Goal: Transaction & Acquisition: Purchase product/service

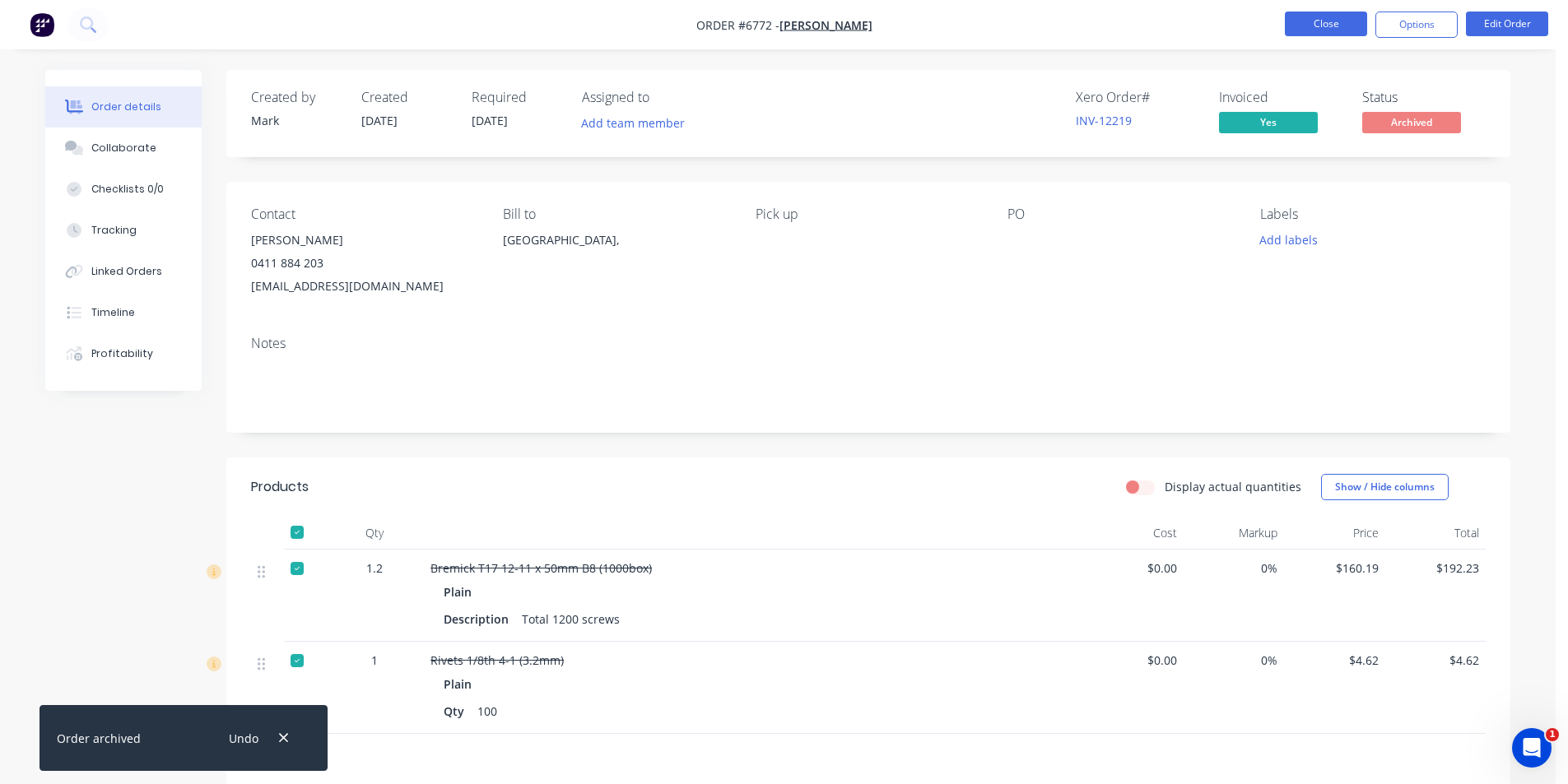
click at [1309, 25] on button "Close" at bounding box center [1326, 23] width 82 height 25
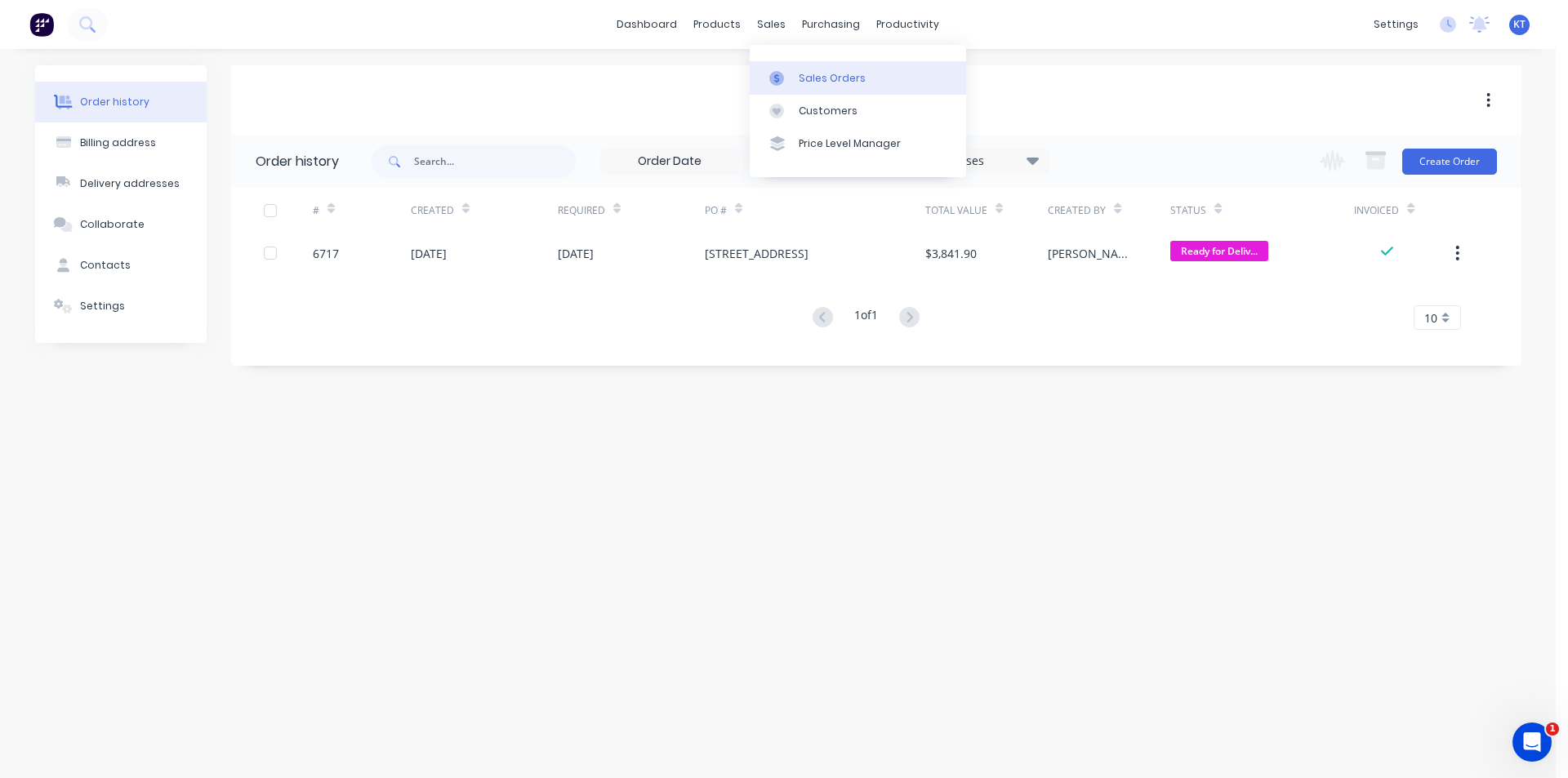
click at [837, 76] on div "Sales Orders" at bounding box center [832, 78] width 67 height 14
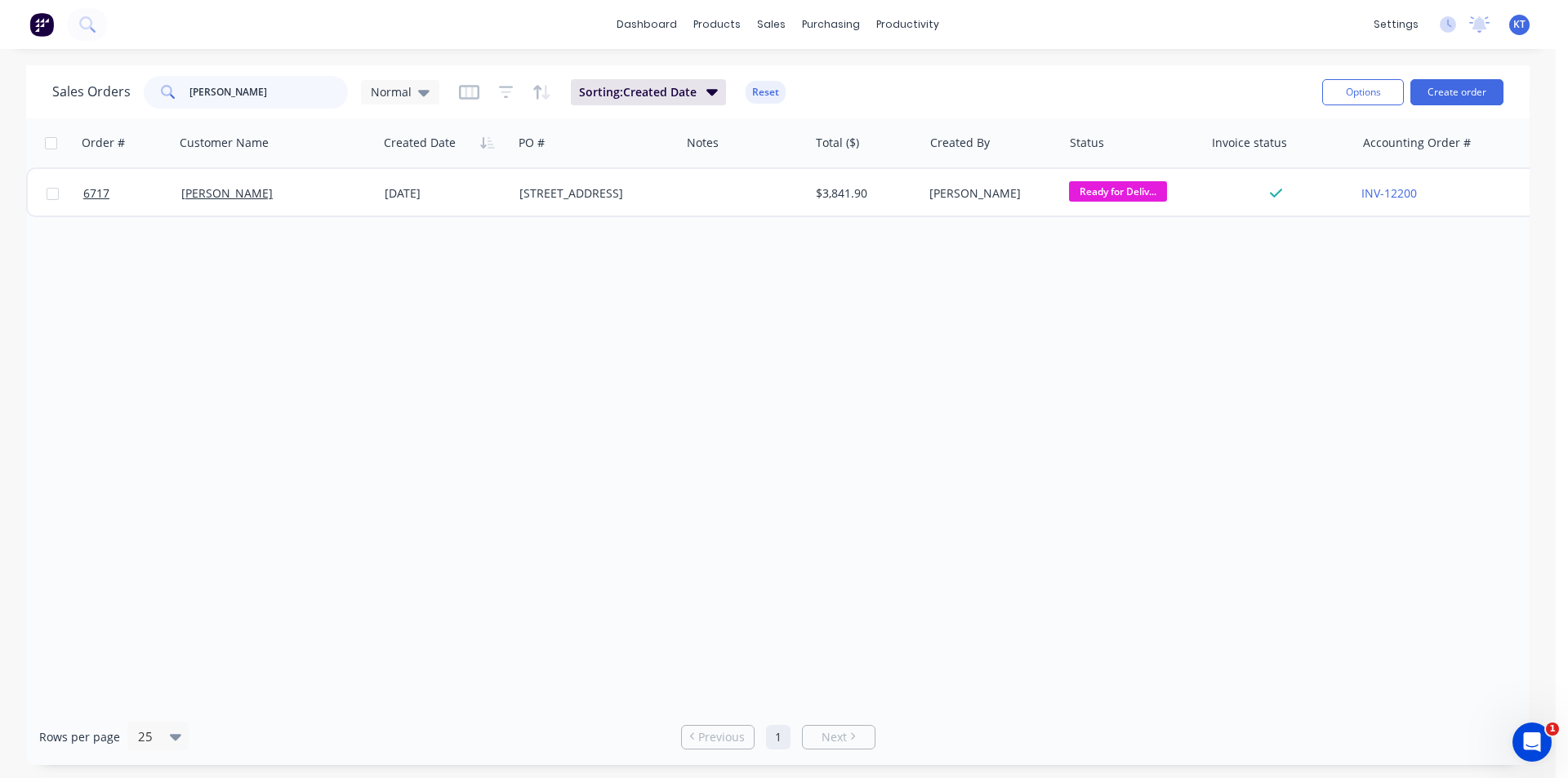
drag, startPoint x: 277, startPoint y: 104, endPoint x: 106, endPoint y: 115, distance: 171.4
click at [106, 115] on div "Sales Orders [PERSON_NAME] Normal Sorting: Created Date Reset Options Create or…" at bounding box center [778, 92] width 1504 height 53
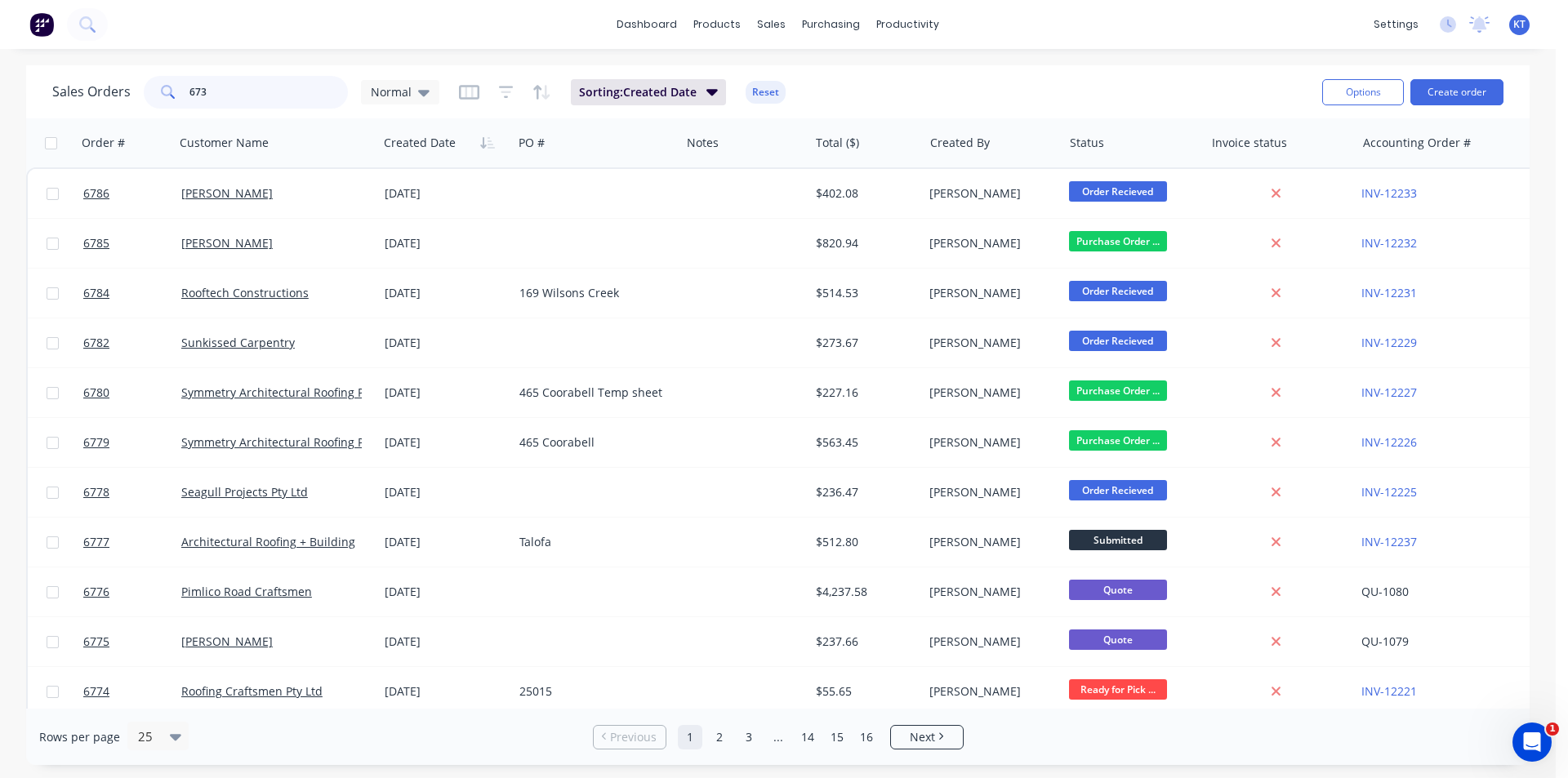
type input "6734"
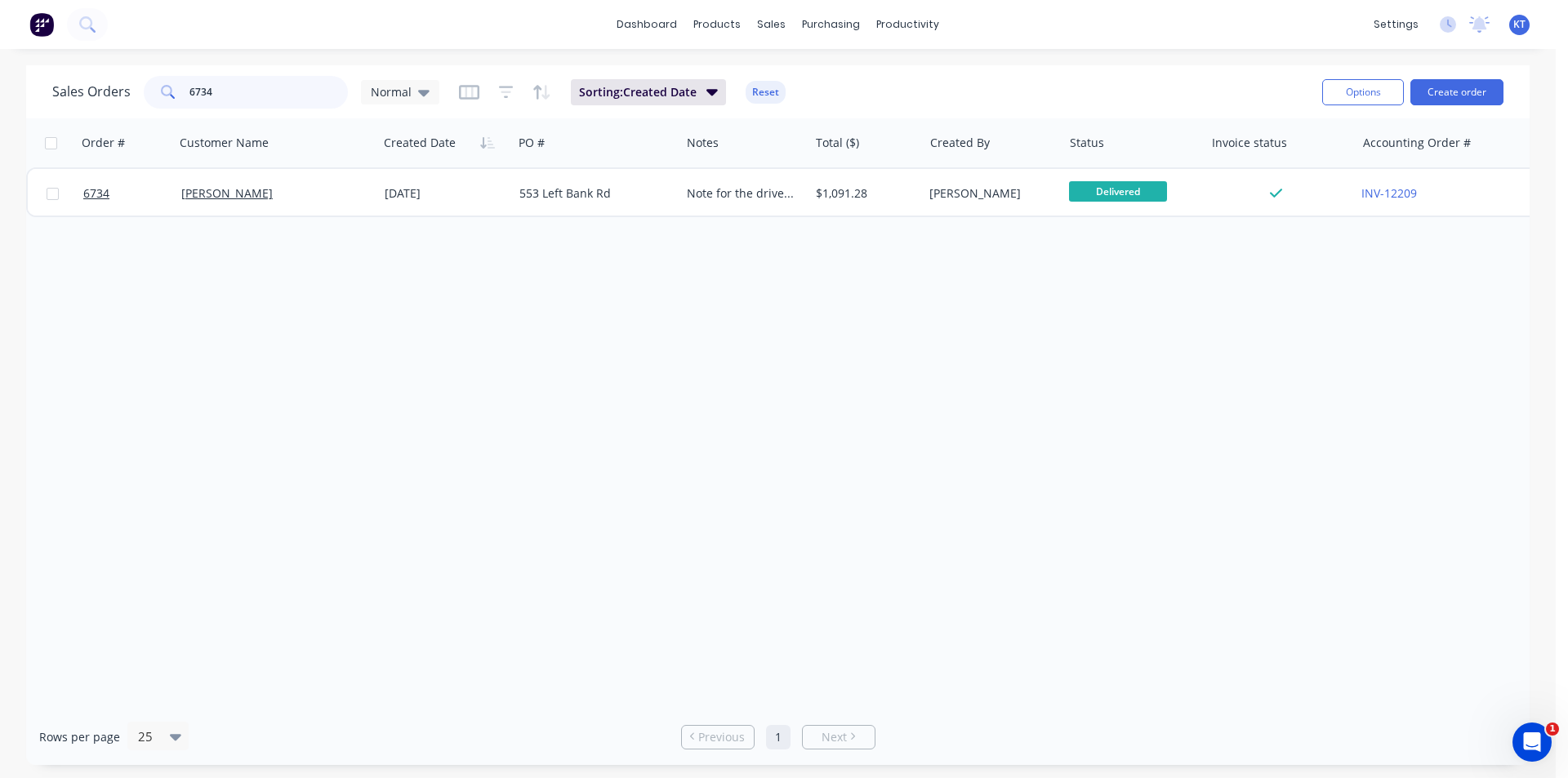
drag, startPoint x: 244, startPoint y: 90, endPoint x: 160, endPoint y: 100, distance: 84.6
click at [160, 100] on div "6734" at bounding box center [245, 92] width 204 height 32
click at [244, 96] on input "6726" at bounding box center [269, 92] width 160 height 32
click at [228, 97] on input "6602" at bounding box center [269, 92] width 160 height 32
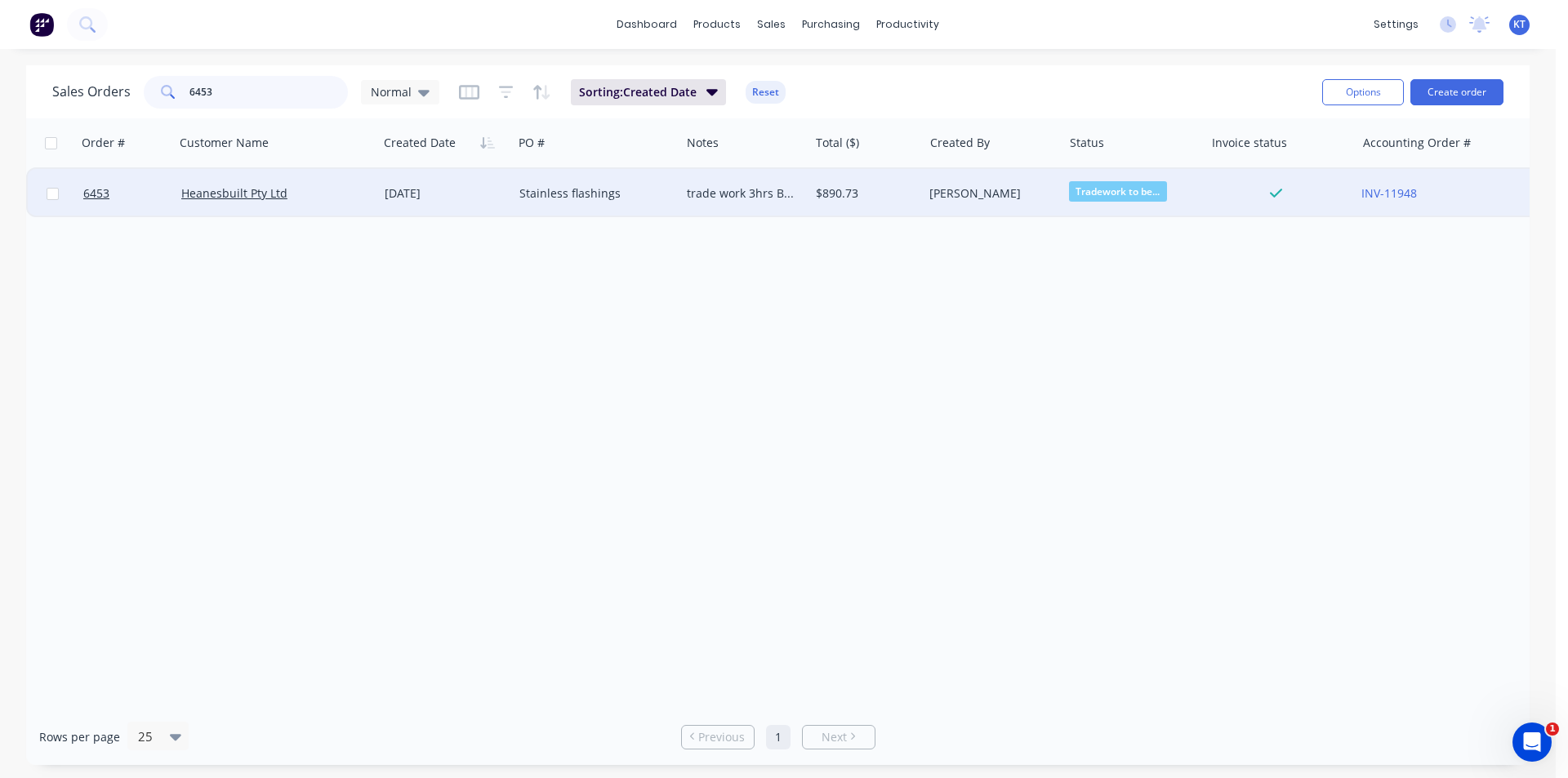
type input "6453"
click at [332, 198] on div "Heanesbuilt Pty Ltd" at bounding box center [272, 193] width 181 height 16
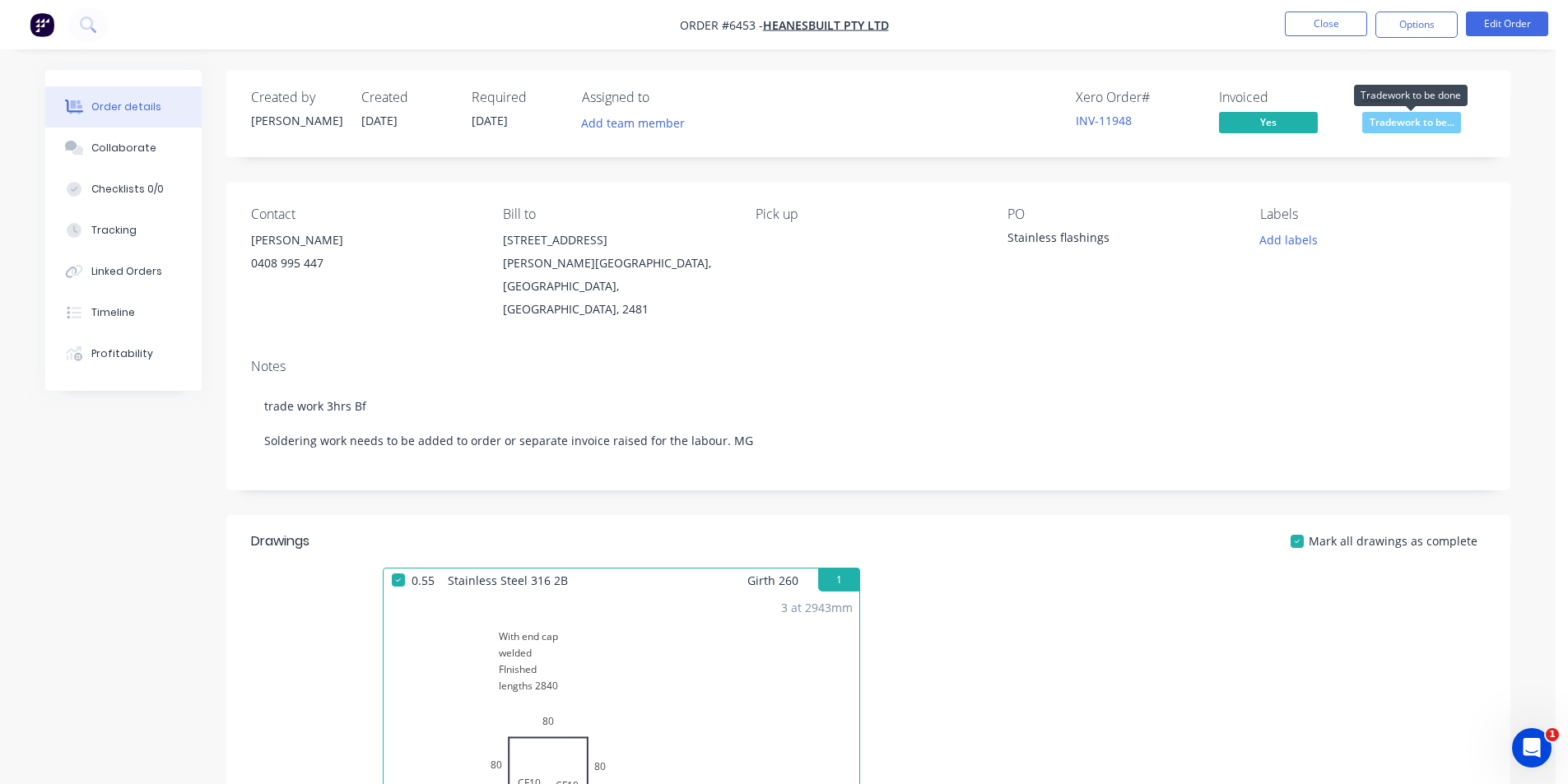
click at [1429, 119] on span "Tradework to be..." at bounding box center [1411, 122] width 98 height 21
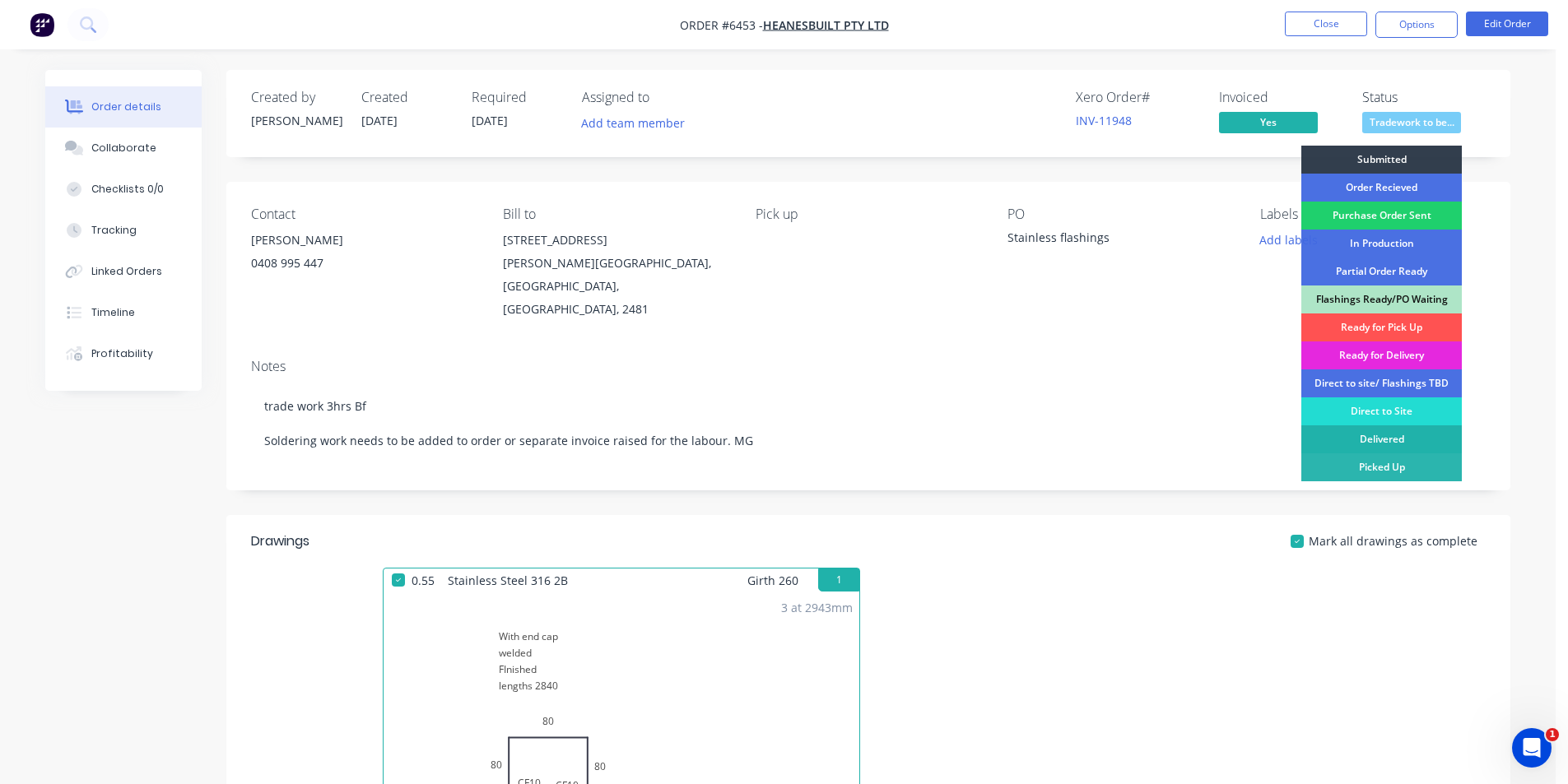
click at [1409, 443] on div "Delivered" at bounding box center [1382, 439] width 161 height 28
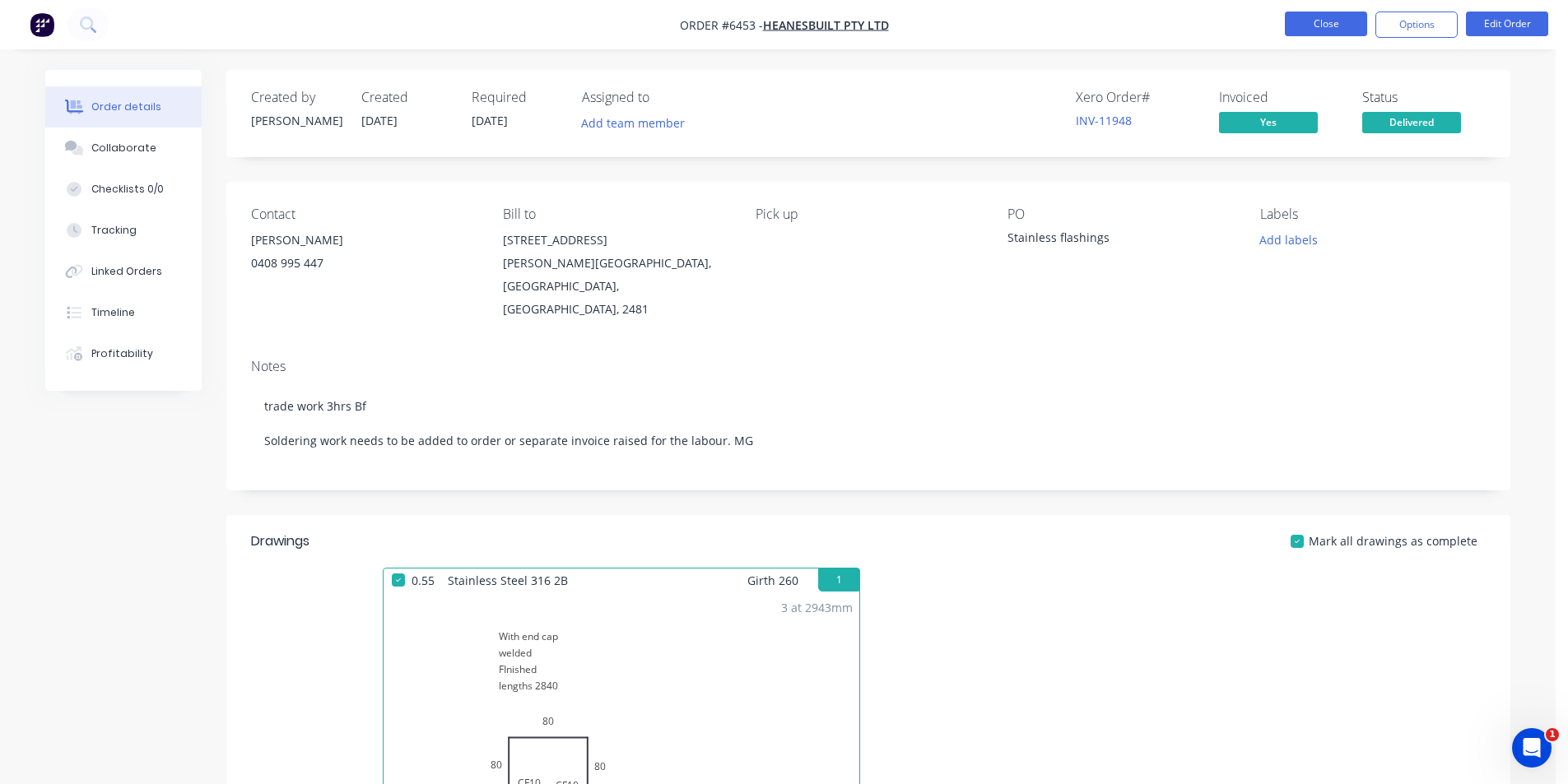
click at [1309, 26] on button "Close" at bounding box center [1326, 23] width 82 height 25
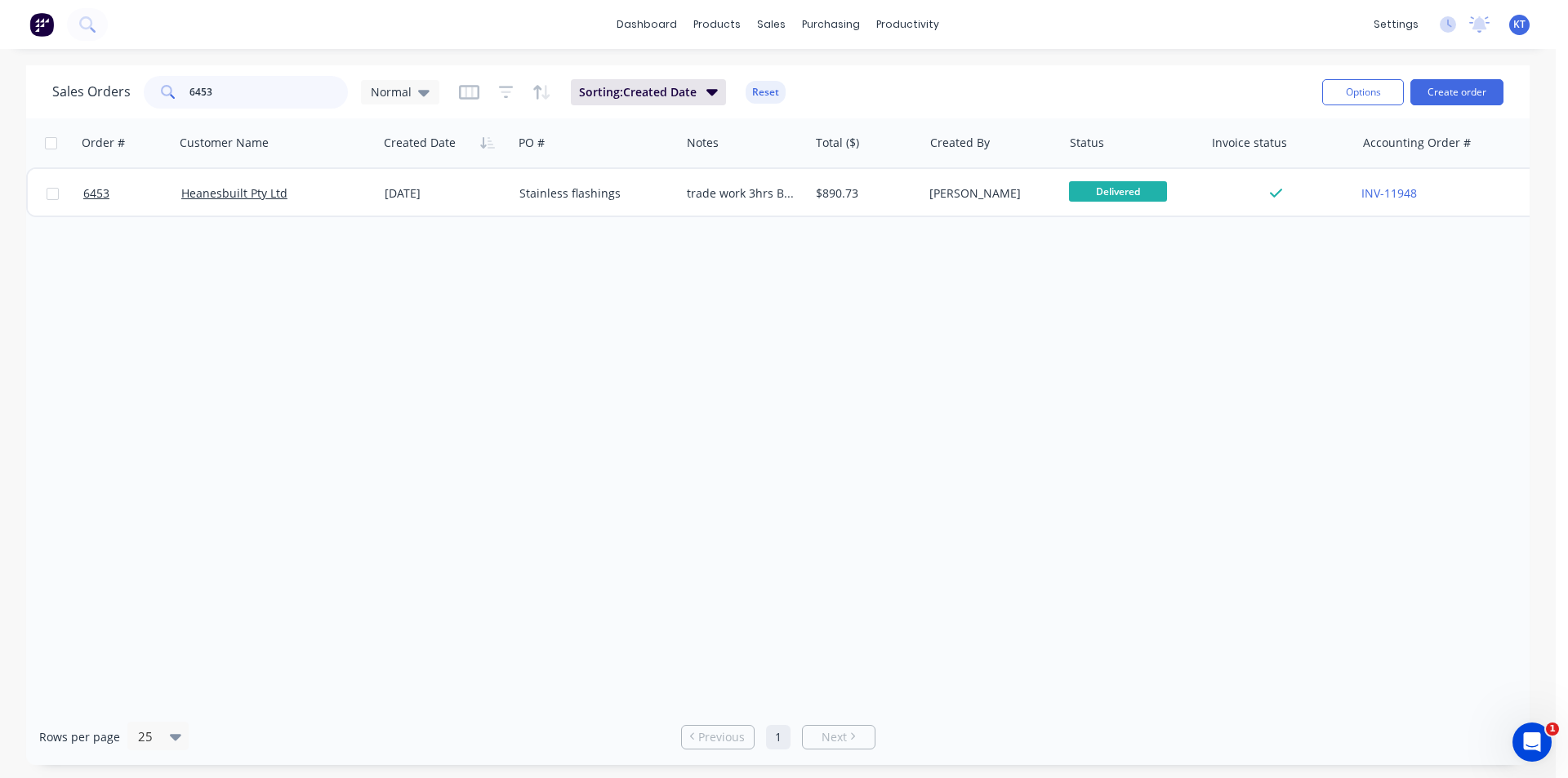
click at [265, 93] on input "6453" at bounding box center [269, 92] width 160 height 32
click at [222, 92] on input "6700" at bounding box center [269, 92] width 160 height 32
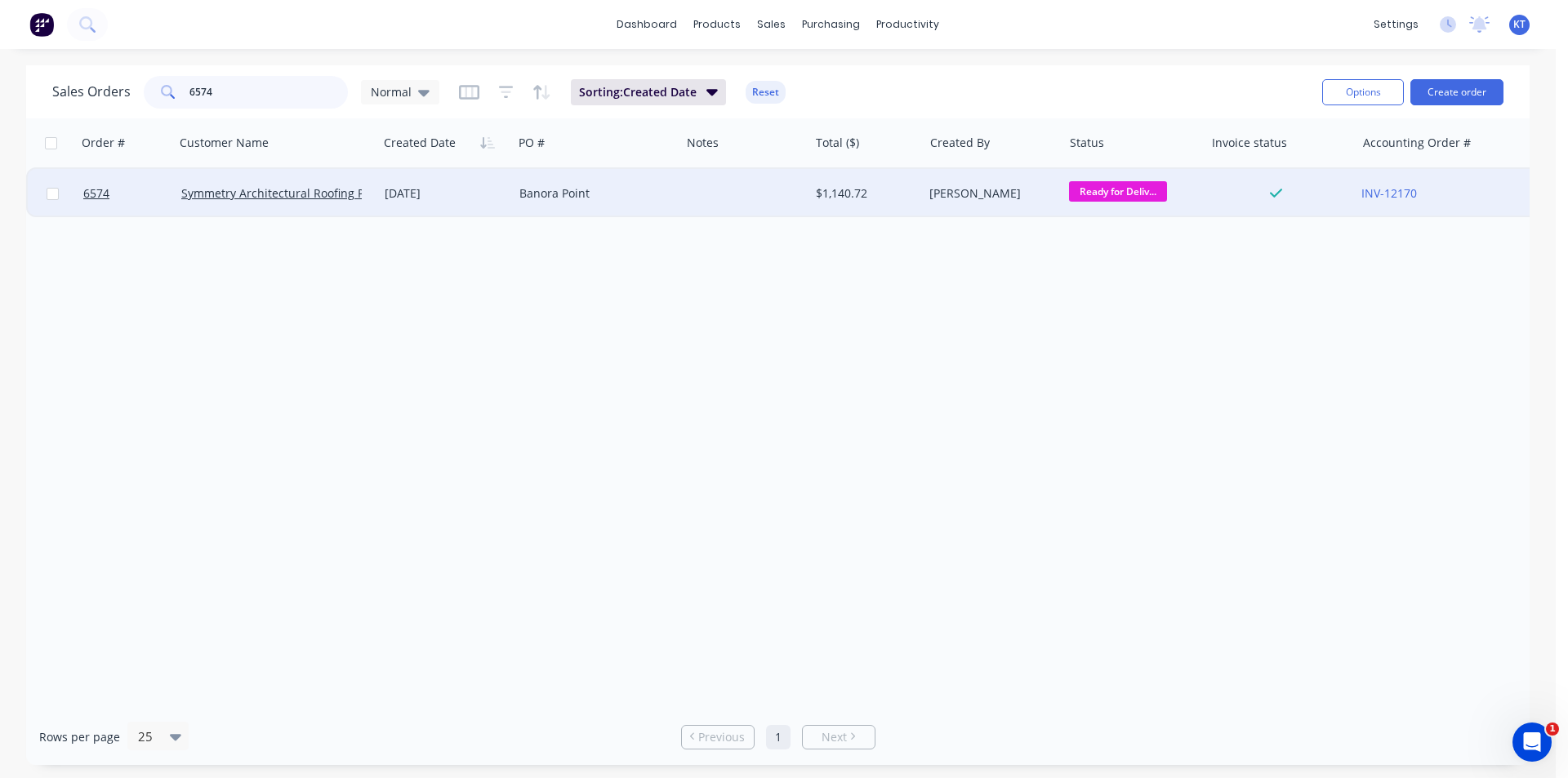
type input "6574"
click at [614, 196] on div "Banora Point" at bounding box center [592, 193] width 147 height 16
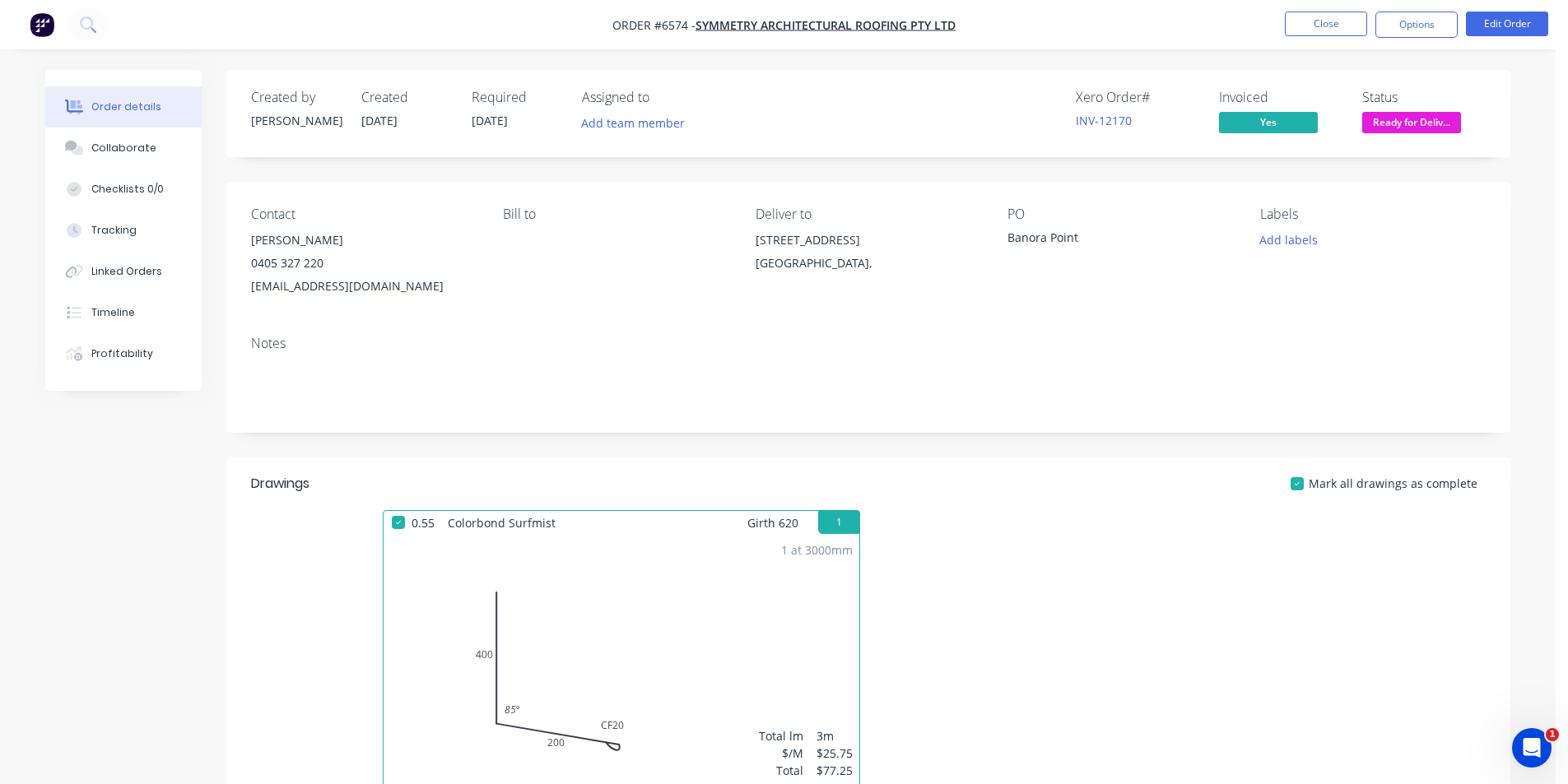
click at [1421, 127] on span "Ready for Deliv..." at bounding box center [1411, 122] width 98 height 21
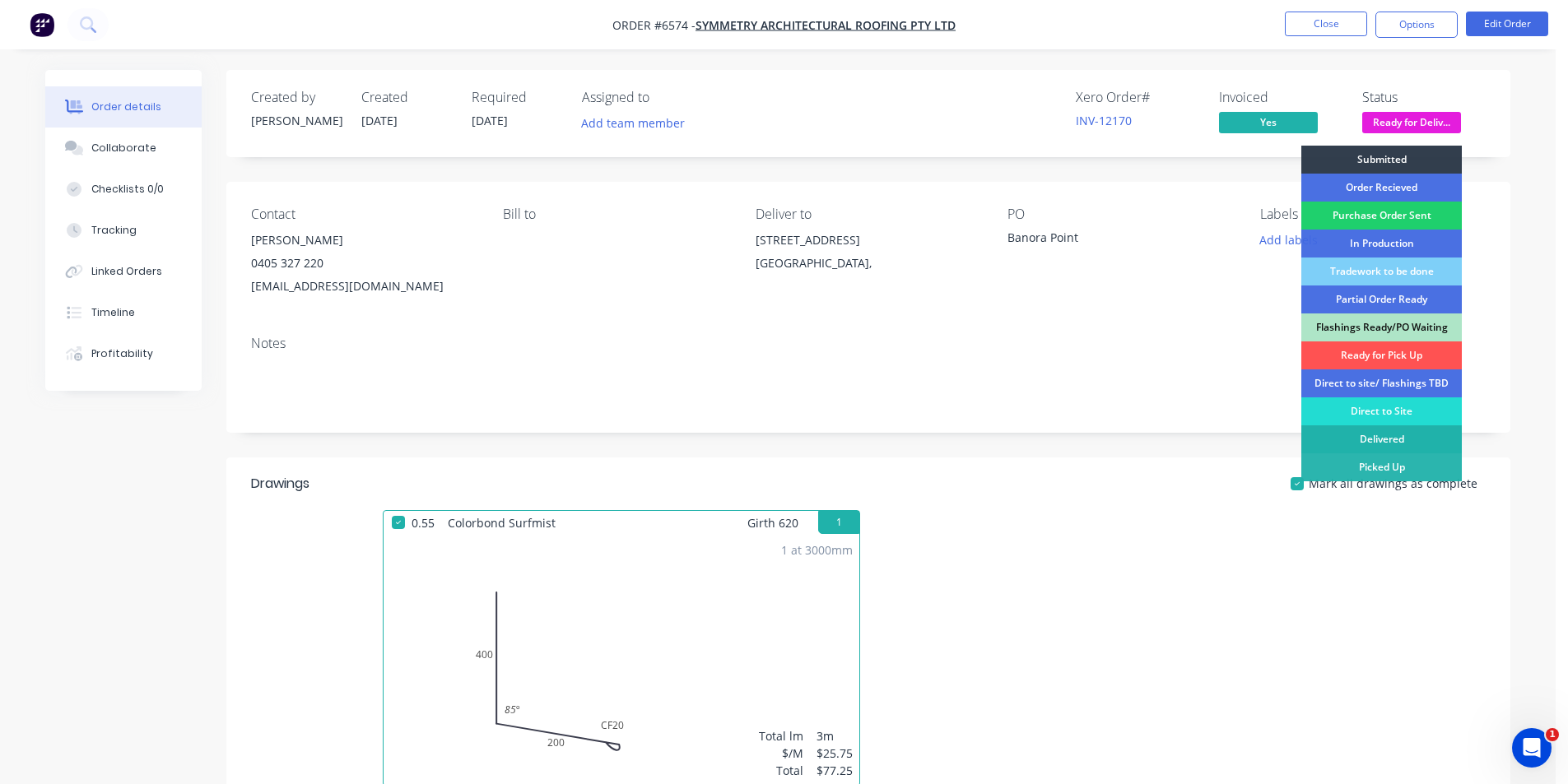
click at [1388, 443] on div "Delivered" at bounding box center [1382, 439] width 161 height 28
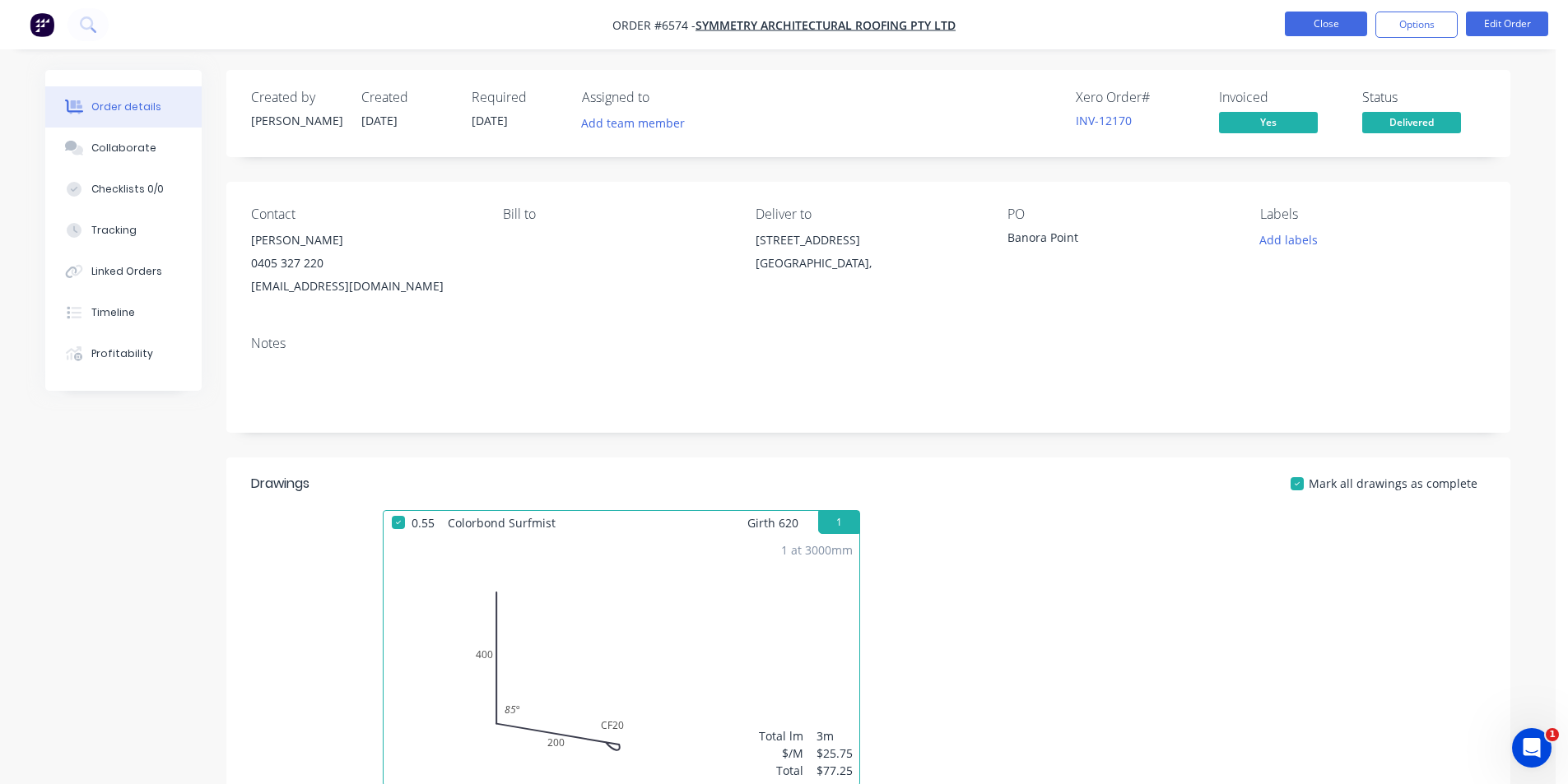
click at [1336, 27] on button "Close" at bounding box center [1326, 23] width 82 height 25
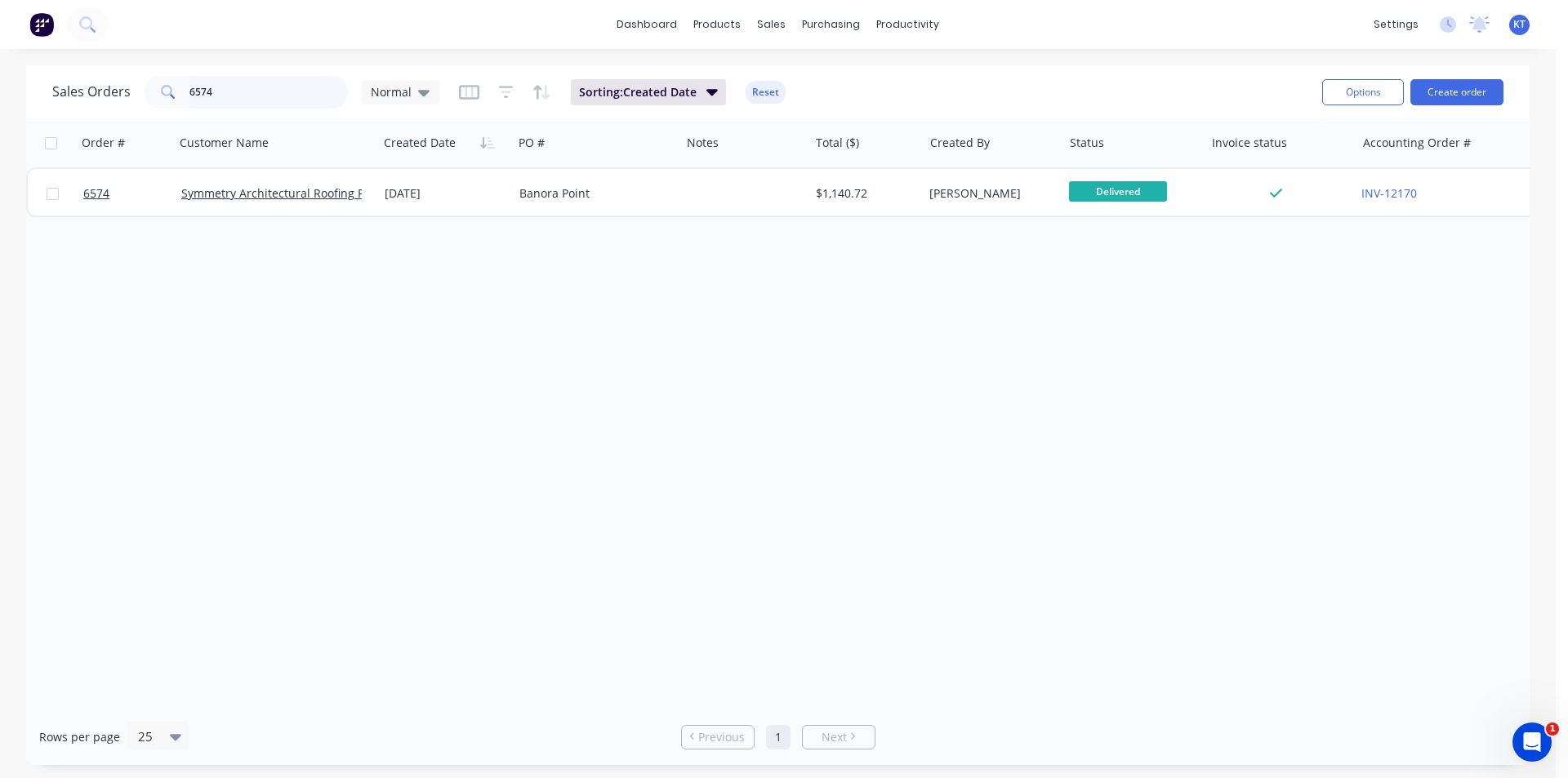
click at [244, 89] on input "6574" at bounding box center [269, 92] width 160 height 32
type input "6697"
drag, startPoint x: 285, startPoint y: 97, endPoint x: 36, endPoint y: 81, distance: 249.5
click at [41, 82] on div "Sales Orders 6697 Normal Sorting: Created Date Reset Options Create order" at bounding box center [778, 92] width 1504 height 53
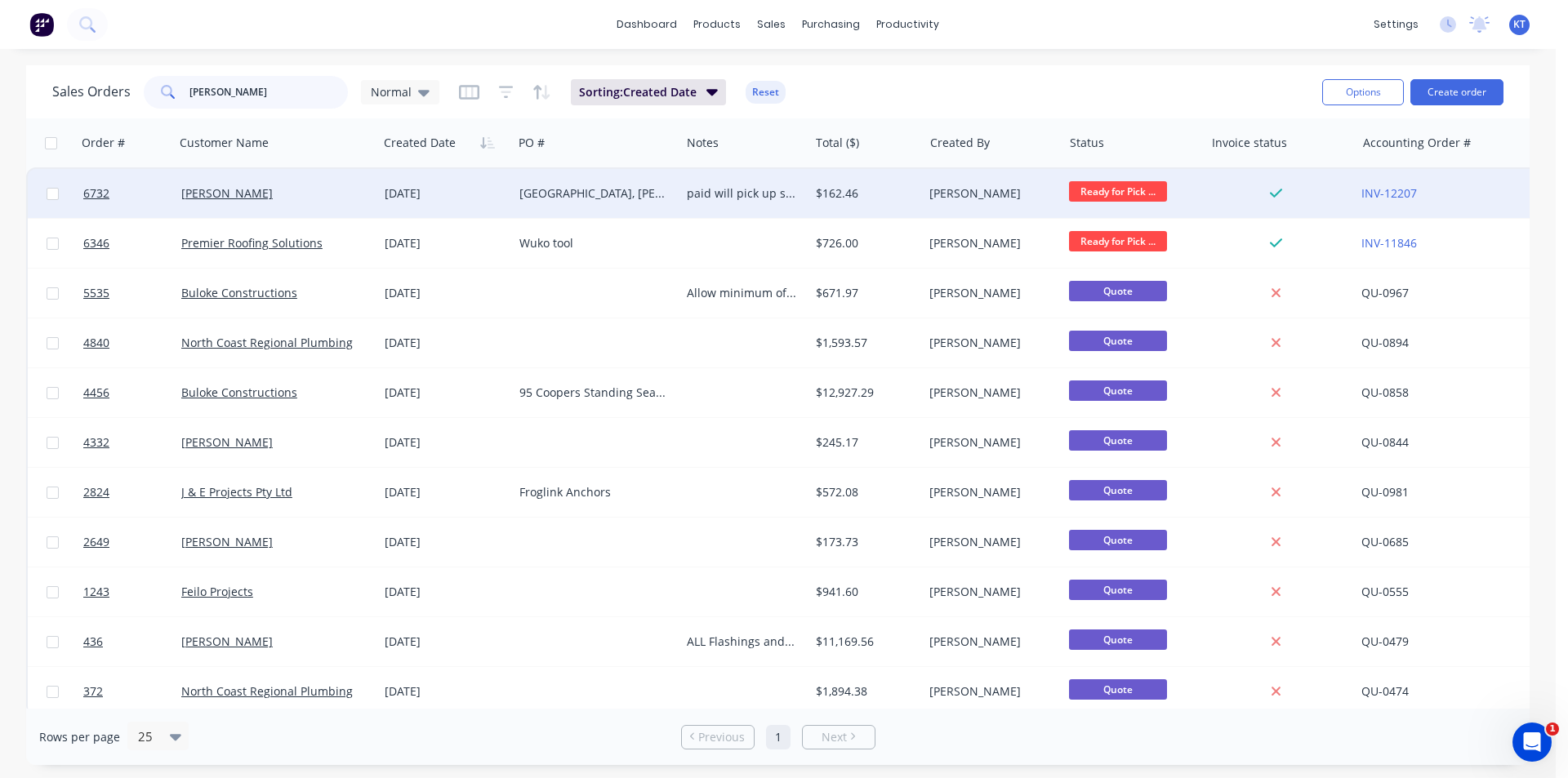
type input "[PERSON_NAME]"
click at [293, 199] on div "[PERSON_NAME]" at bounding box center [272, 193] width 181 height 16
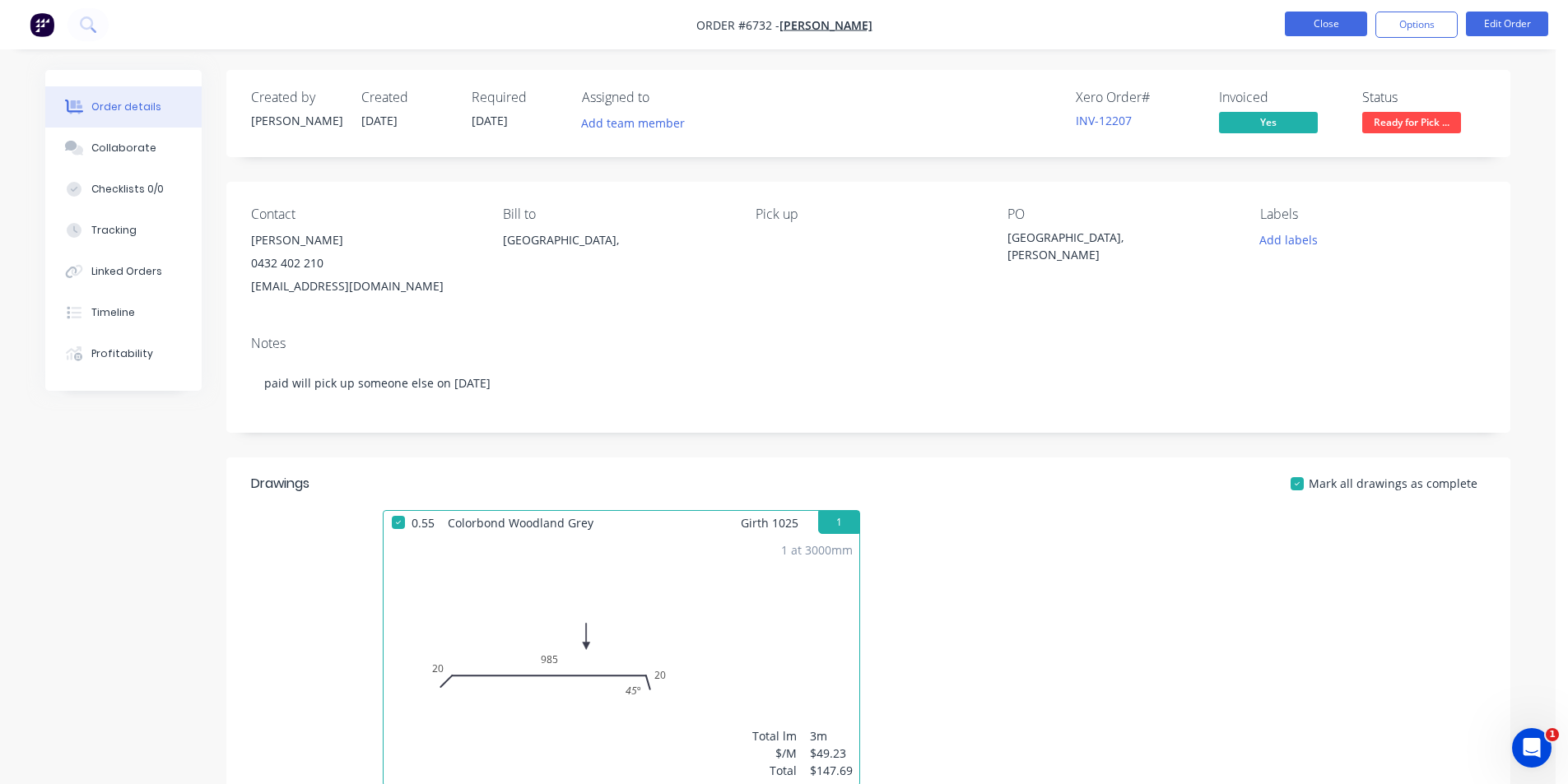
click at [1300, 19] on button "Close" at bounding box center [1326, 23] width 82 height 25
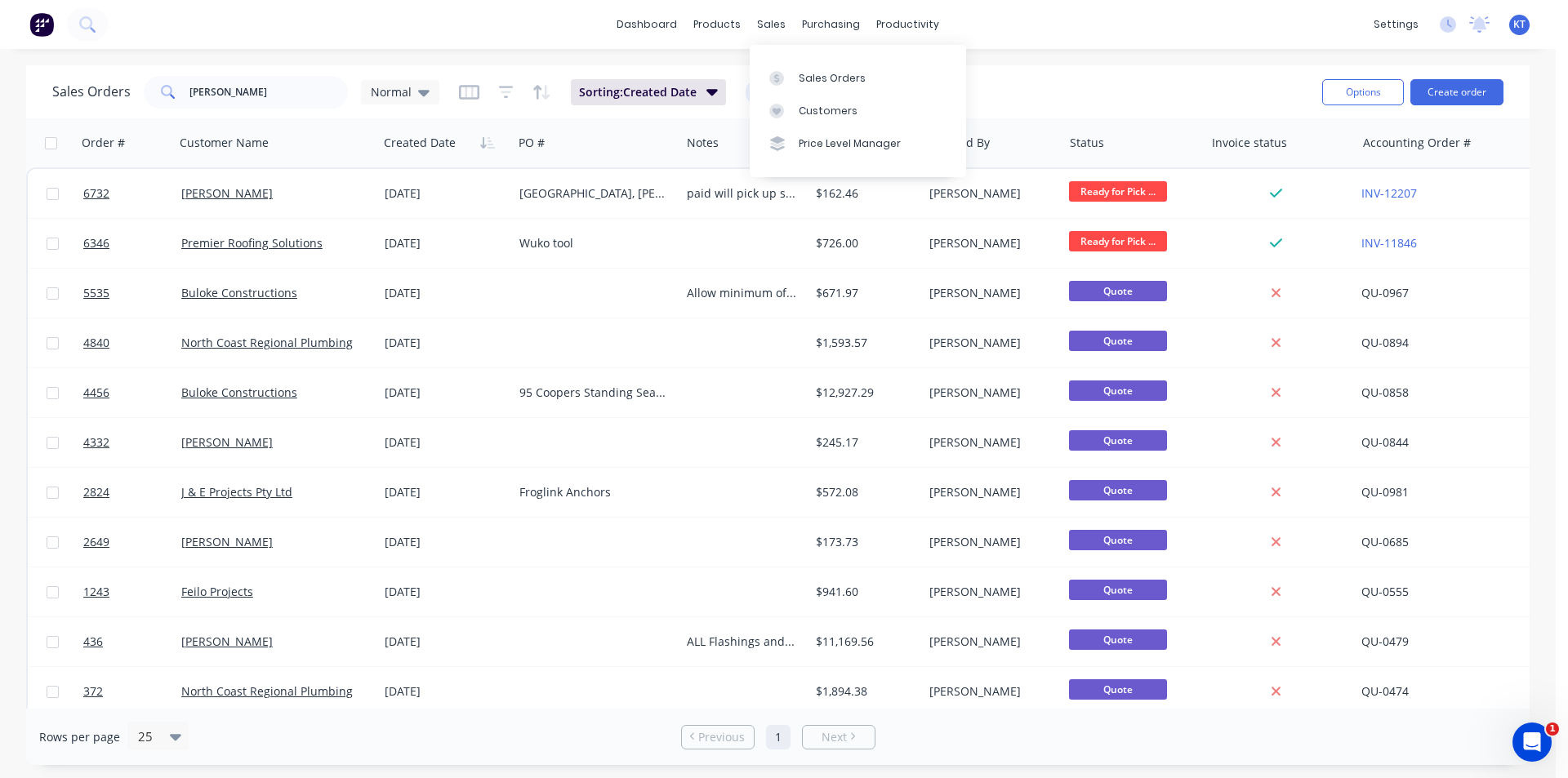
drag, startPoint x: 792, startPoint y: 31, endPoint x: 1011, endPoint y: 83, distance: 225.1
click at [826, 81] on div "Sales Orders" at bounding box center [832, 78] width 67 height 14
click at [1448, 85] on button "Create order" at bounding box center [1457, 92] width 93 height 26
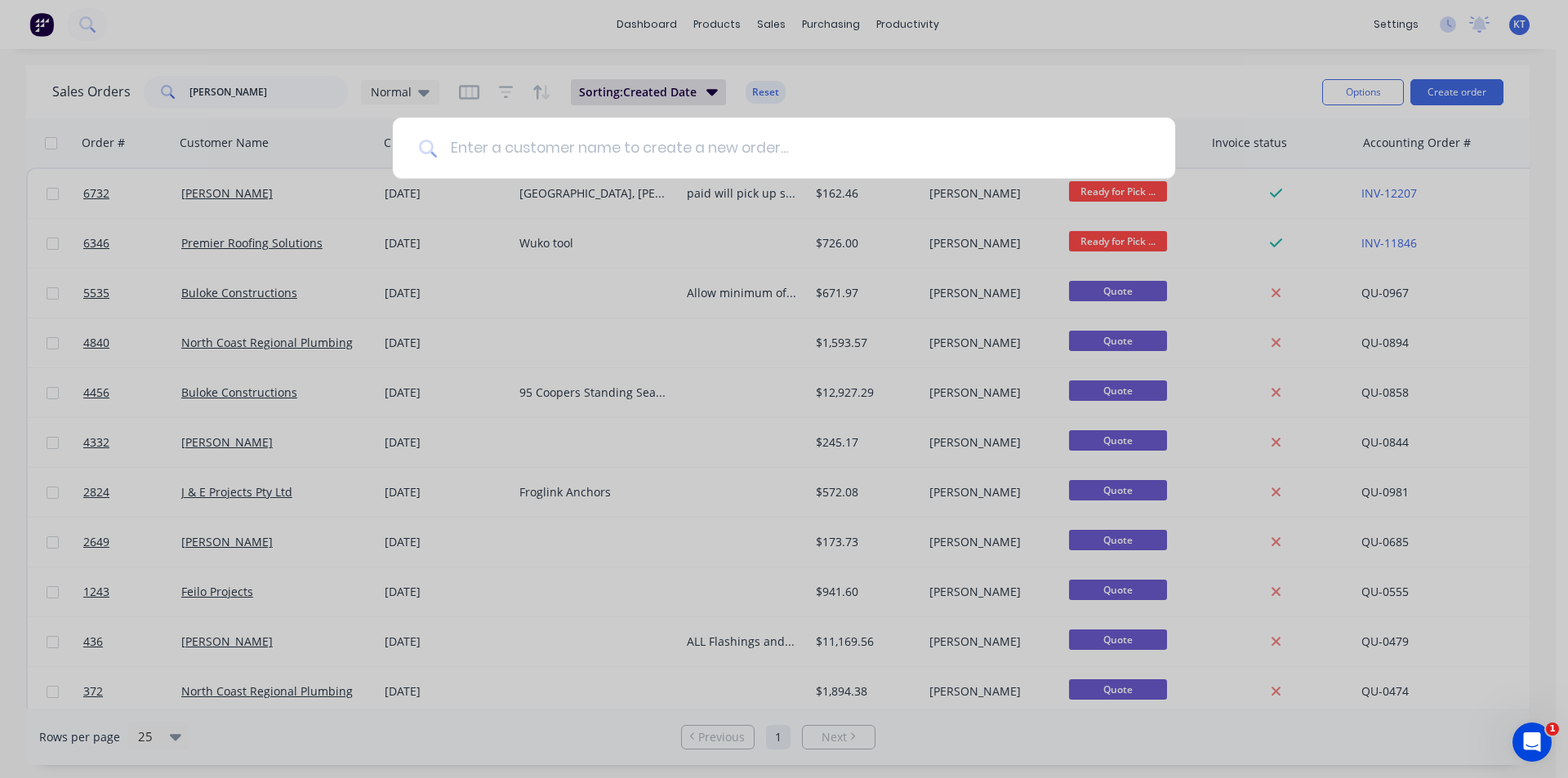
click at [452, 132] on input at bounding box center [792, 148] width 712 height 61
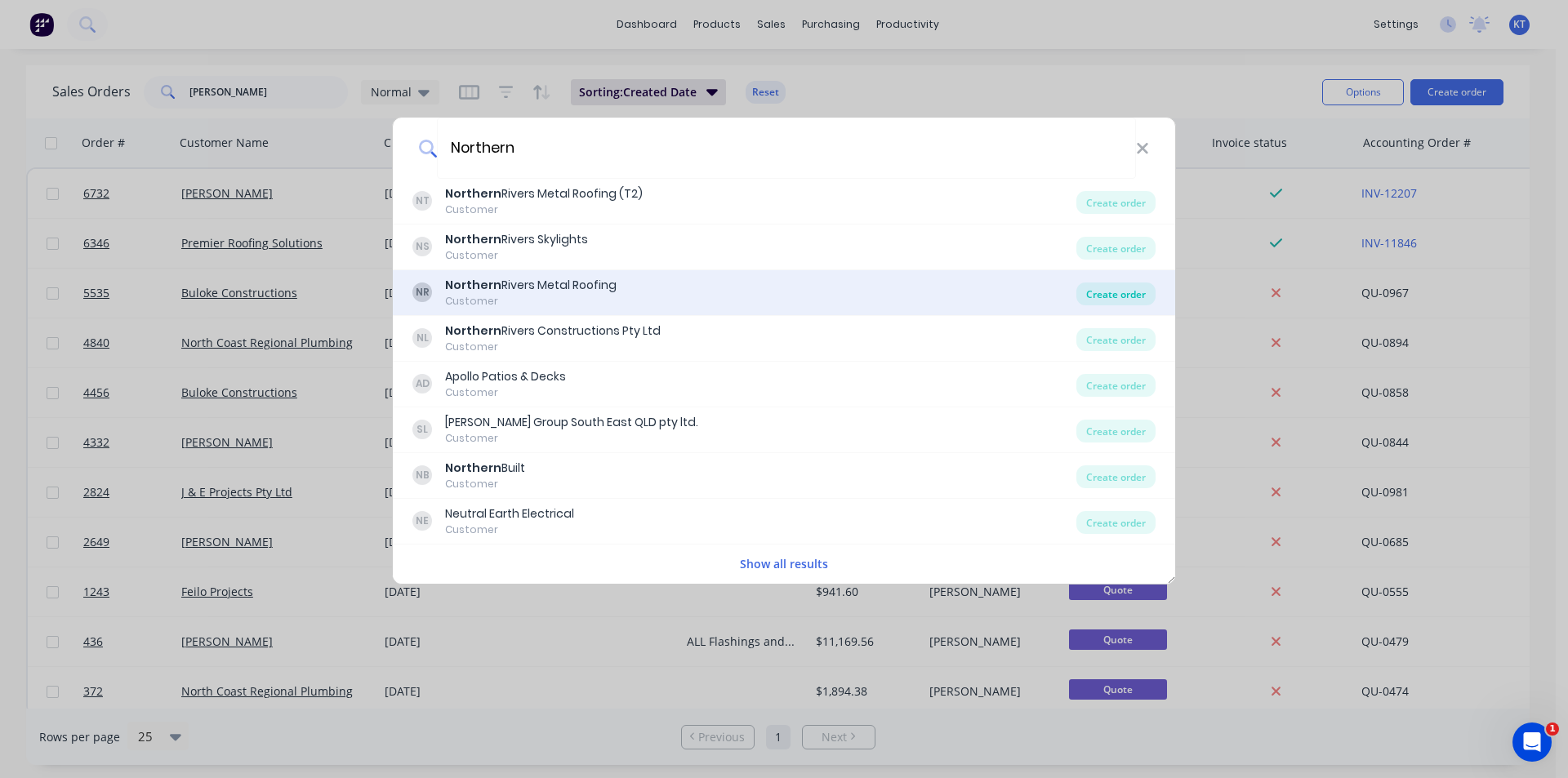
type input "Northern"
click at [1136, 294] on div "Create order" at bounding box center [1116, 294] width 79 height 23
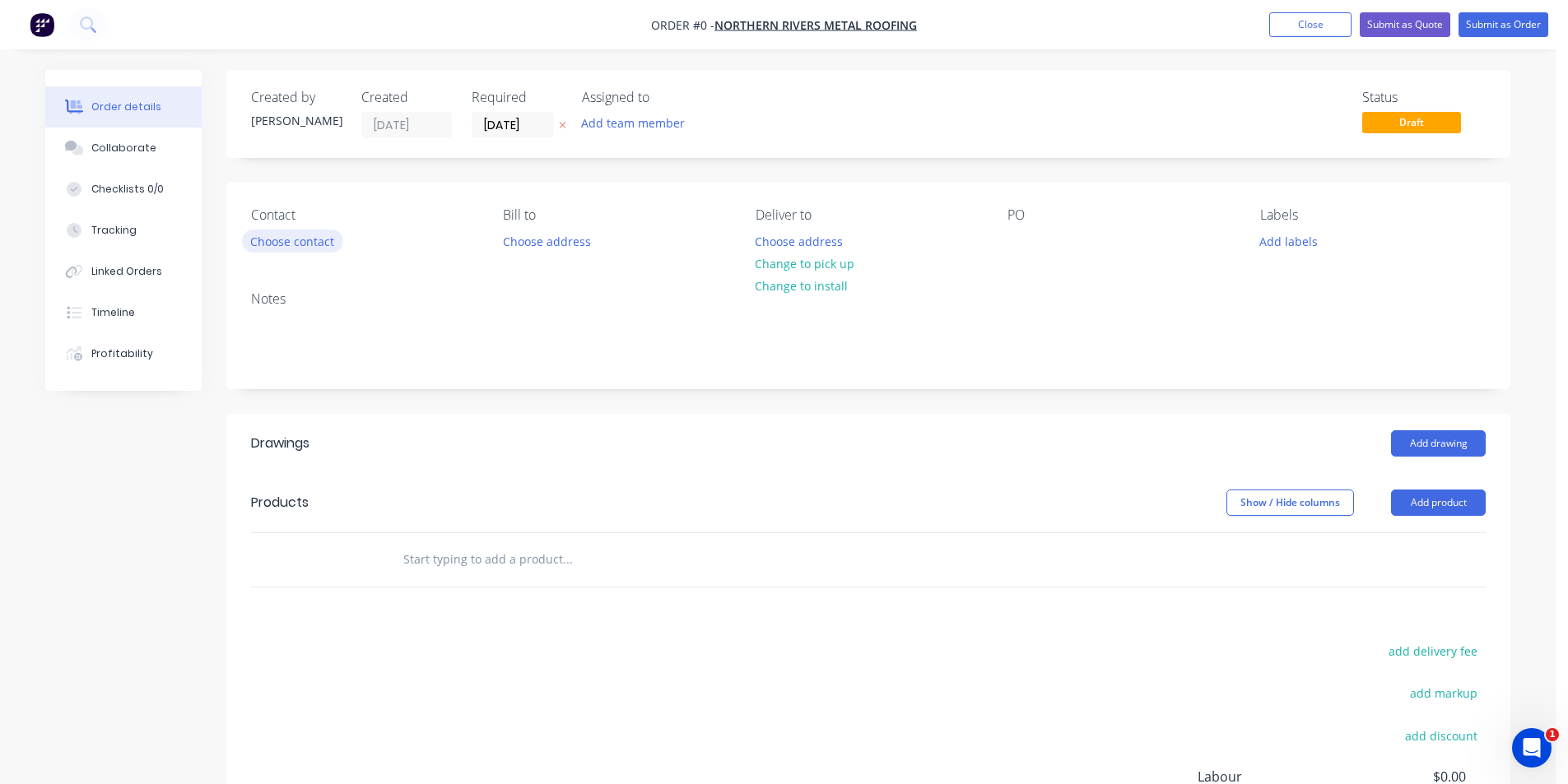
click at [314, 239] on button "Choose contact" at bounding box center [293, 241] width 101 height 22
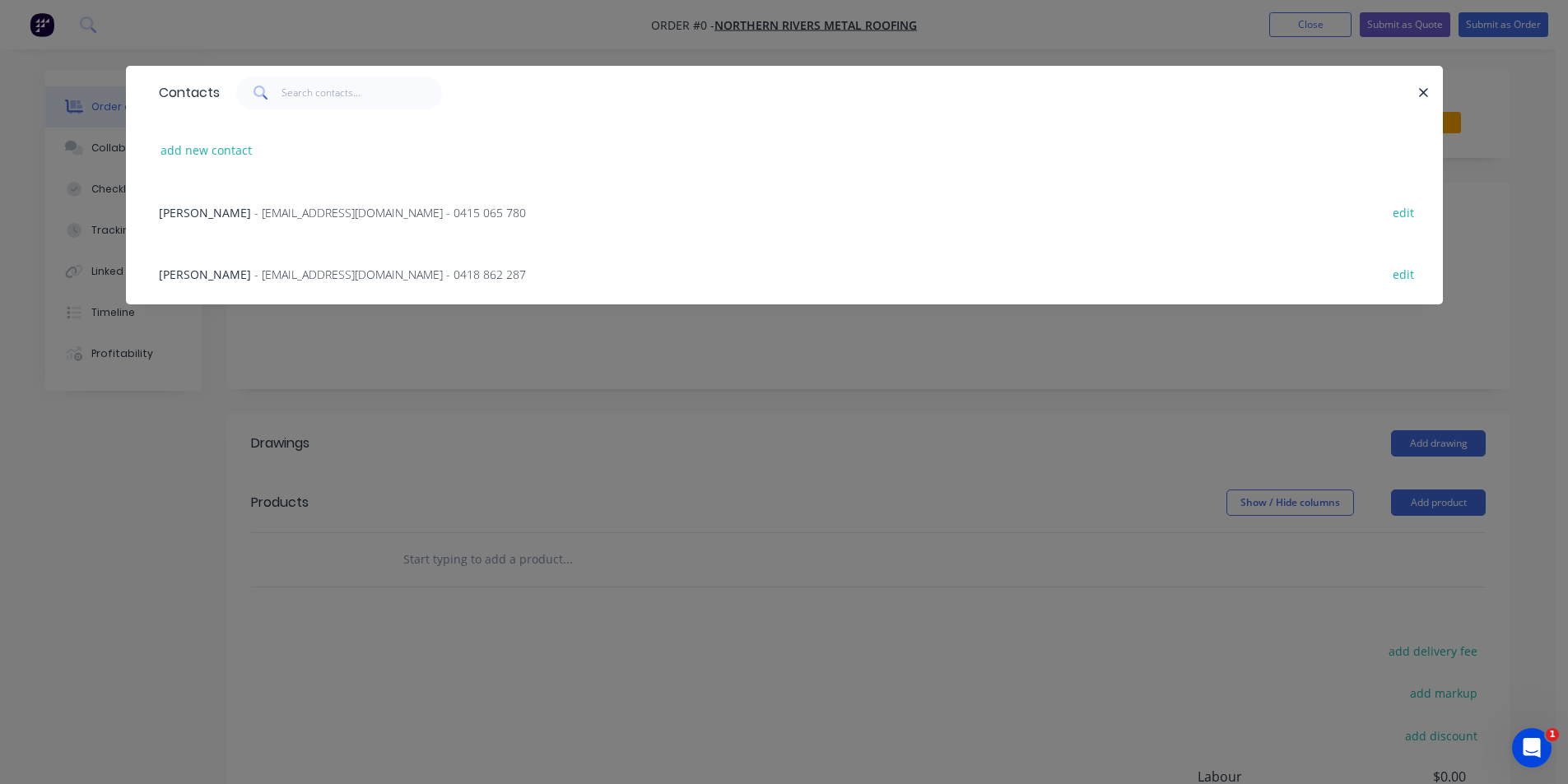
click at [355, 266] on div "[PERSON_NAME] - [EMAIL_ADDRESS][DOMAIN_NAME] - 0418 862 287" at bounding box center [342, 274] width 367 height 17
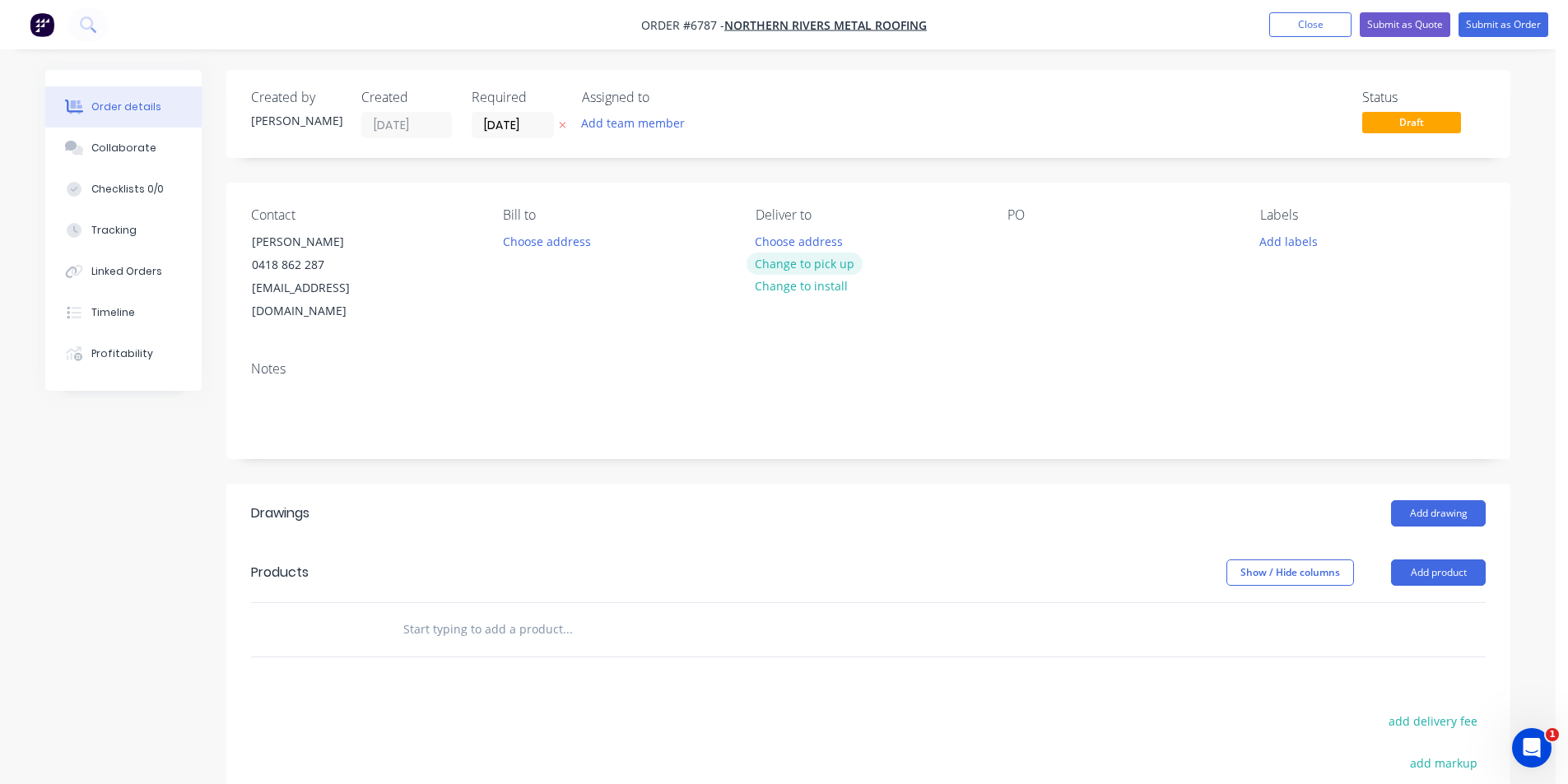
click at [800, 268] on button "Change to pick up" at bounding box center [805, 263] width 117 height 22
click at [1012, 236] on div at bounding box center [1021, 242] width 27 height 24
click at [1447, 500] on button "Add drawing" at bounding box center [1439, 513] width 95 height 27
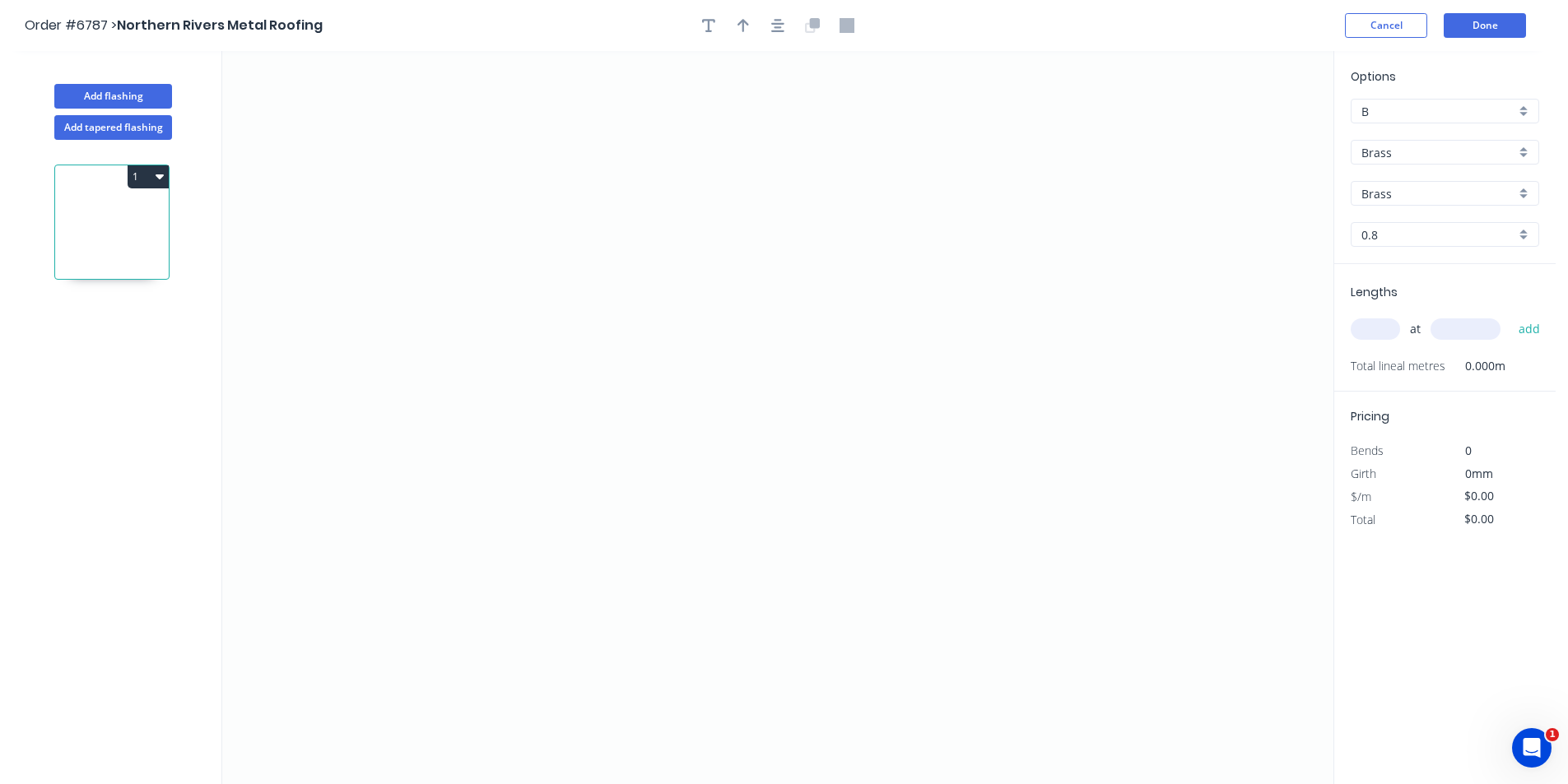
click at [1399, 153] on input "Brass" at bounding box center [1439, 152] width 154 height 17
click at [1421, 207] on div "Colorbond" at bounding box center [1445, 213] width 186 height 29
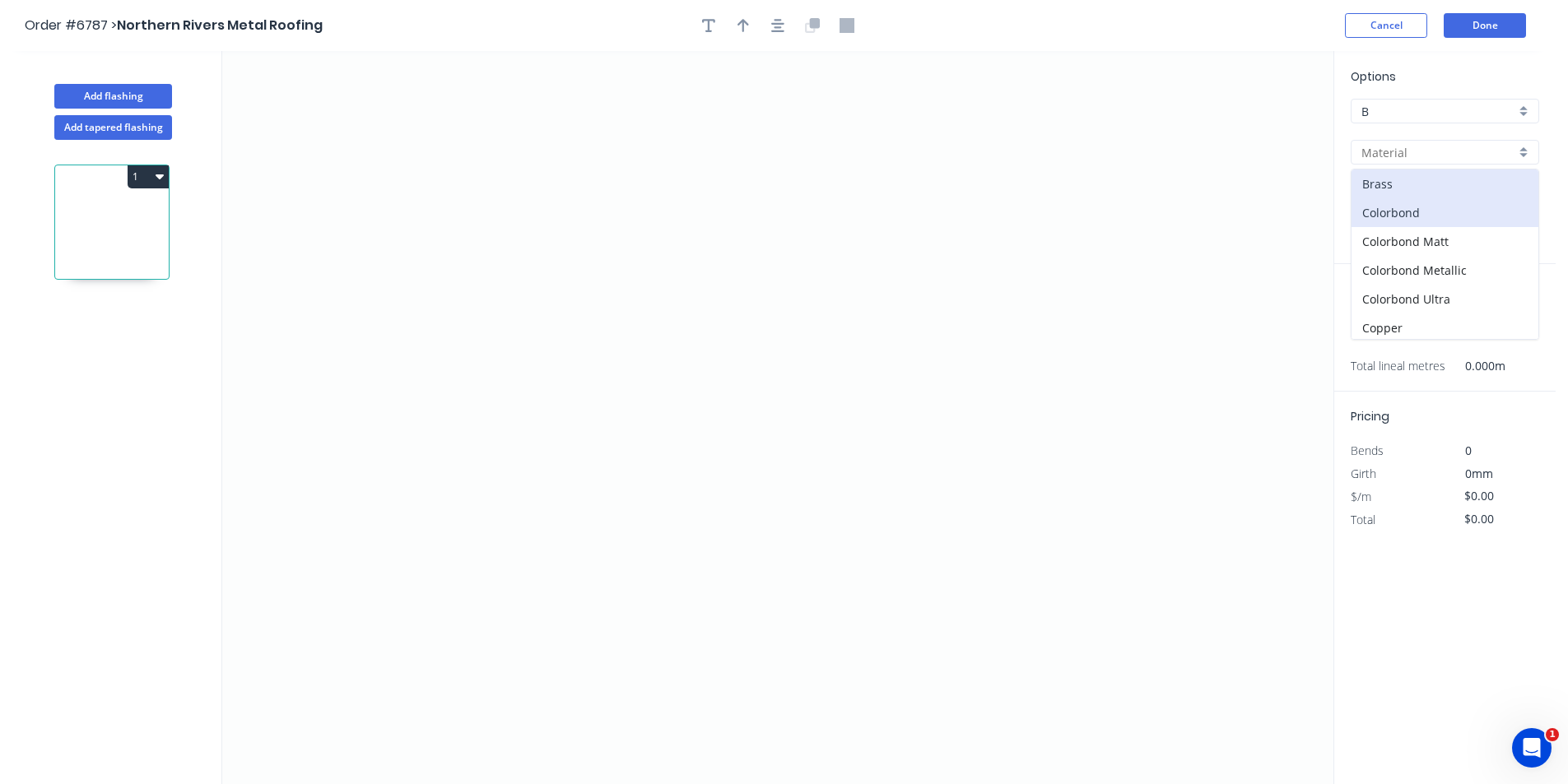
type input "Colorbond"
type input "Basalt"
type input "0.55"
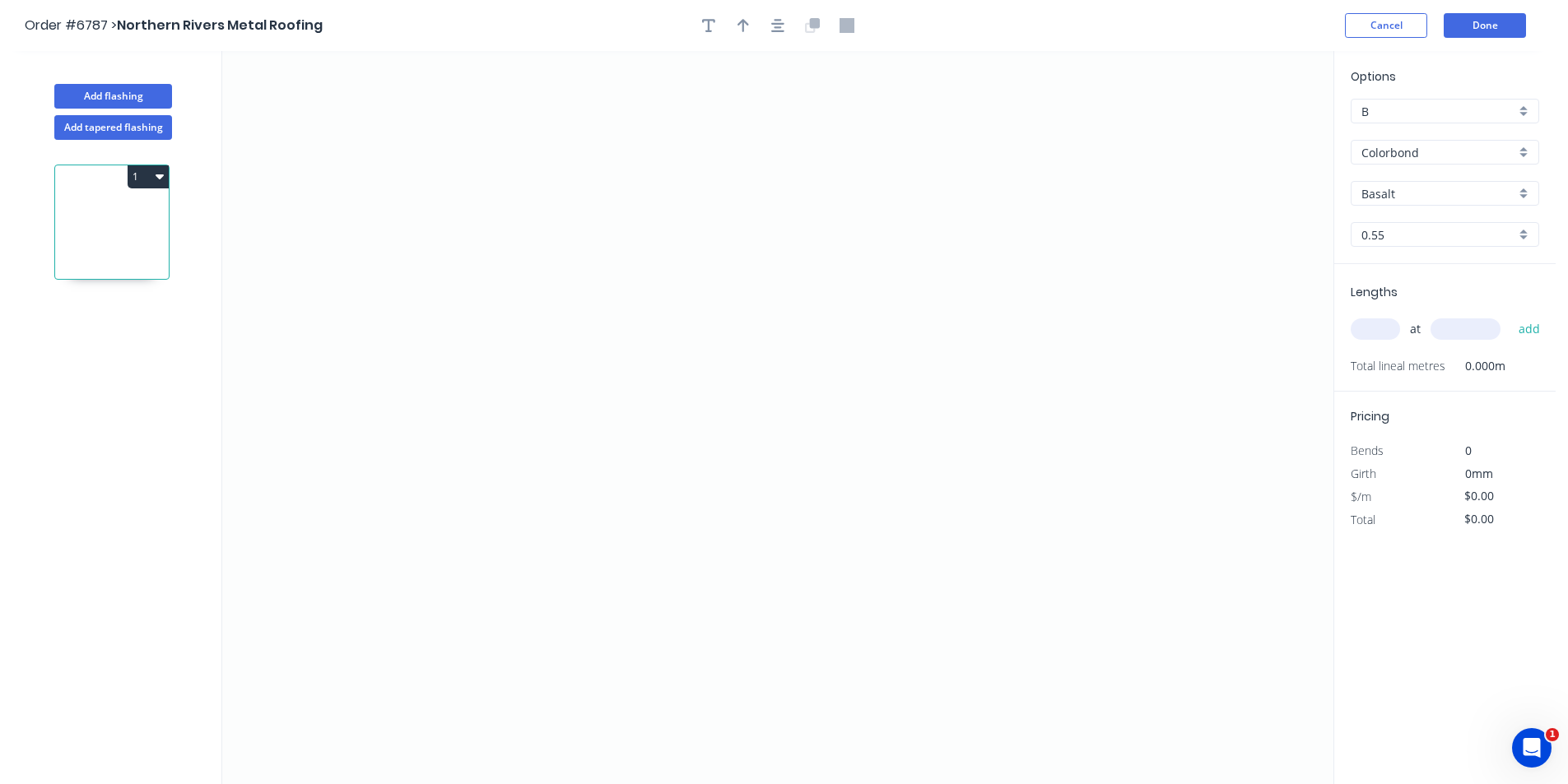
click at [1422, 198] on input "Basalt" at bounding box center [1439, 194] width 154 height 17
click at [1414, 298] on div "Dover White" at bounding box center [1445, 287] width 186 height 29
type input "Dover White"
click at [1424, 187] on input "Dover White" at bounding box center [1439, 194] width 154 height 17
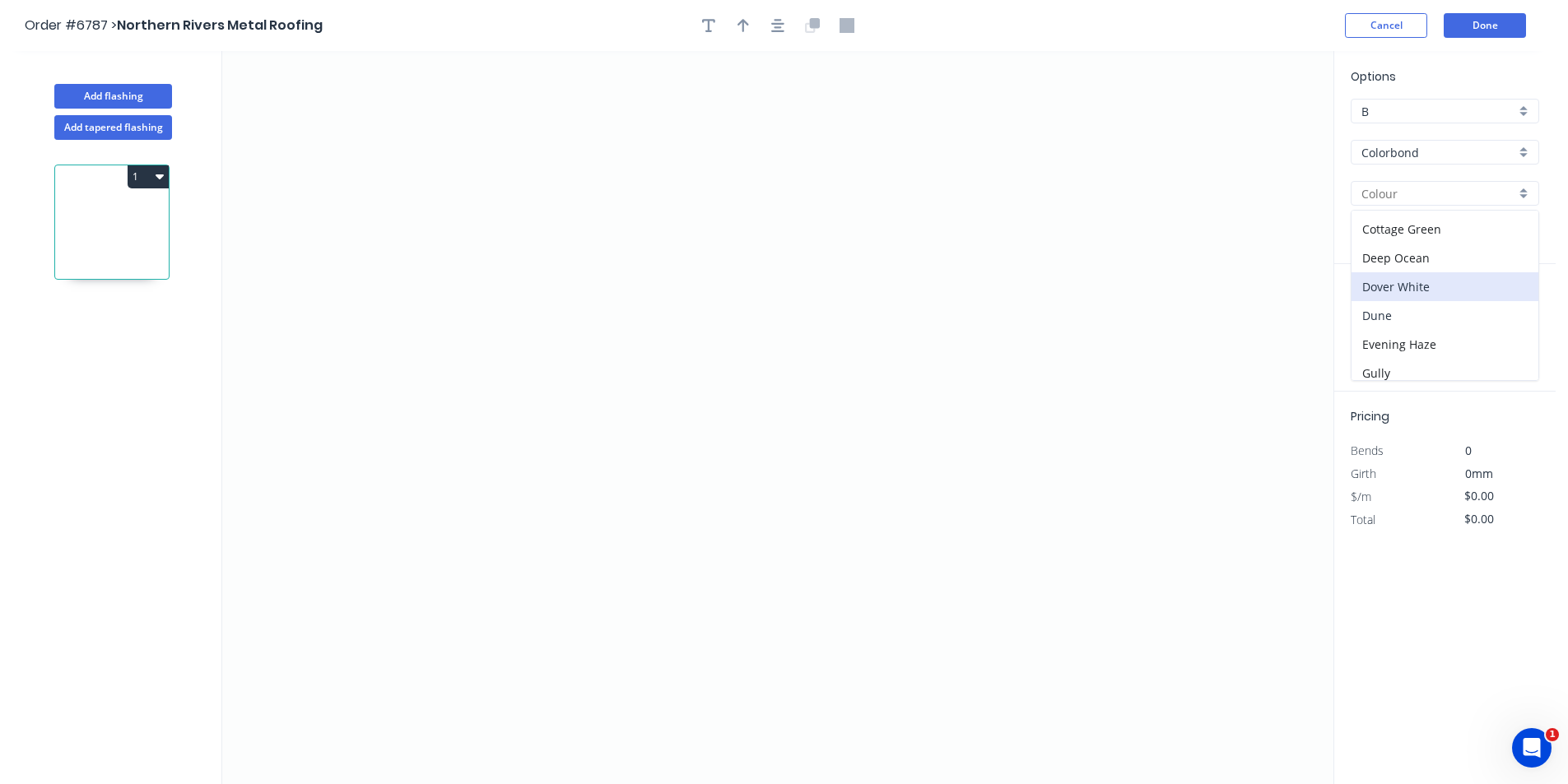
click at [1405, 310] on div "Dune" at bounding box center [1445, 315] width 186 height 29
type input "Dune"
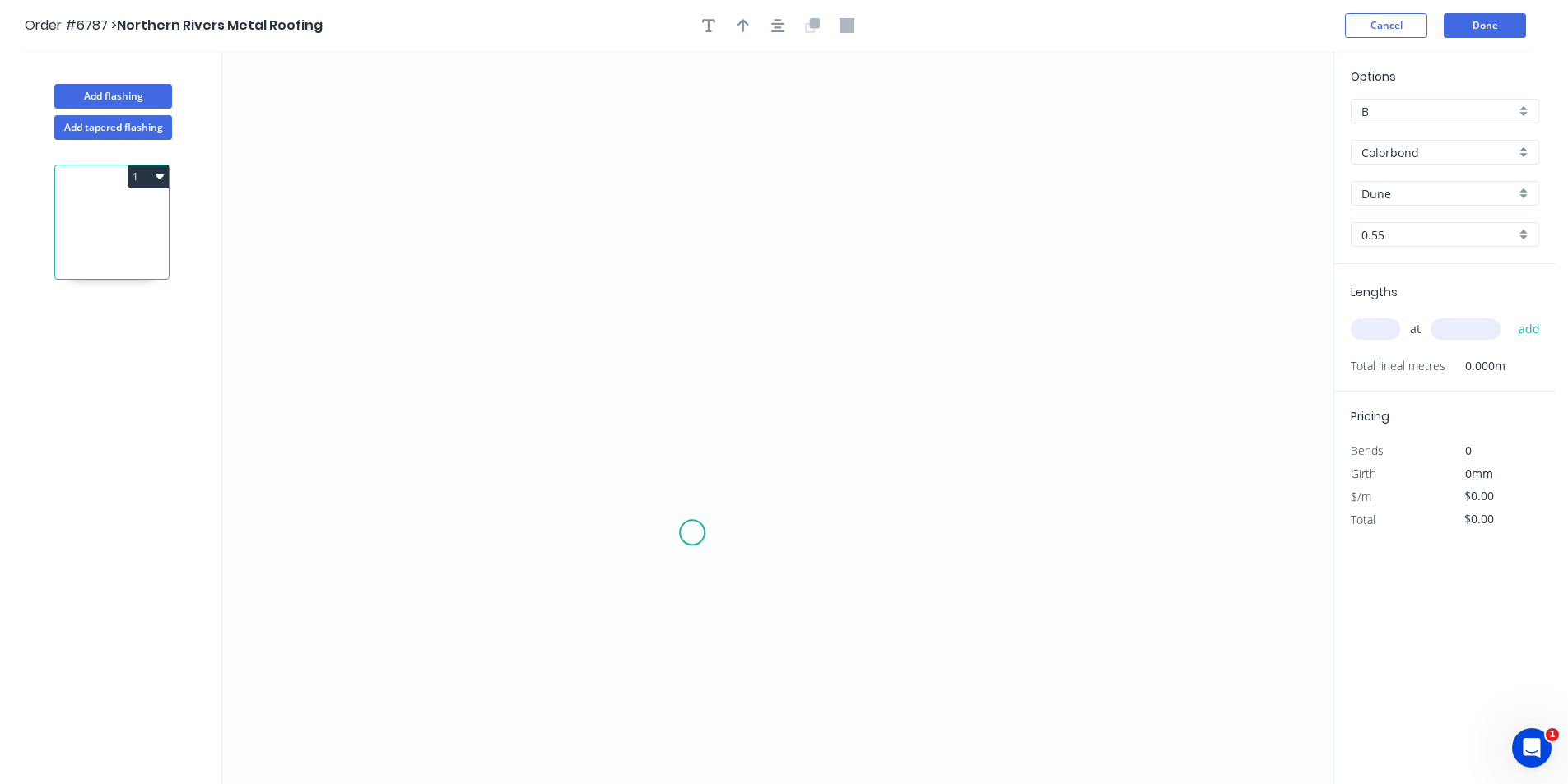
click at [690, 533] on icon "0" at bounding box center [778, 418] width 1111 height 734
click at [690, 462] on icon at bounding box center [690, 497] width 0 height 72
click at [622, 459] on icon "0 ?" at bounding box center [778, 418] width 1111 height 734
click at [641, 271] on icon "0 ? ?" at bounding box center [778, 418] width 1111 height 734
drag, startPoint x: 638, startPoint y: 272, endPoint x: 621, endPoint y: 252, distance: 26.2
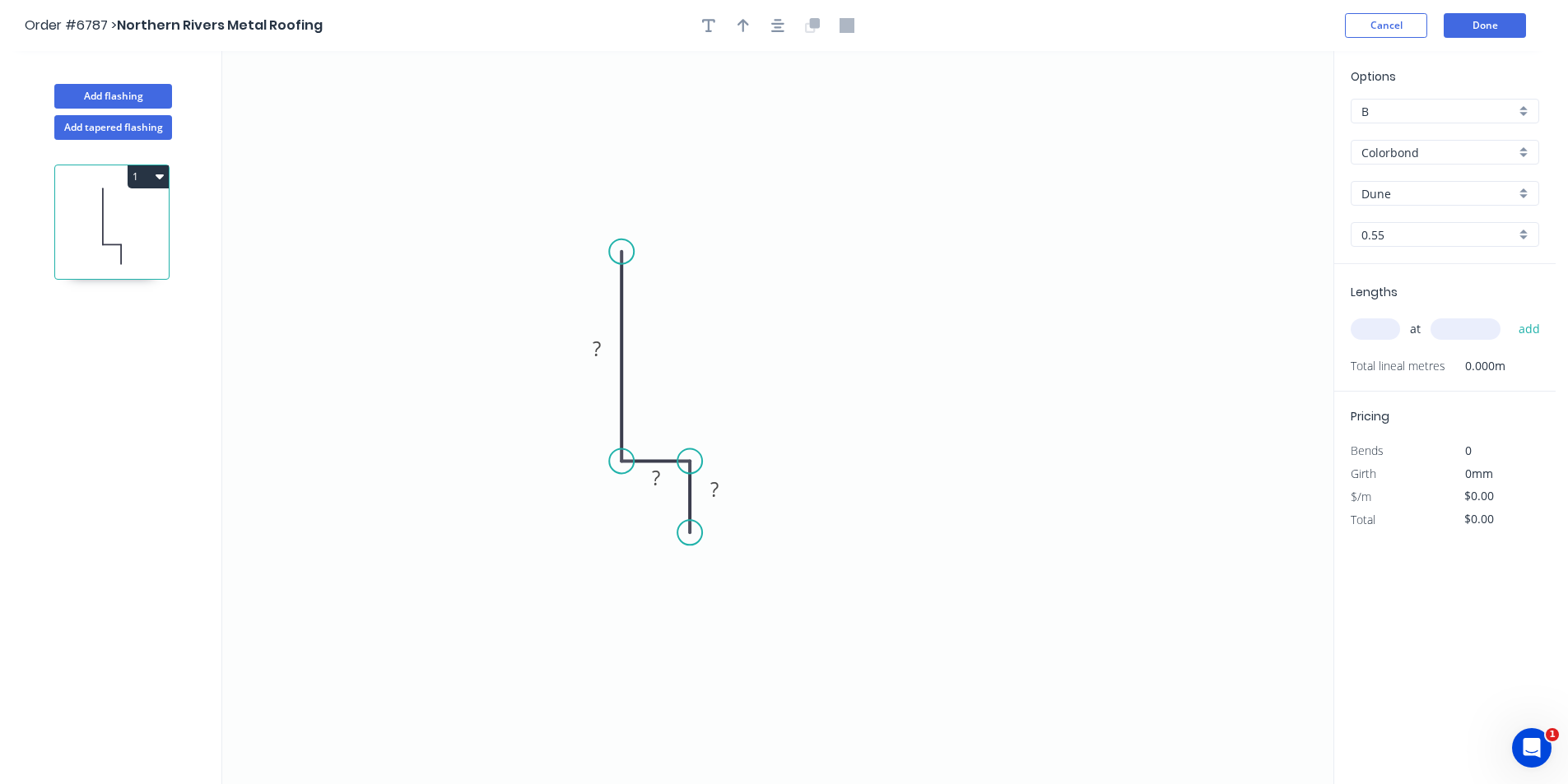
click at [621, 252] on circle at bounding box center [621, 251] width 25 height 25
click at [1029, 265] on icon "0 ? ? ?" at bounding box center [778, 418] width 1111 height 734
click at [1027, 326] on icon "0 ? ? ? ?" at bounding box center [778, 418] width 1111 height 734
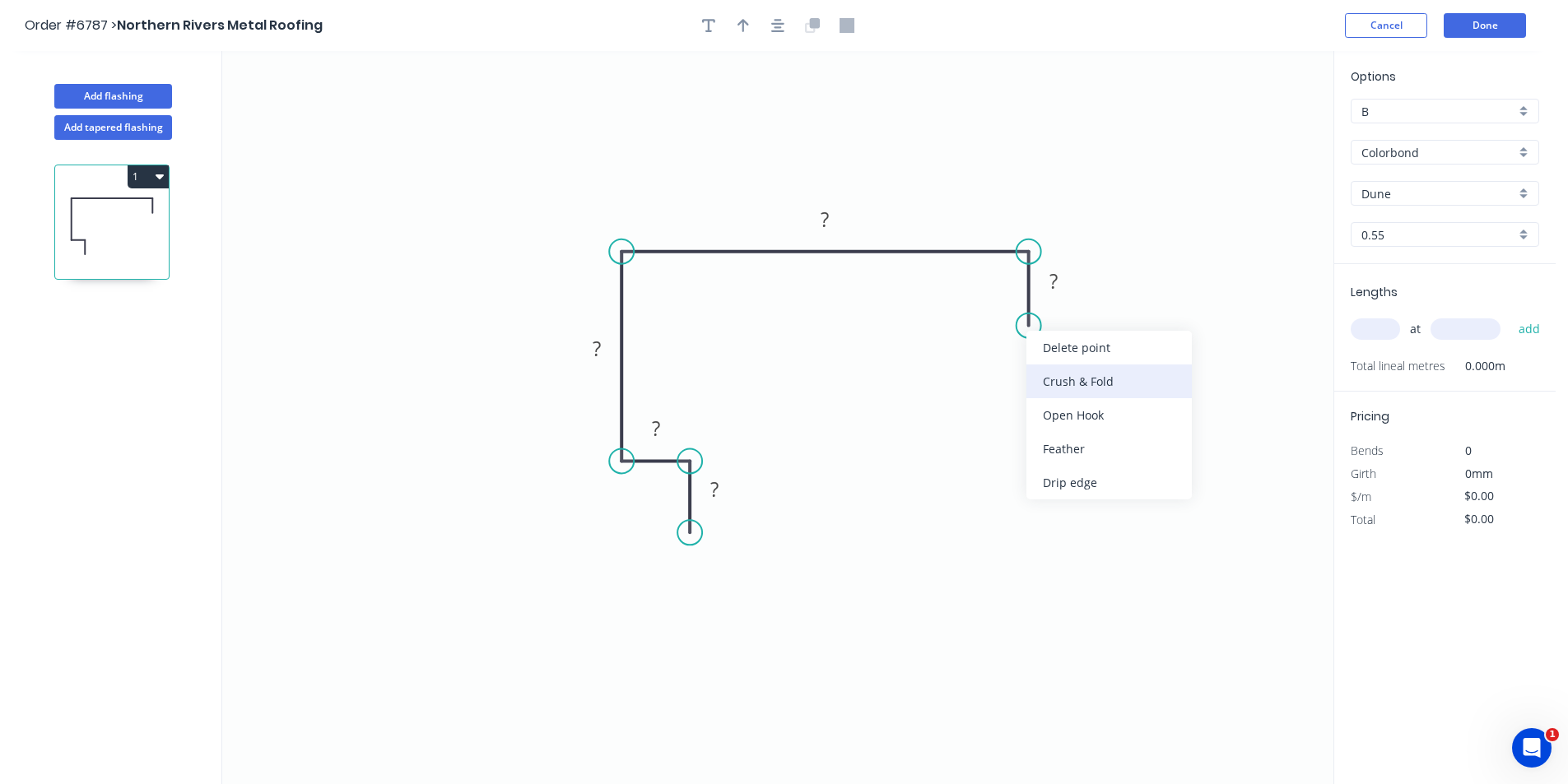
click at [1069, 380] on div "Crush & Fold" at bounding box center [1109, 380] width 165 height 33
click at [1075, 380] on div "Flip bend" at bounding box center [1115, 377] width 165 height 33
click at [711, 484] on tspan "?" at bounding box center [715, 489] width 9 height 27
type input "$24.93"
click at [778, 30] on icon "button" at bounding box center [778, 25] width 13 height 15
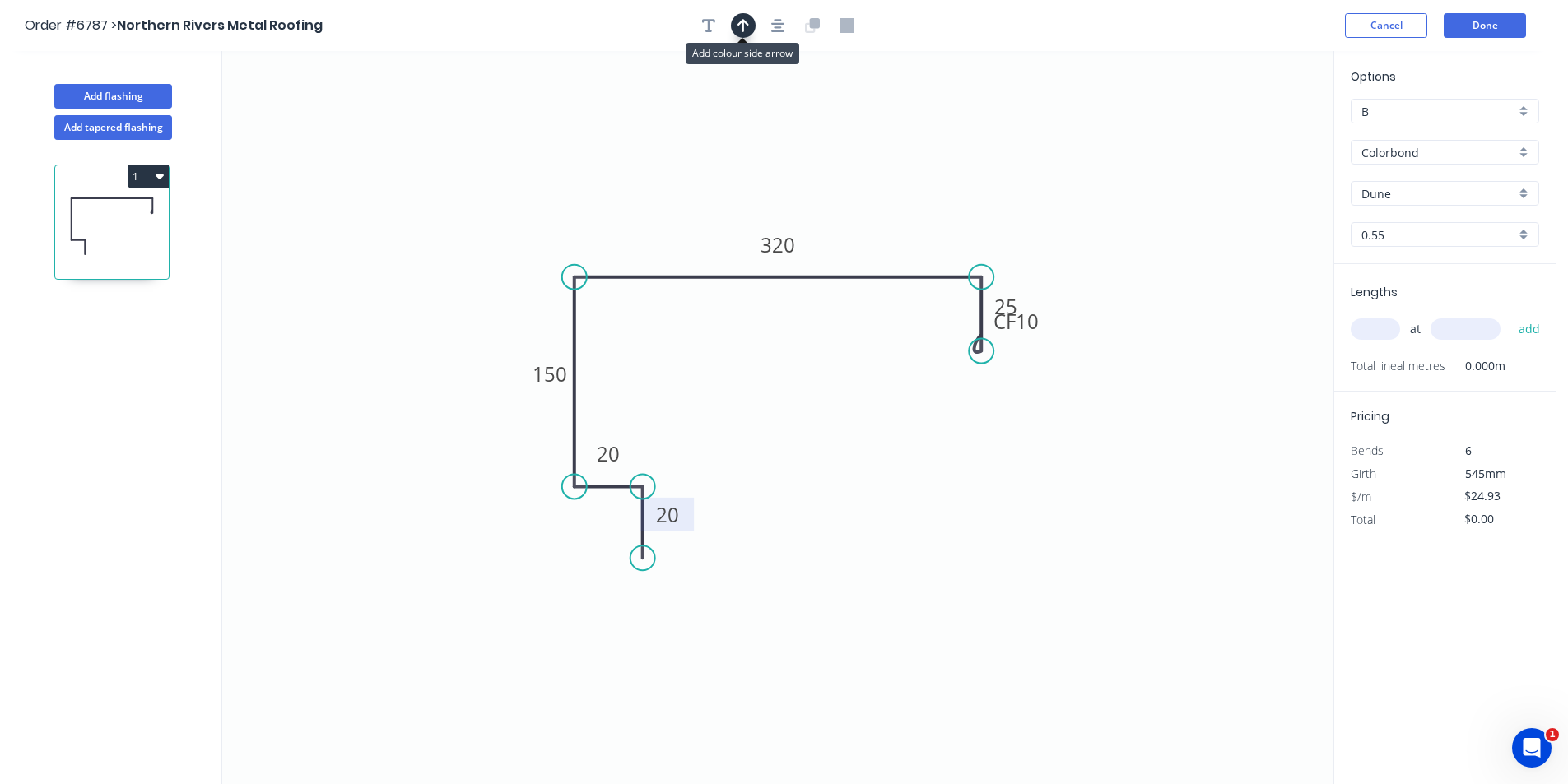
click at [742, 23] on icon "button" at bounding box center [743, 25] width 11 height 15
drag, startPoint x: 972, startPoint y: 186, endPoint x: 836, endPoint y: 229, distance: 142.6
click at [836, 229] on icon at bounding box center [835, 210] width 15 height 53
click at [1352, 323] on input "text" at bounding box center [1376, 328] width 50 height 21
type input "6"
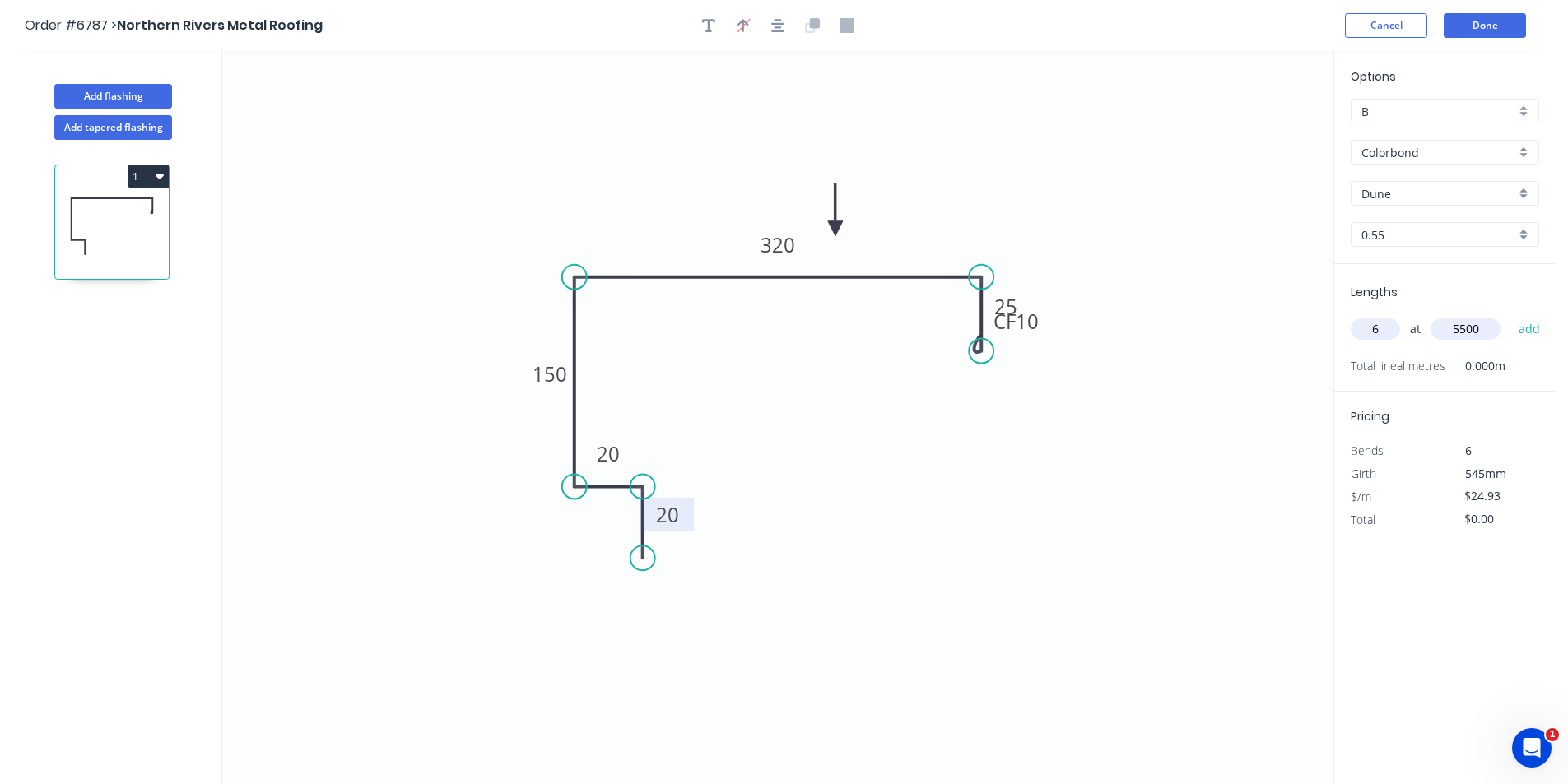
type input "5500"
click at [1511, 315] on button "add" at bounding box center [1530, 329] width 38 height 28
type input "$822.69"
click at [132, 85] on button "Add flashing" at bounding box center [114, 96] width 118 height 25
type input "$0.00"
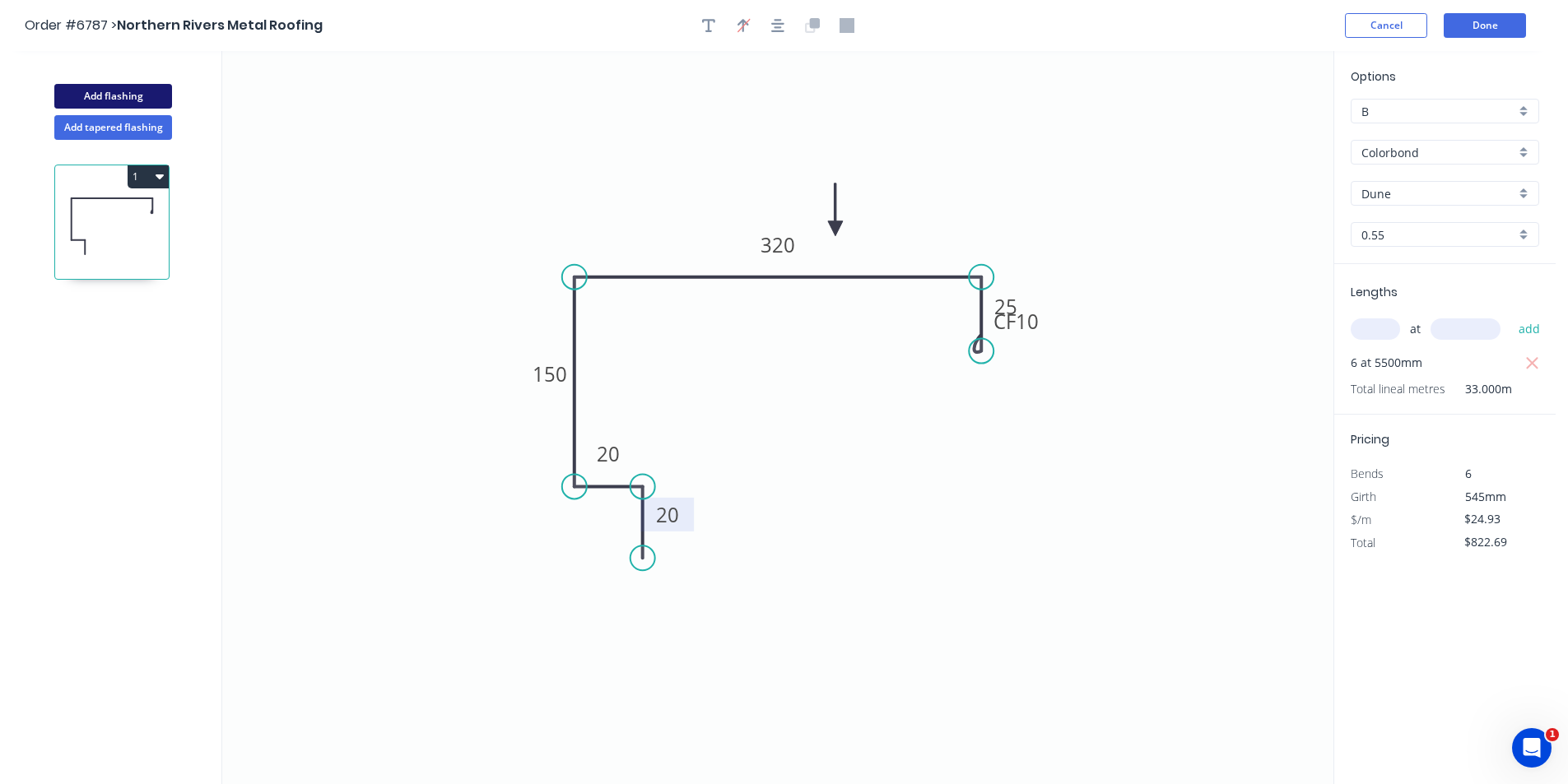
type input "$0.00"
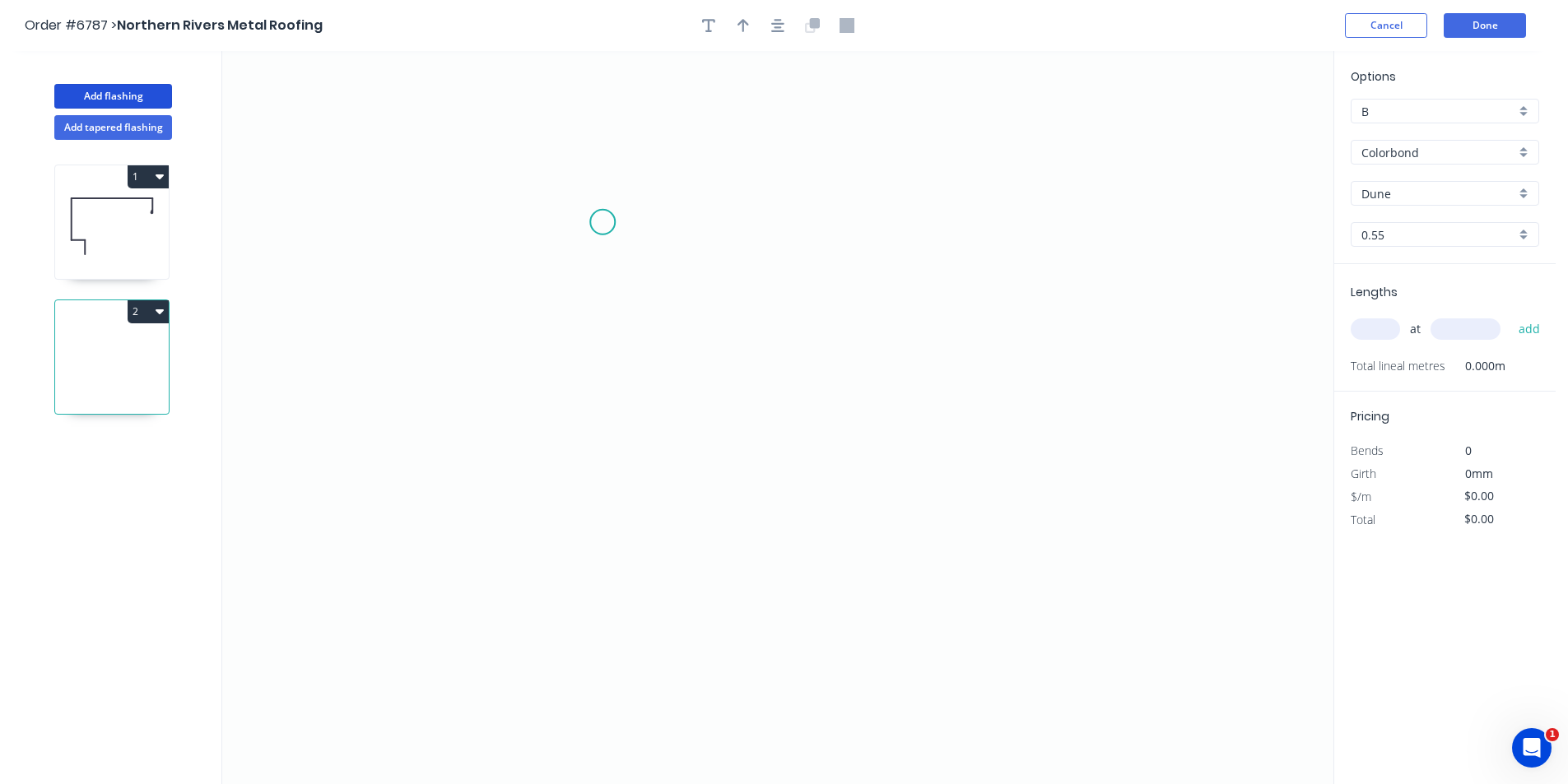
click at [600, 214] on icon "0" at bounding box center [778, 418] width 1111 height 734
click at [608, 469] on icon "0" at bounding box center [778, 418] width 1111 height 734
click at [676, 469] on icon "0 ?" at bounding box center [778, 418] width 1111 height 734
click at [672, 397] on icon "0 ? ?" at bounding box center [778, 418] width 1111 height 734
click at [735, 367] on icon "0 ? ? ?" at bounding box center [778, 418] width 1111 height 734
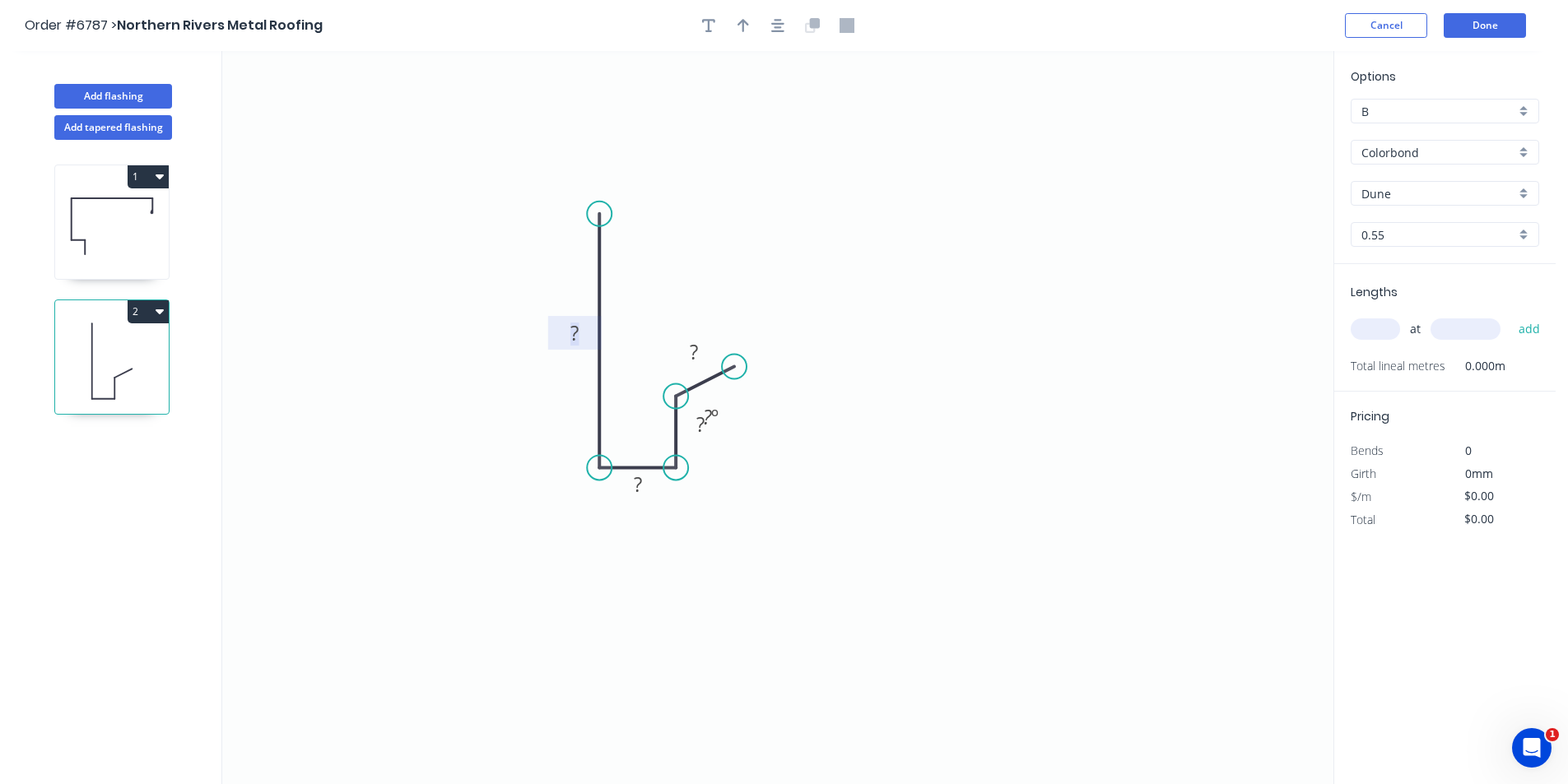
click at [574, 329] on tspan "?" at bounding box center [575, 333] width 9 height 27
click at [729, 426] on rect at bounding box center [711, 416] width 54 height 33
click at [714, 426] on tspan "º" at bounding box center [715, 417] width 8 height 27
type input "$16.63"
click at [780, 22] on icon "button" at bounding box center [778, 25] width 13 height 15
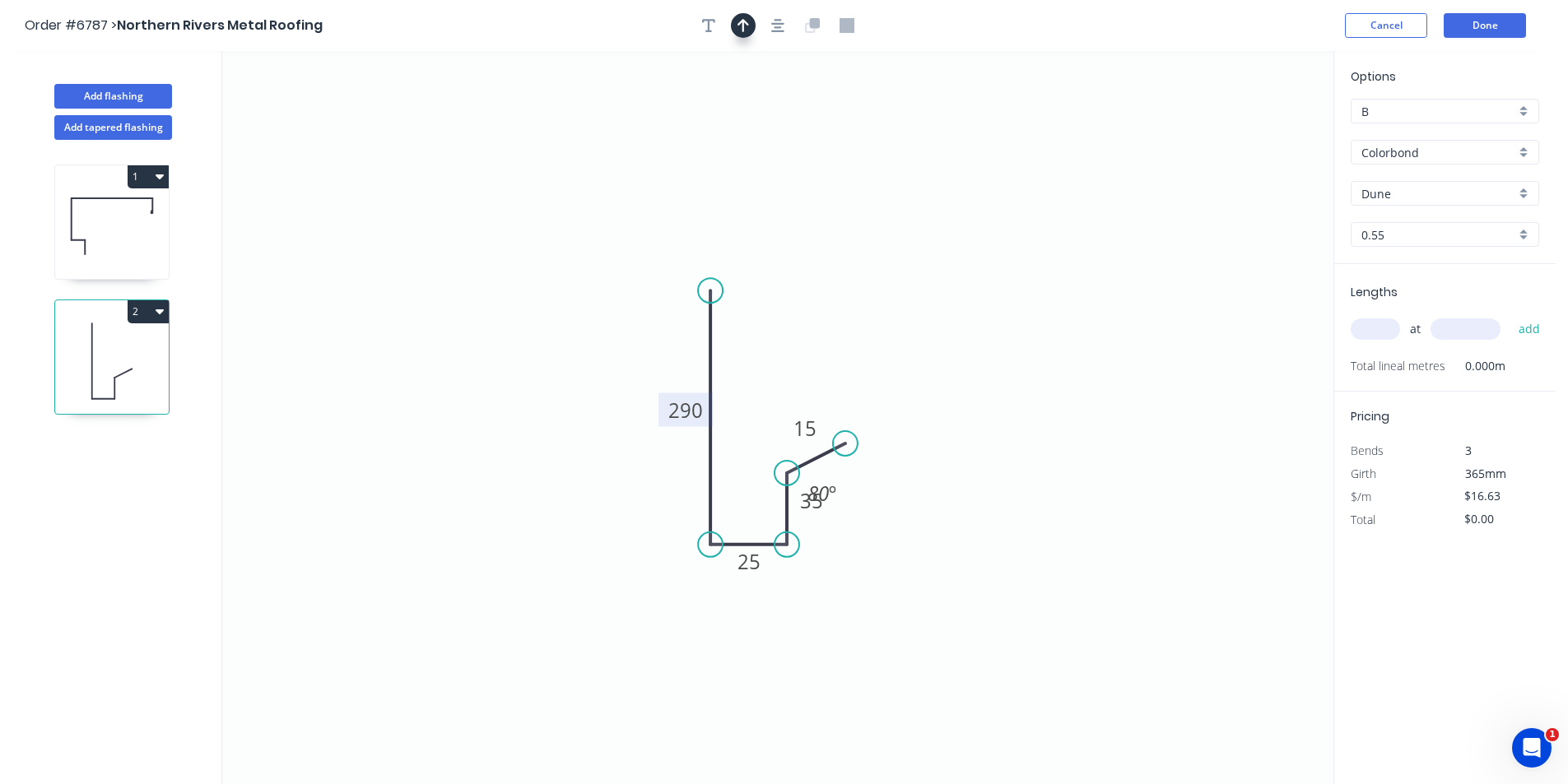
click at [743, 27] on icon "button" at bounding box center [743, 25] width 11 height 13
drag, startPoint x: 1248, startPoint y: 127, endPoint x: 597, endPoint y: 384, distance: 699.9
click at [597, 384] on icon at bounding box center [596, 366] width 15 height 53
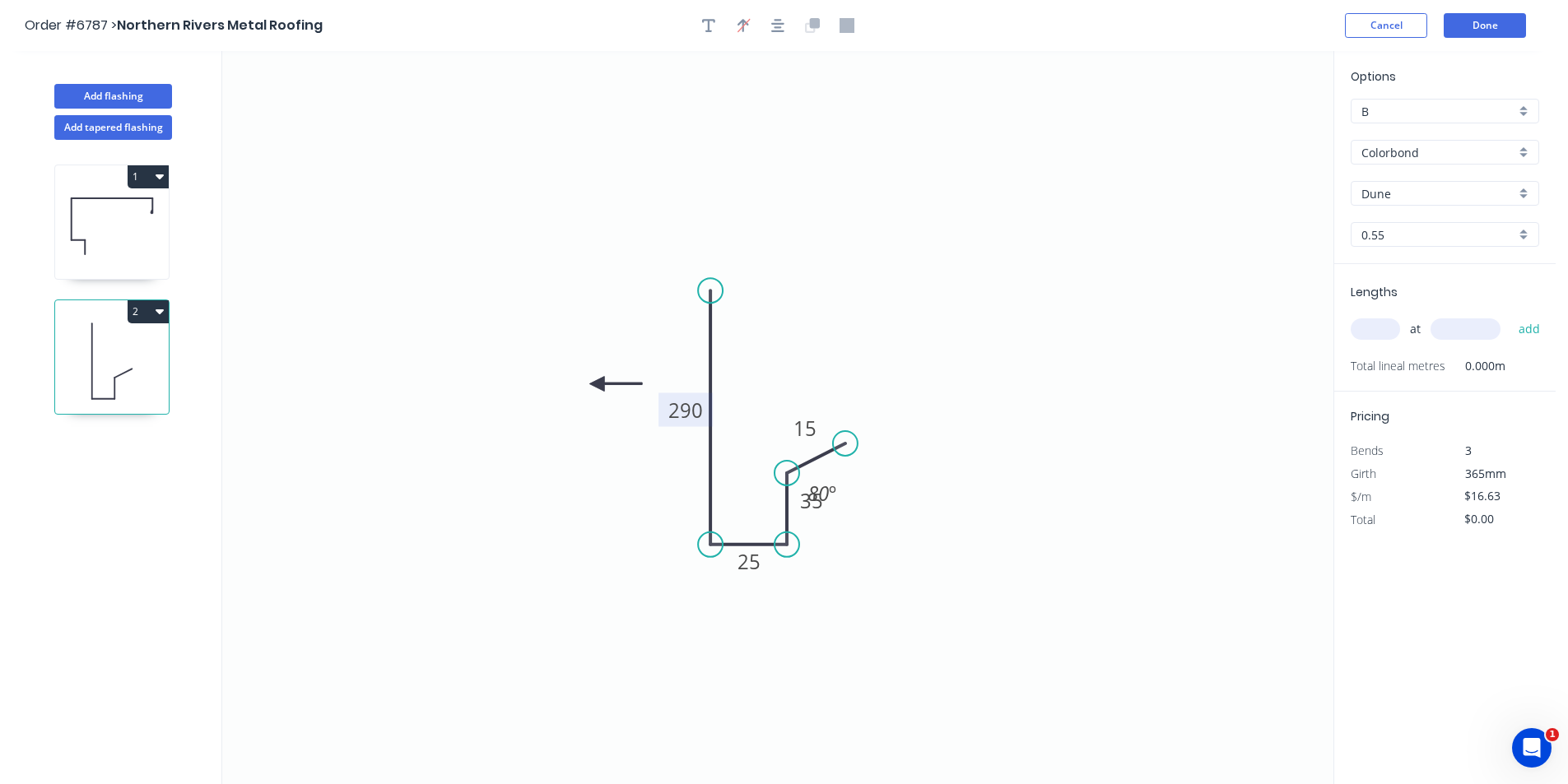
click at [597, 384] on icon at bounding box center [616, 384] width 53 height 15
click at [597, 384] on icon at bounding box center [611, 398] width 48 height 48
click at [597, 384] on icon at bounding box center [596, 404] width 15 height 53
click at [597, 384] on icon at bounding box center [583, 398] width 48 height 48
click at [1380, 322] on input "text" at bounding box center [1376, 328] width 50 height 21
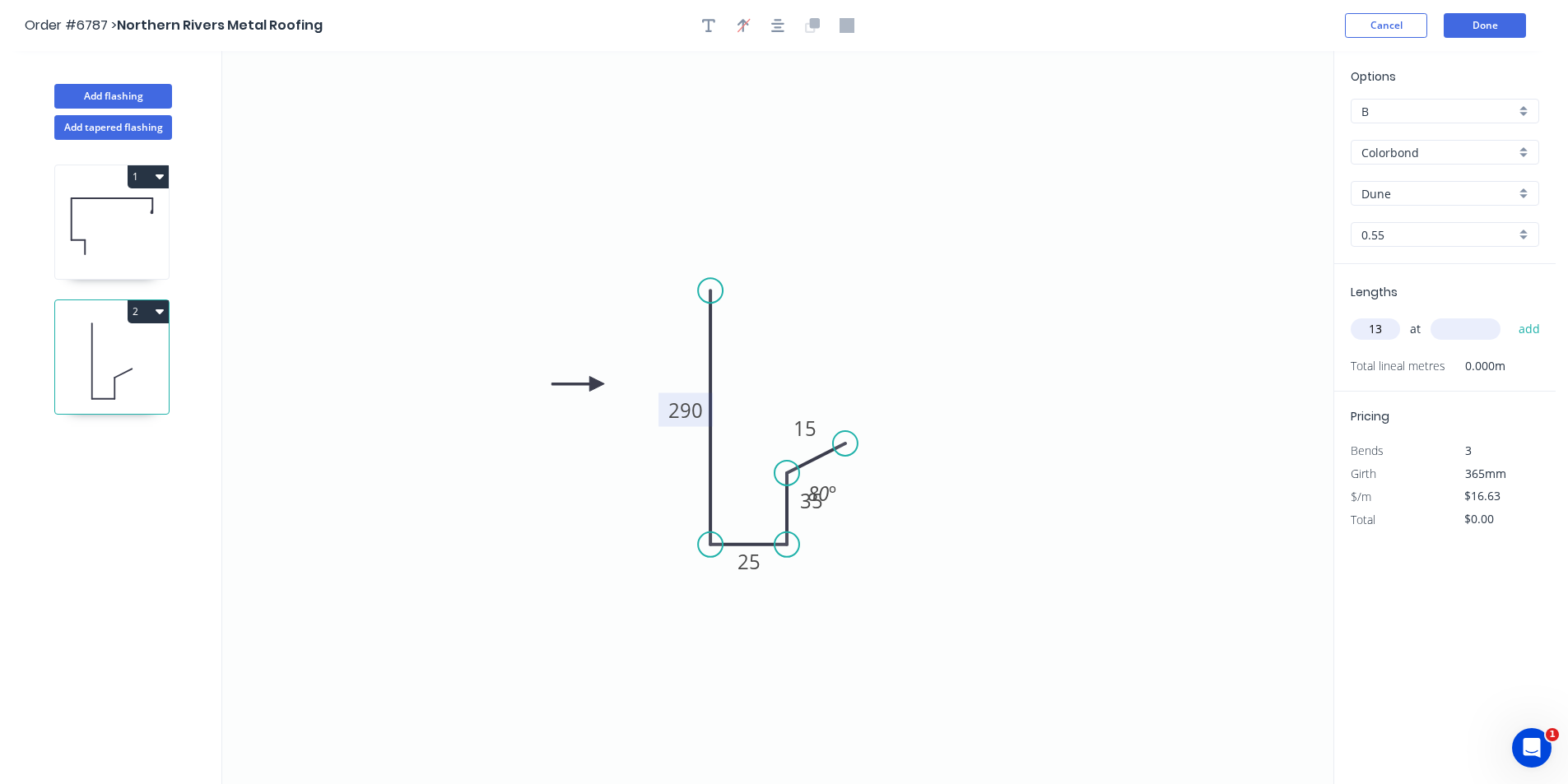
type input "13"
type input "5000"
click at [1511, 315] on button "add" at bounding box center [1530, 329] width 38 height 28
type input "$1,080.95"
click at [157, 247] on icon at bounding box center [111, 226] width 114 height 105
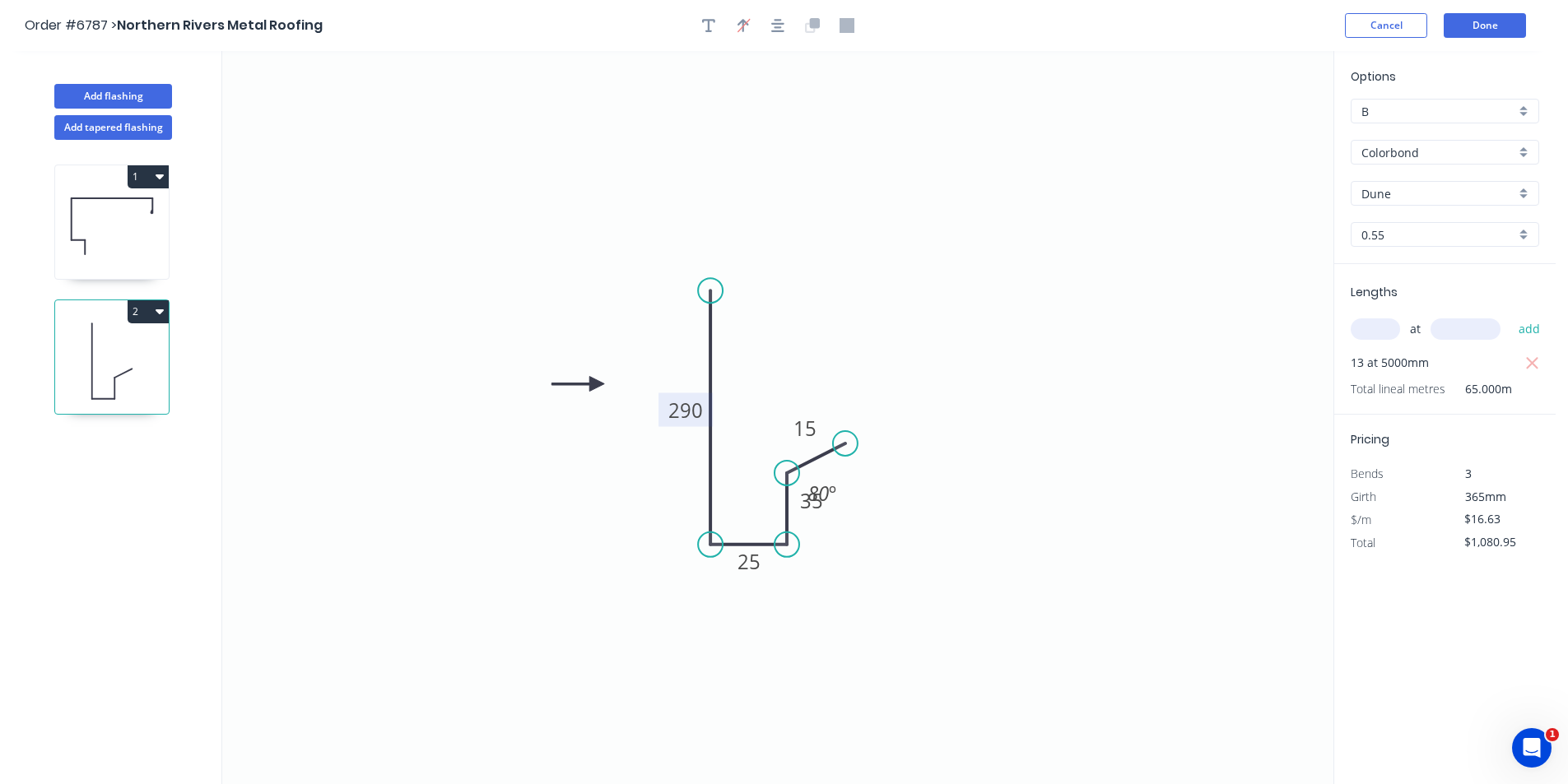
type input "$24.93"
type input "$822.69"
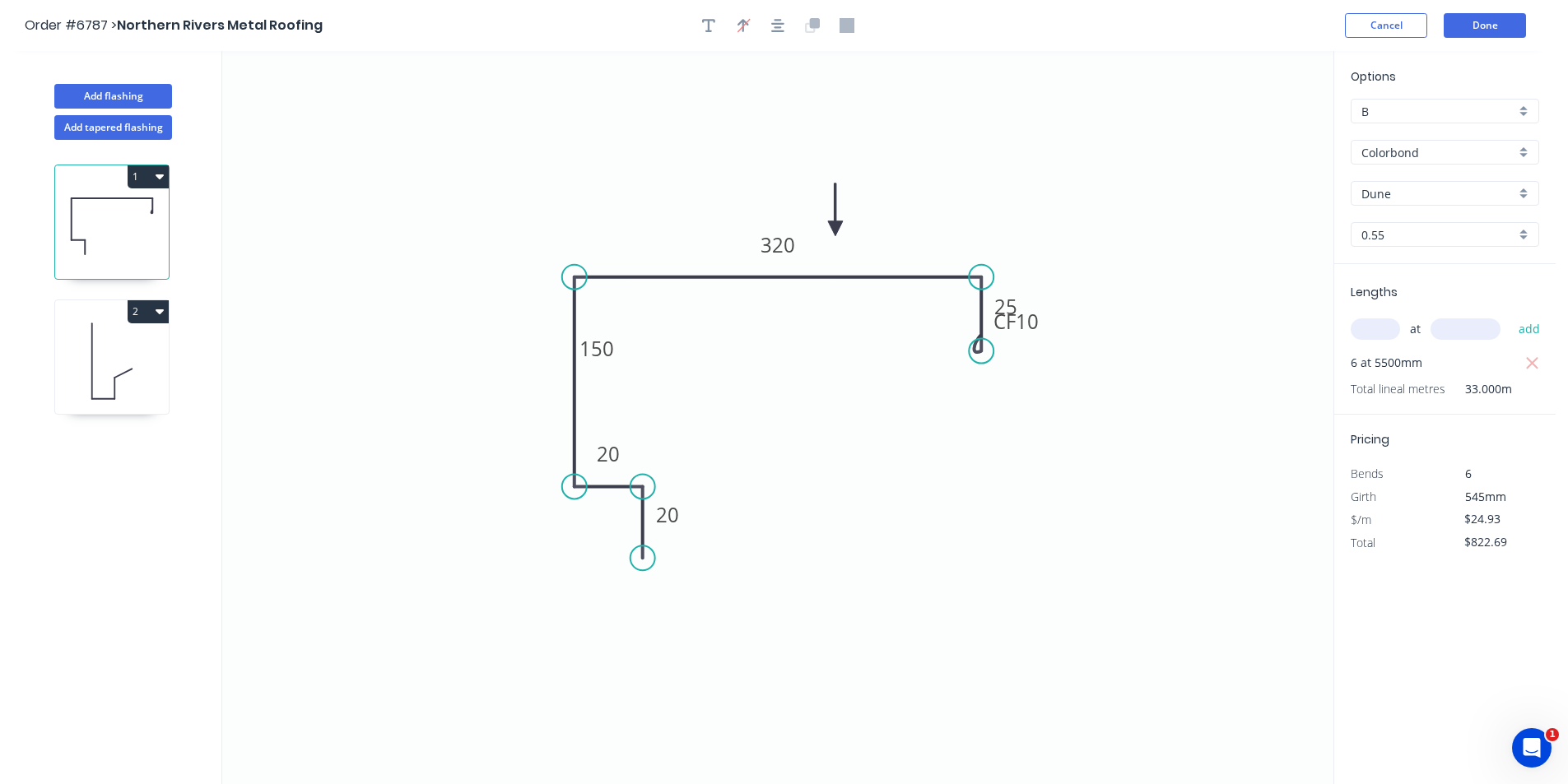
click at [103, 334] on icon at bounding box center [111, 361] width 114 height 105
type input "$16.63"
type input "$1,080.95"
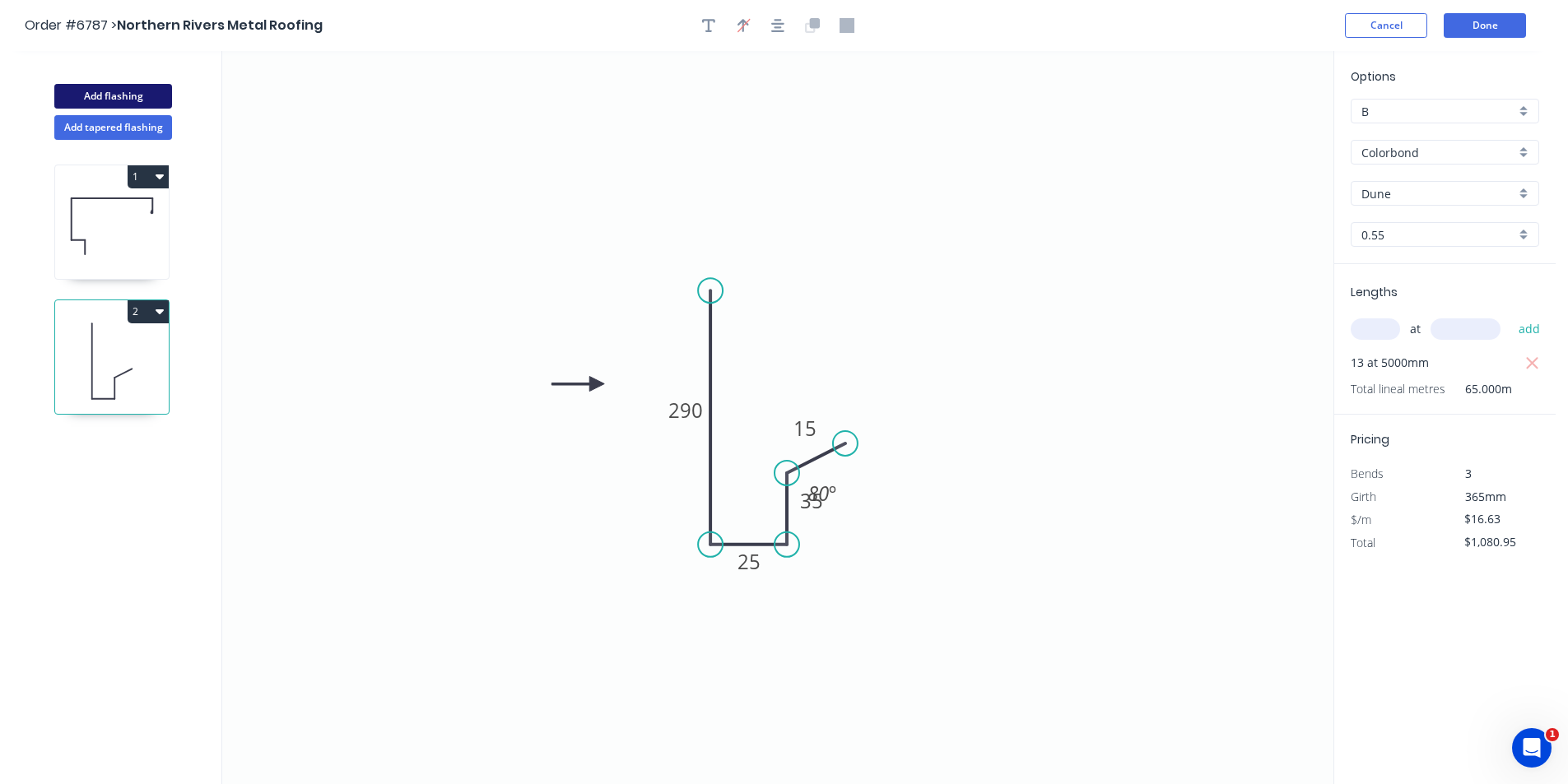
click at [115, 91] on button "Add flashing" at bounding box center [114, 96] width 118 height 25
type input "$0.00"
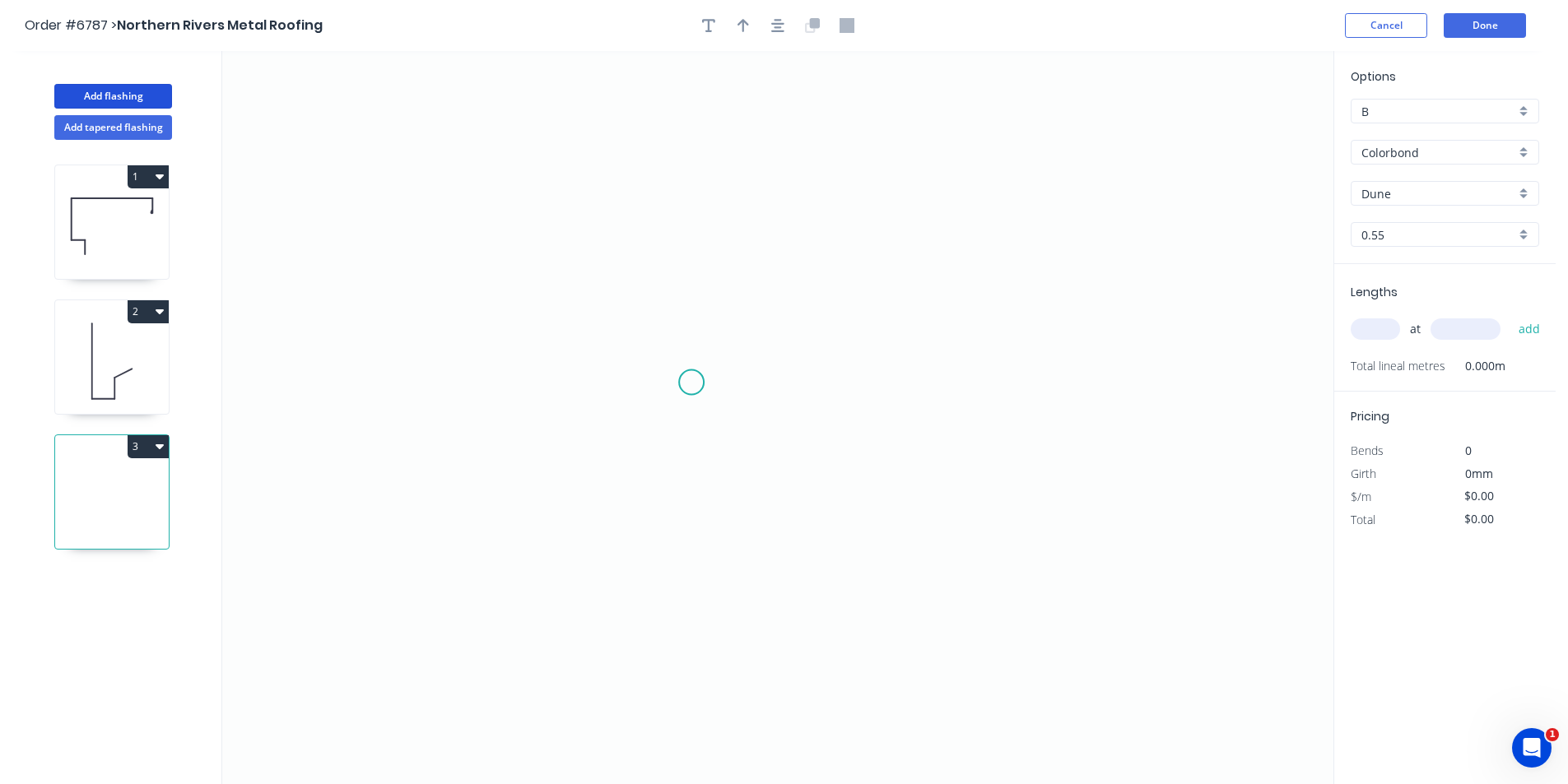
click at [689, 392] on icon "0" at bounding box center [778, 418] width 1111 height 734
click at [683, 319] on icon at bounding box center [686, 356] width 7 height 74
click at [885, 312] on icon "0 ?" at bounding box center [778, 418] width 1111 height 734
click at [887, 609] on icon "0 ? ? ? º" at bounding box center [778, 418] width 1111 height 734
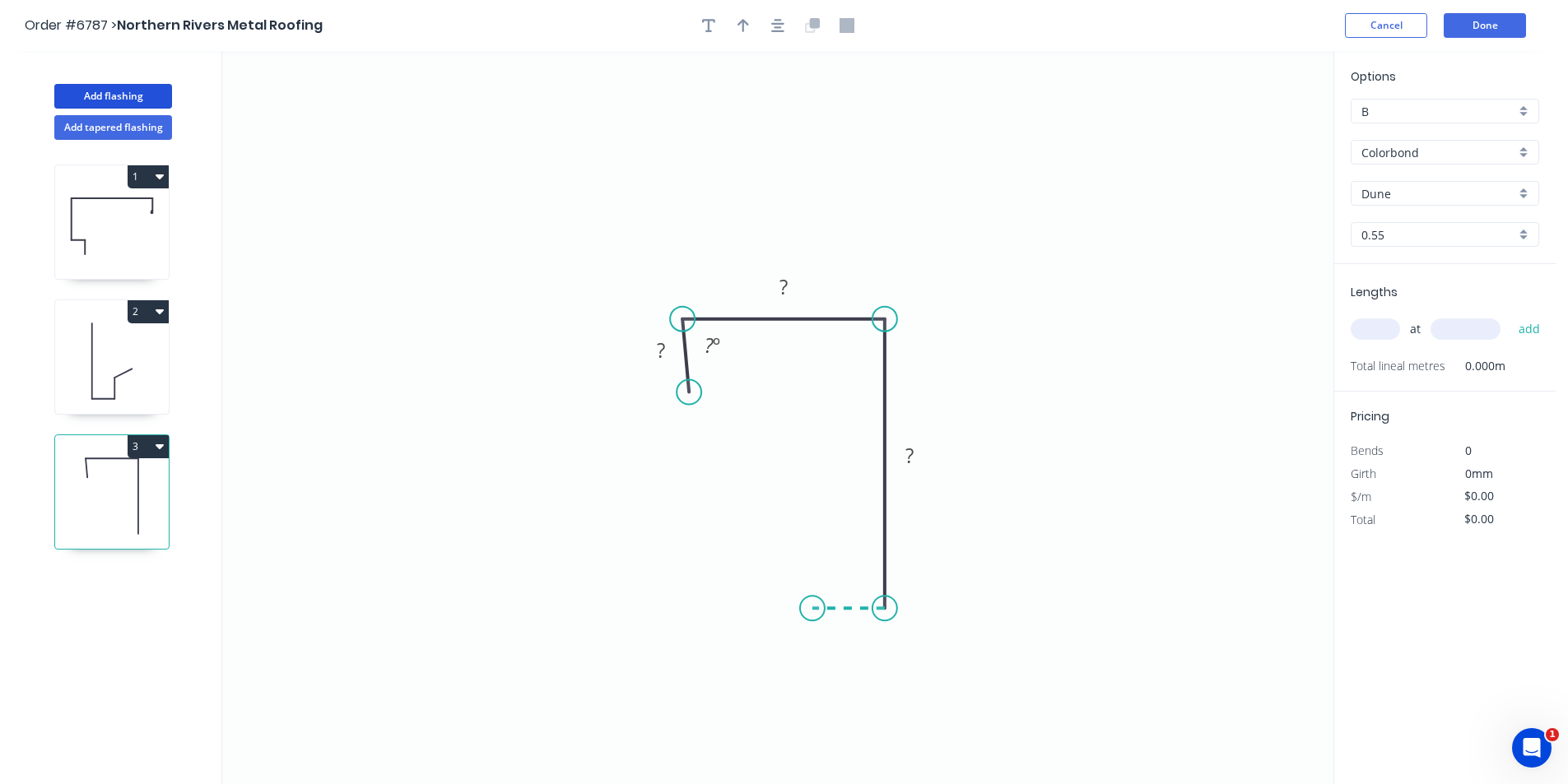
click at [813, 605] on icon "0 ? ? ? ? º" at bounding box center [778, 418] width 1111 height 734
drag, startPoint x: 690, startPoint y: 396, endPoint x: 675, endPoint y: 395, distance: 15.0
click at [675, 395] on circle at bounding box center [675, 395] width 25 height 25
drag, startPoint x: 671, startPoint y: 393, endPoint x: 678, endPoint y: 399, distance: 9.2
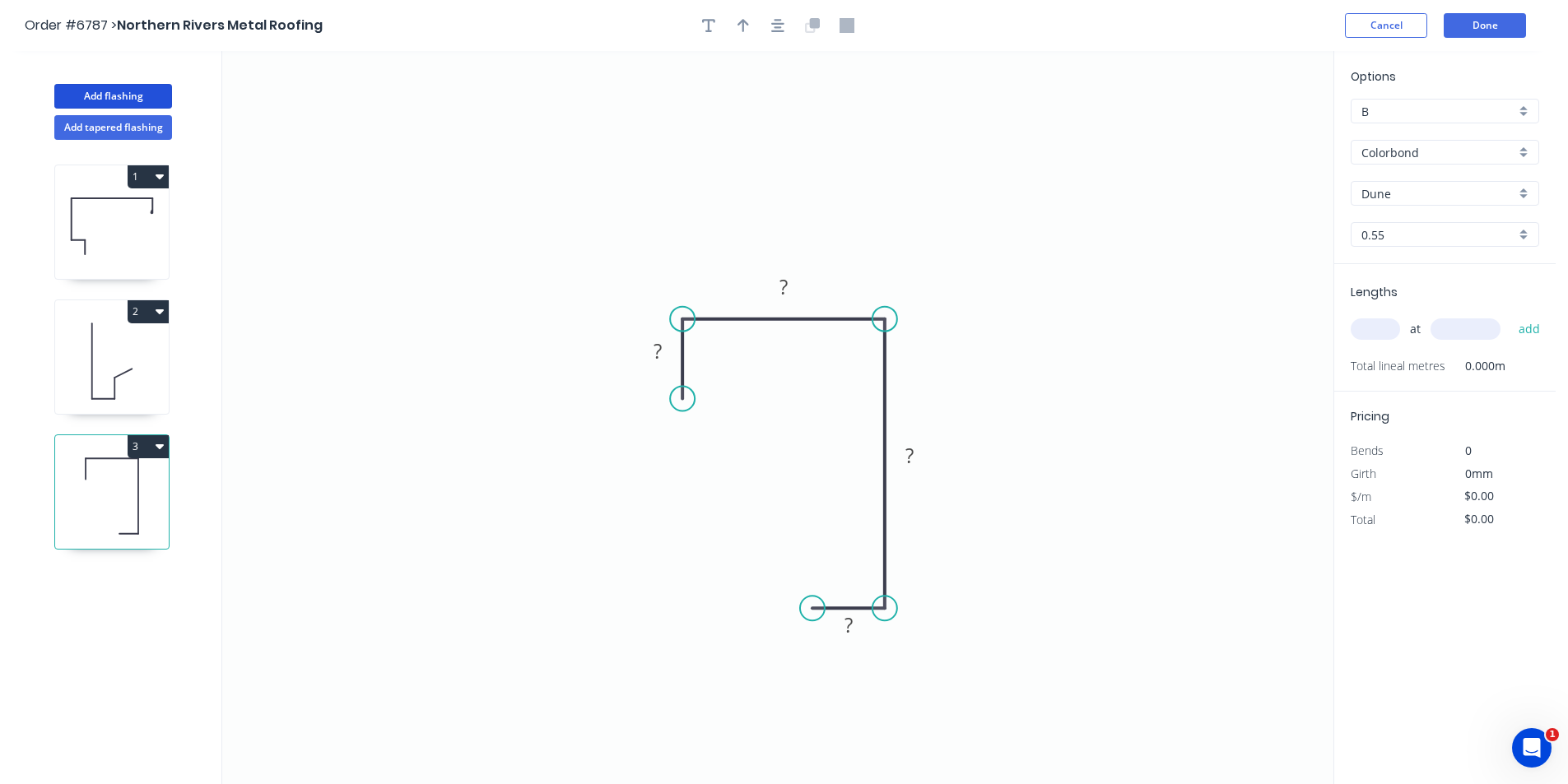
click at [678, 399] on circle at bounding box center [682, 398] width 25 height 25
click at [649, 346] on rect at bounding box center [658, 351] width 33 height 23
click at [888, 650] on div "Crush & Fold" at bounding box center [886, 662] width 165 height 33
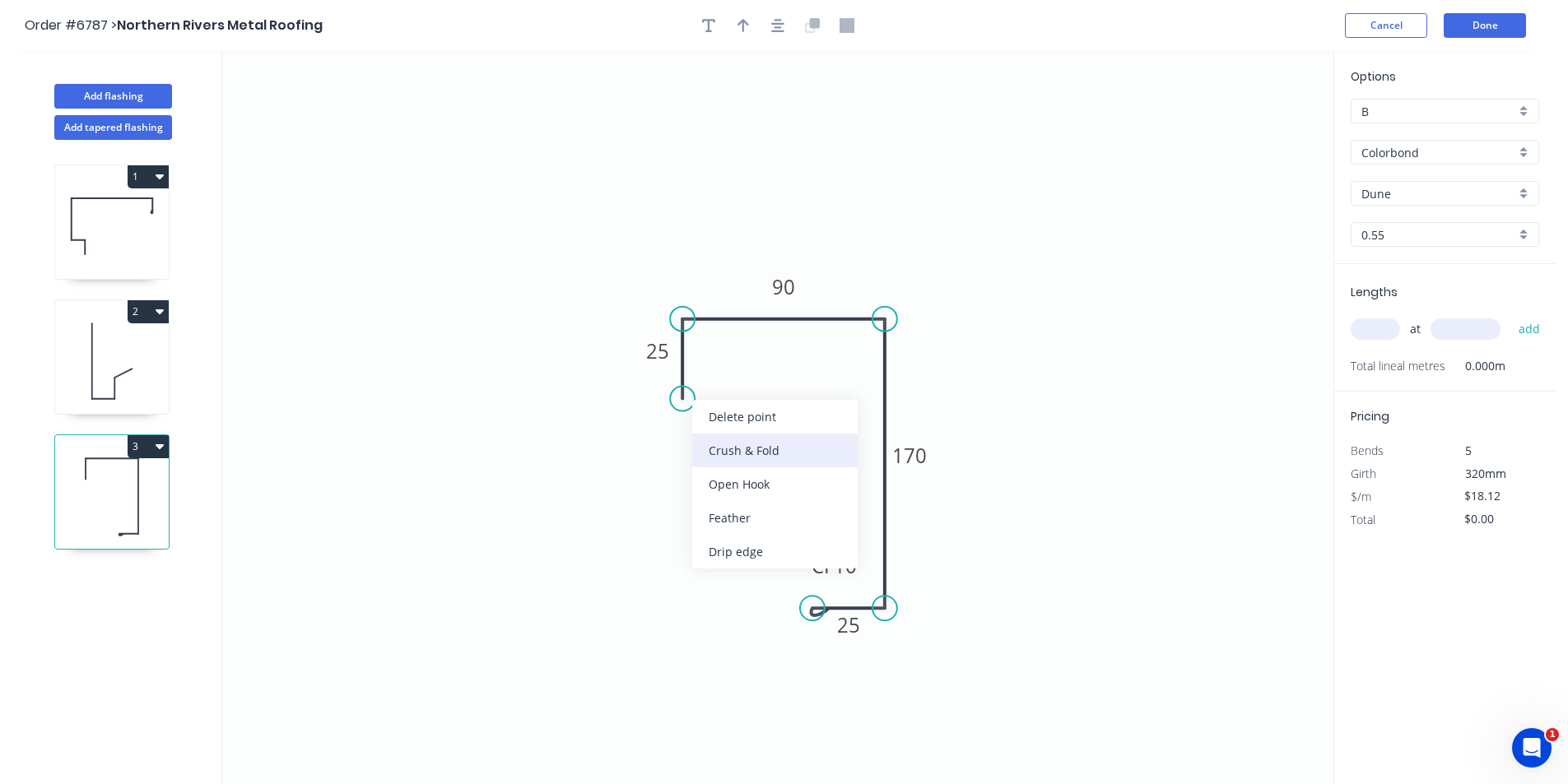
click at [766, 454] on div "Crush & Fold" at bounding box center [774, 450] width 165 height 33
type input "$19.60"
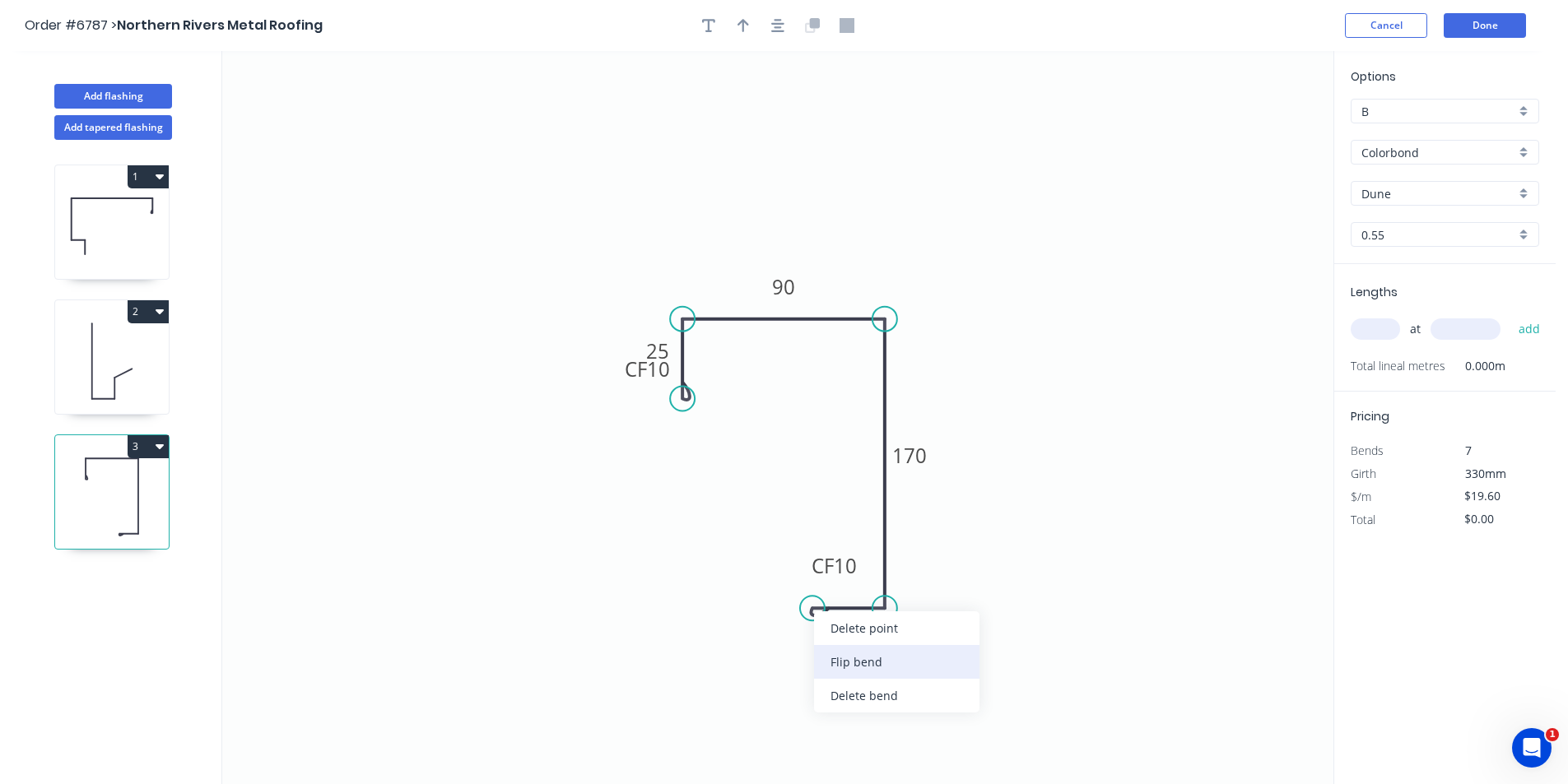
click at [861, 669] on div "Flip bend" at bounding box center [896, 662] width 165 height 33
click at [779, 26] on icon "button" at bounding box center [778, 25] width 13 height 15
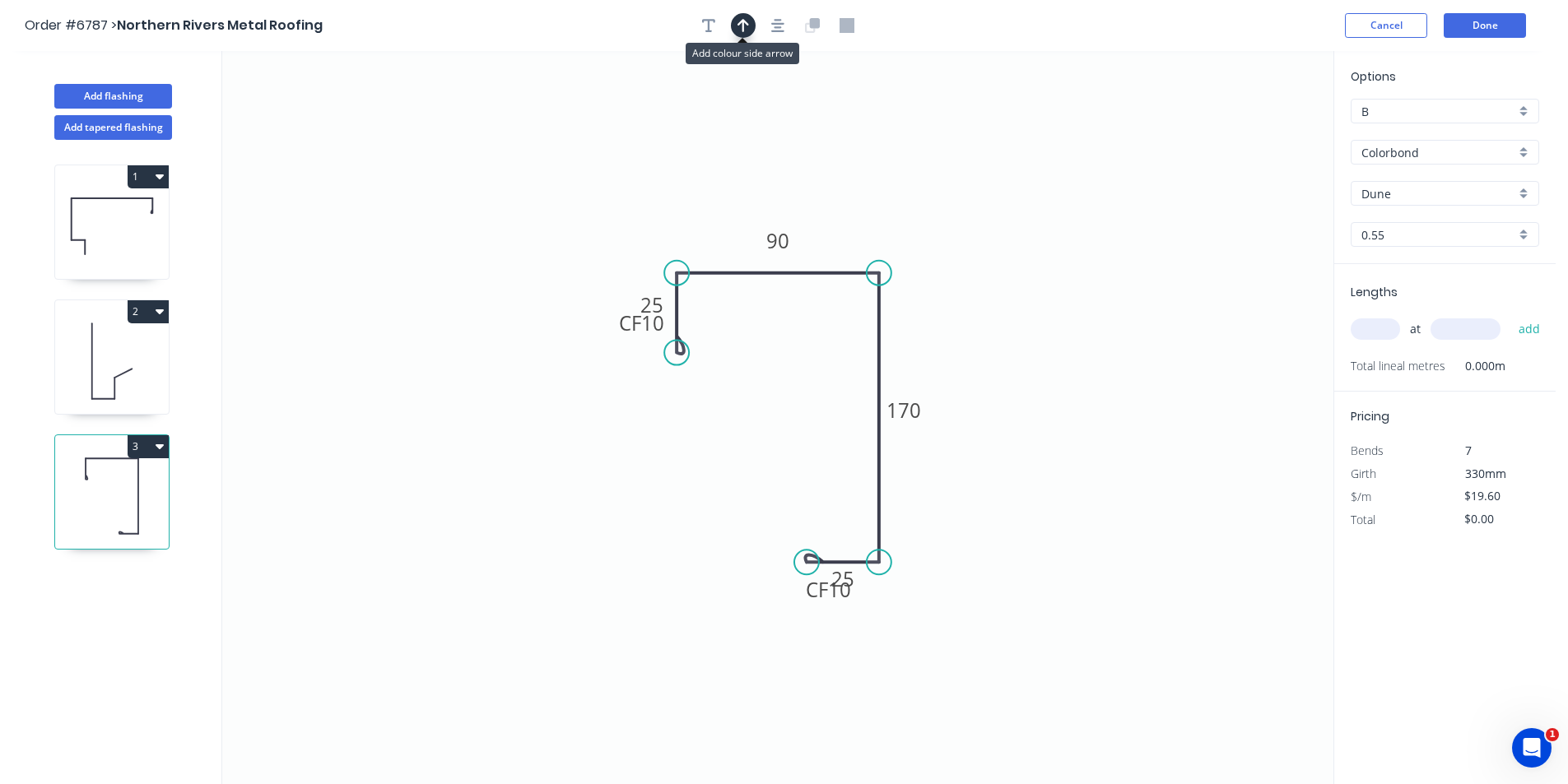
click at [744, 18] on icon "button" at bounding box center [743, 25] width 11 height 15
click at [1250, 129] on icon at bounding box center [1250, 115] width 15 height 53
drag, startPoint x: 1250, startPoint y: 129, endPoint x: 1193, endPoint y: 263, distance: 145.6
click at [932, 238] on icon at bounding box center [944, 225] width 48 height 48
click at [1382, 329] on input "text" at bounding box center [1376, 328] width 50 height 21
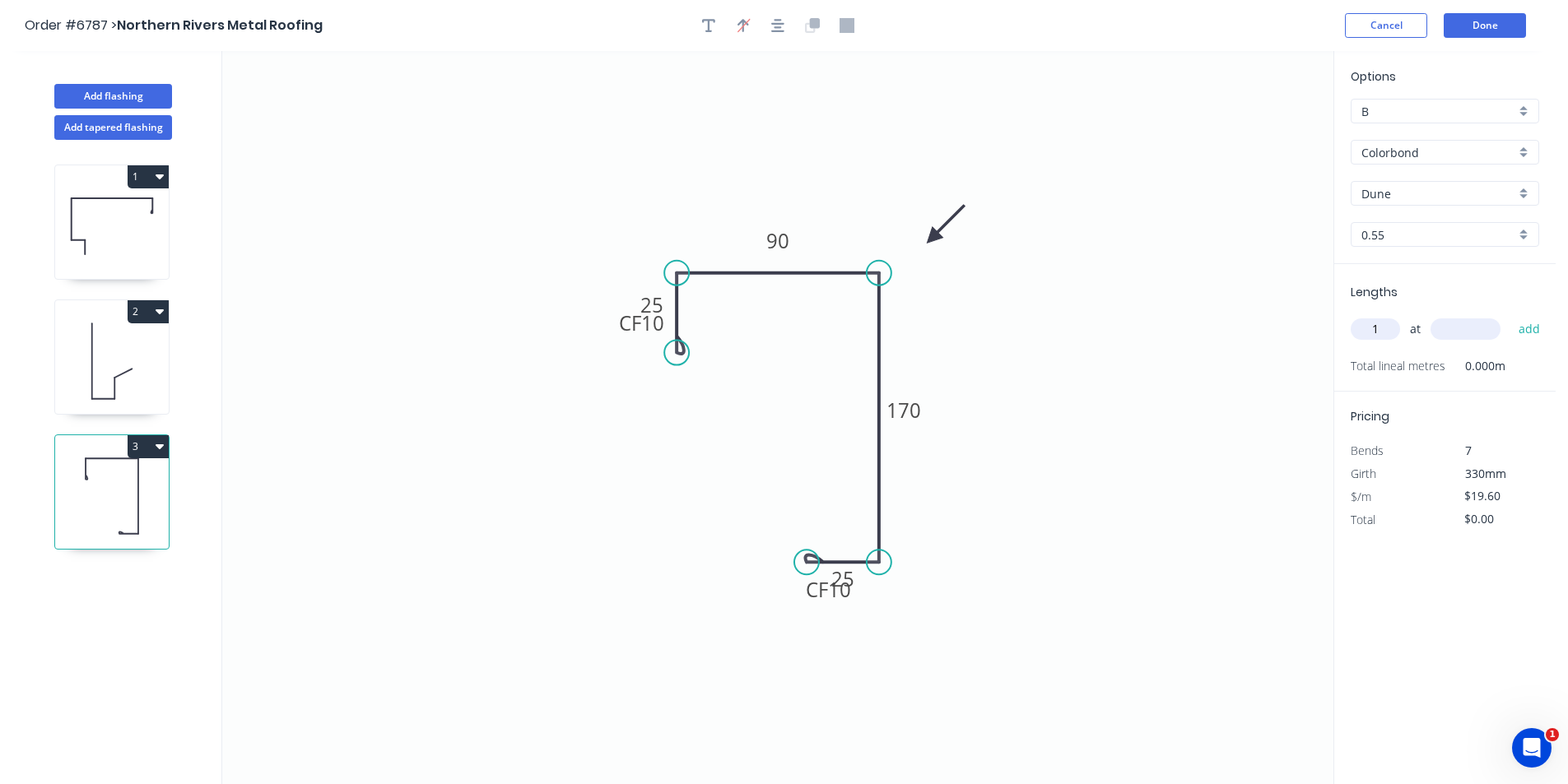
type input "1"
type input "5100"
click at [1511, 315] on button "add" at bounding box center [1530, 329] width 38 height 28
type input "$99.96"
click at [114, 93] on button "Add flashing" at bounding box center [114, 96] width 118 height 25
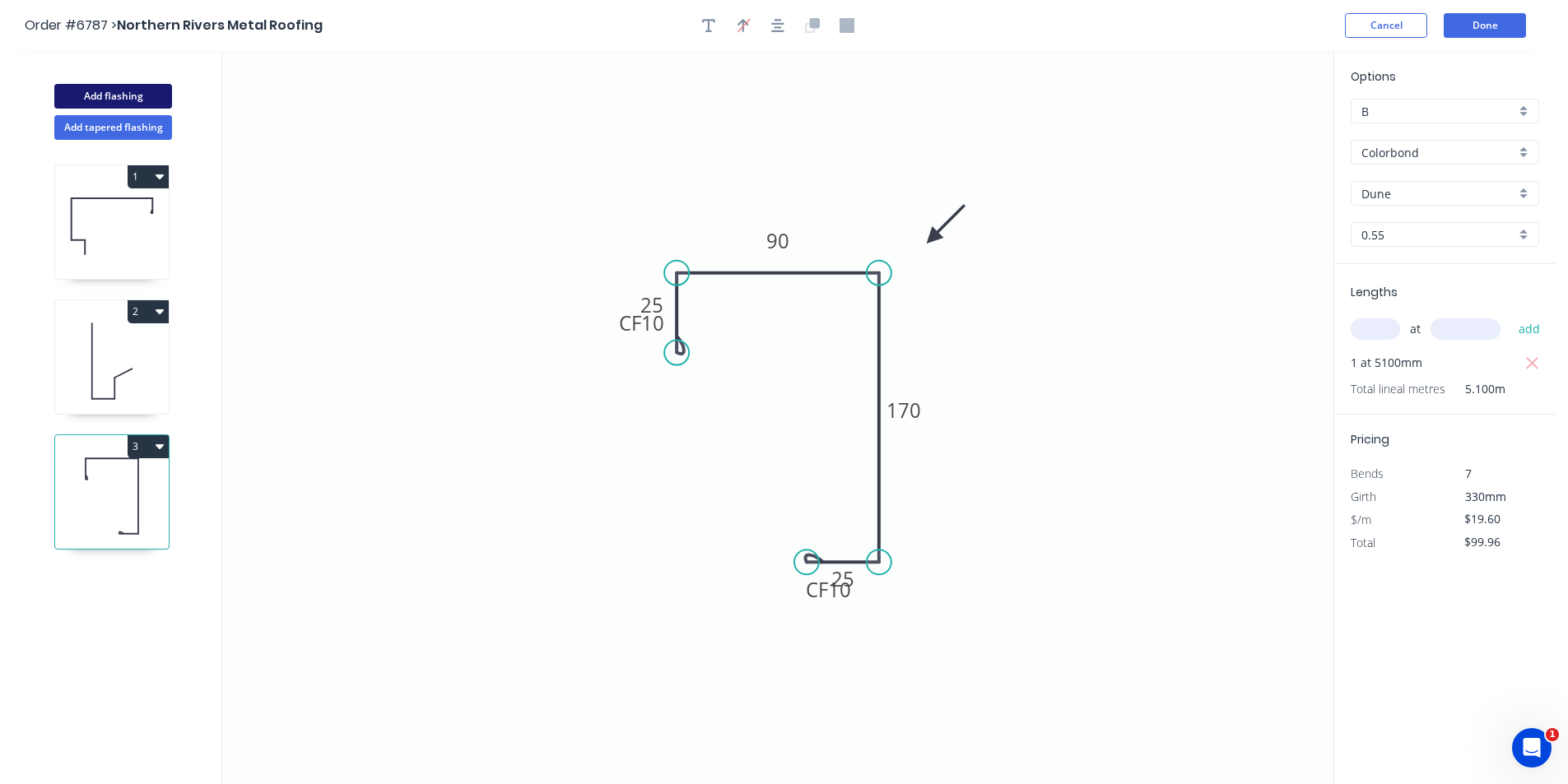
type input "$0.00"
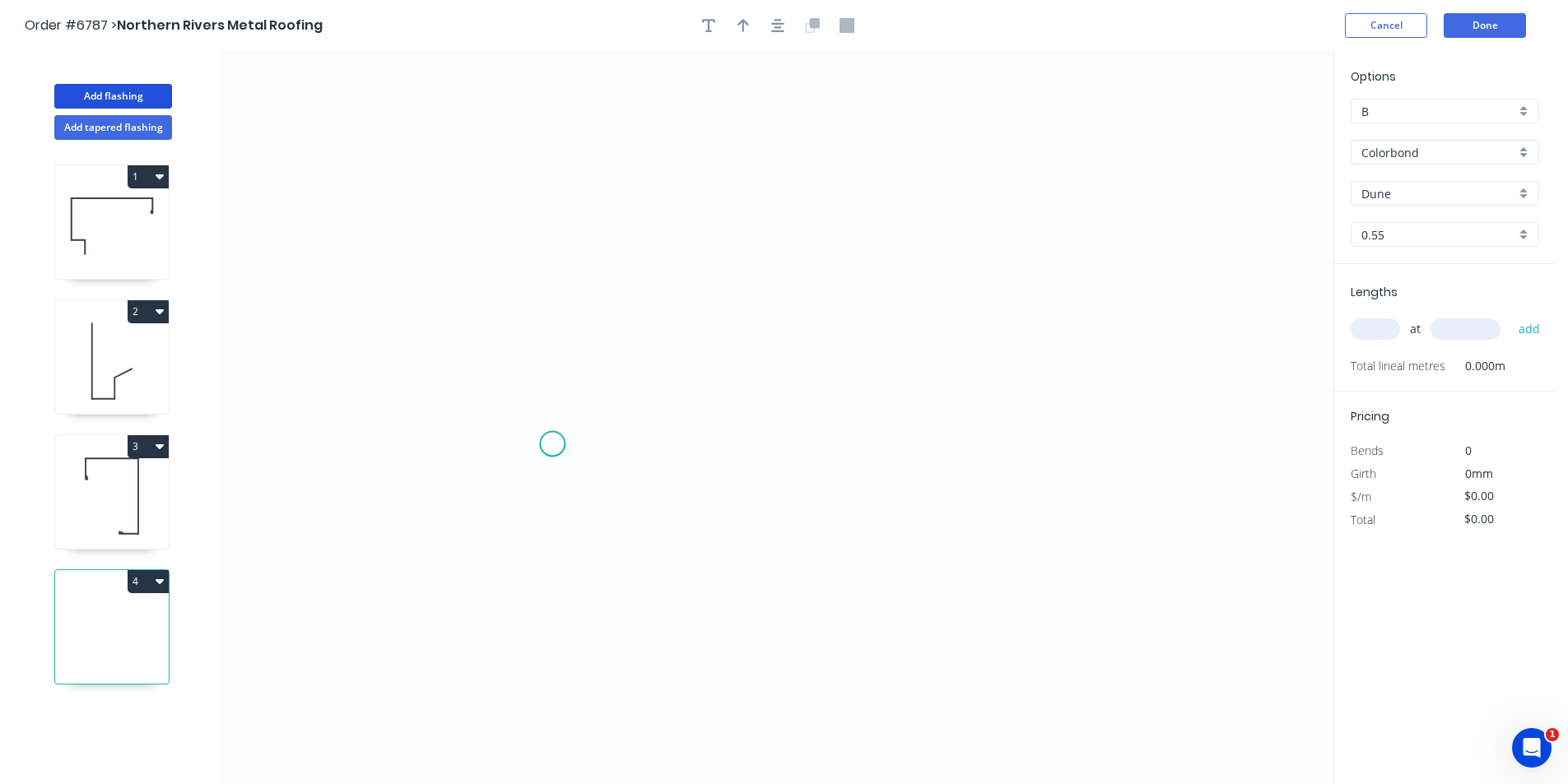
click at [524, 427] on icon "0" at bounding box center [778, 418] width 1111 height 734
click at [518, 351] on icon "0" at bounding box center [778, 418] width 1111 height 734
click at [961, 350] on icon "0 ?" at bounding box center [778, 418] width 1111 height 734
click at [963, 432] on icon "0 ? ? ? º" at bounding box center [778, 418] width 1111 height 734
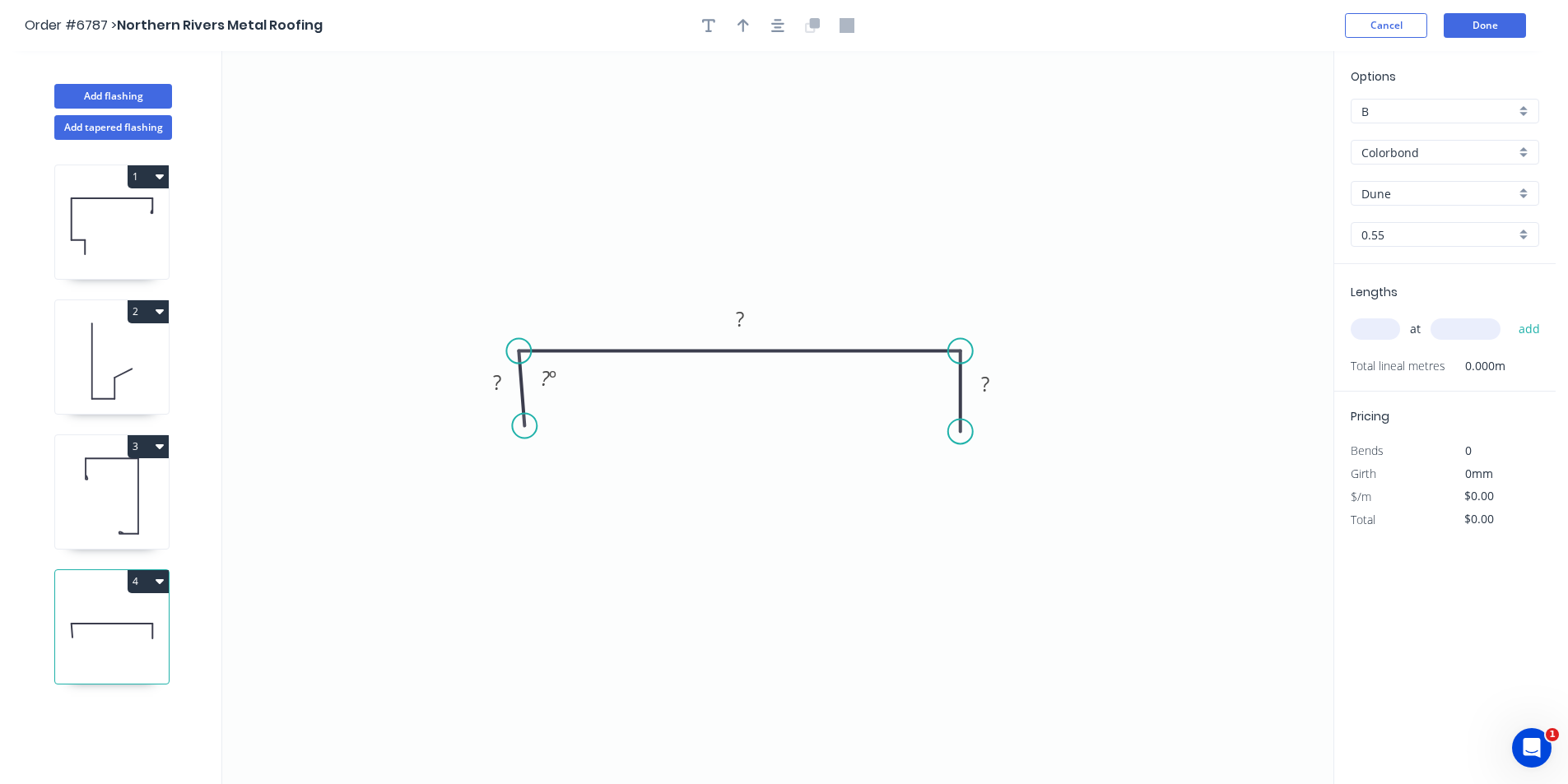
click at [105, 495] on icon at bounding box center [111, 496] width 114 height 105
type input "$19.60"
type input "$99.96"
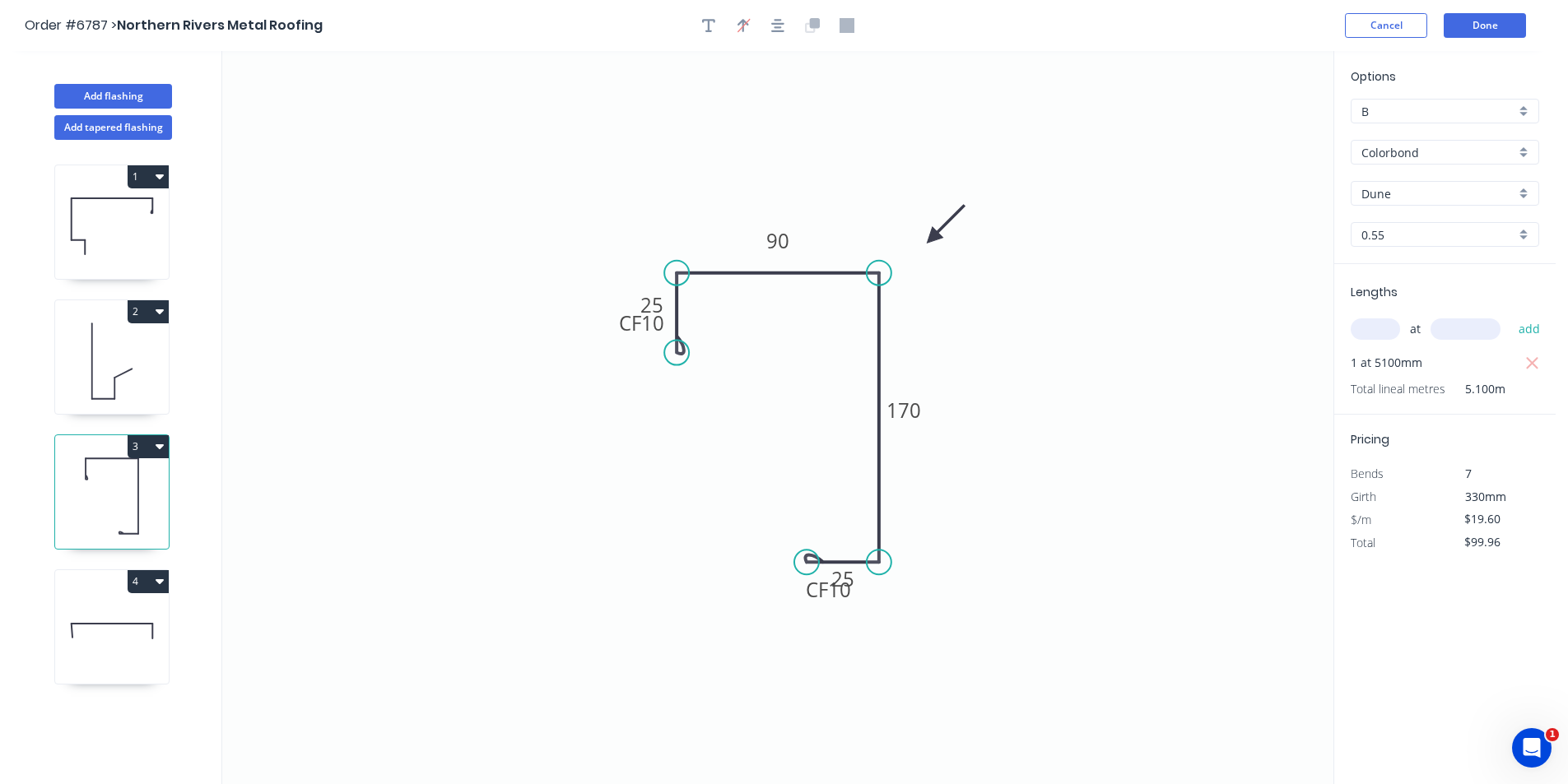
drag, startPoint x: 127, startPoint y: 641, endPoint x: 155, endPoint y: 623, distance: 33.3
click at [126, 641] on icon at bounding box center [111, 631] width 114 height 105
type input "$0.00"
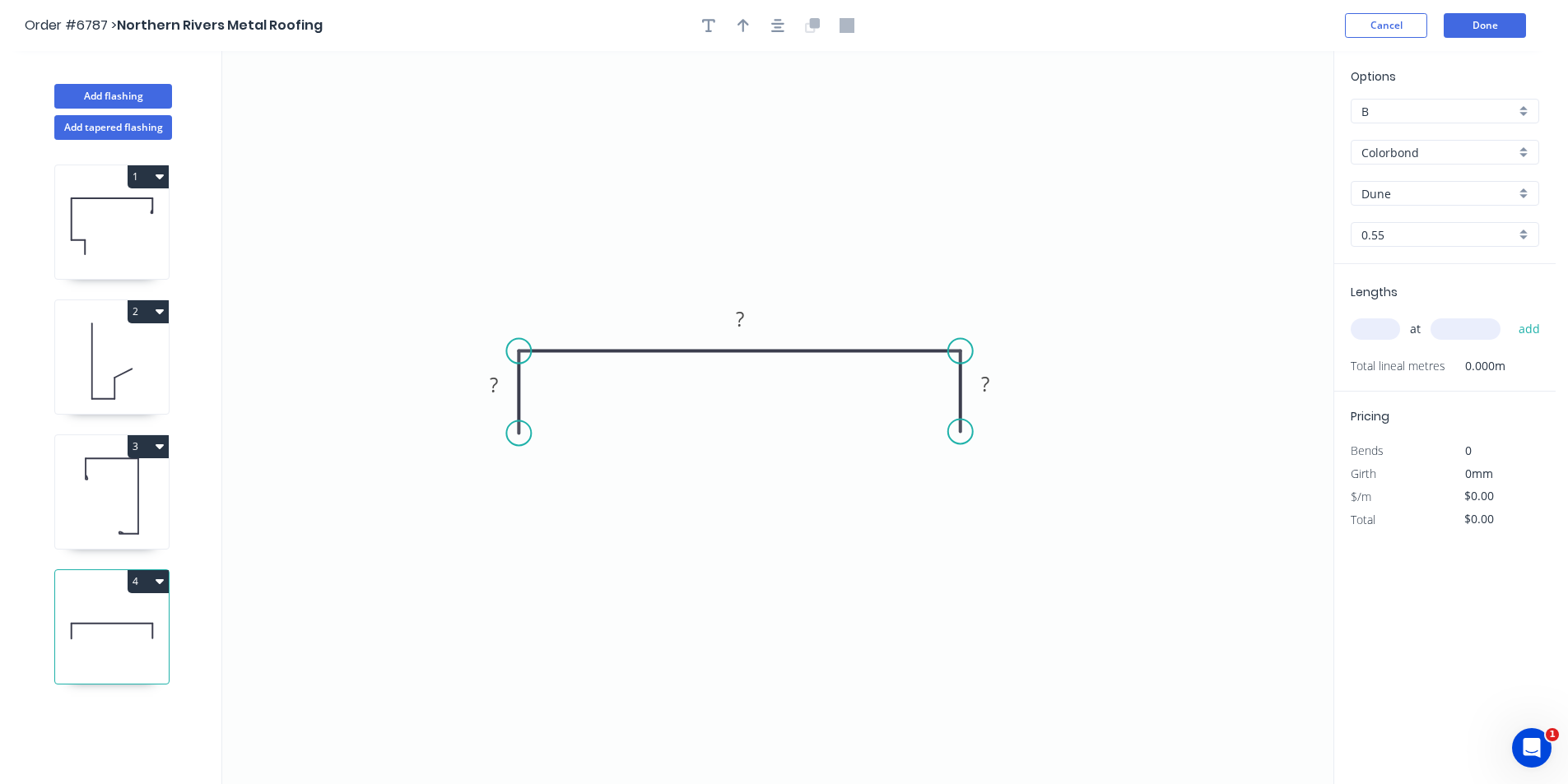
drag, startPoint x: 525, startPoint y: 433, endPoint x: 515, endPoint y: 433, distance: 10.0
click at [515, 433] on circle at bounding box center [518, 433] width 25 height 25
click at [766, 27] on button "button" at bounding box center [778, 25] width 25 height 25
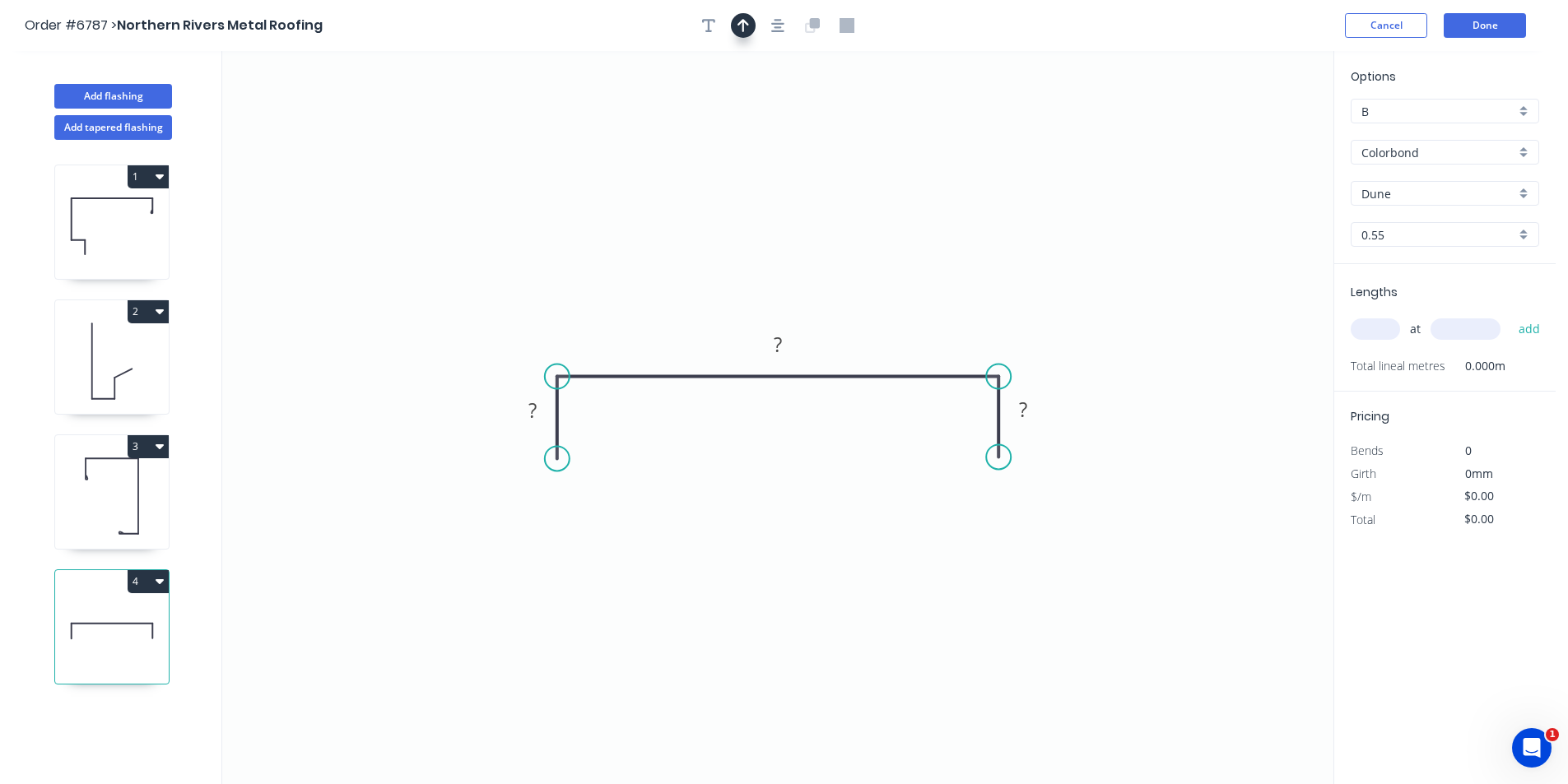
click at [743, 24] on icon "button" at bounding box center [743, 25] width 11 height 13
drag, startPoint x: 1253, startPoint y: 124, endPoint x: 720, endPoint y: 302, distance: 561.9
click at [720, 302] on icon "0 ? ? ?" at bounding box center [778, 418] width 1111 height 734
drag, startPoint x: 1252, startPoint y: 130, endPoint x: 636, endPoint y: 347, distance: 653.1
click at [636, 347] on icon at bounding box center [636, 328] width 15 height 53
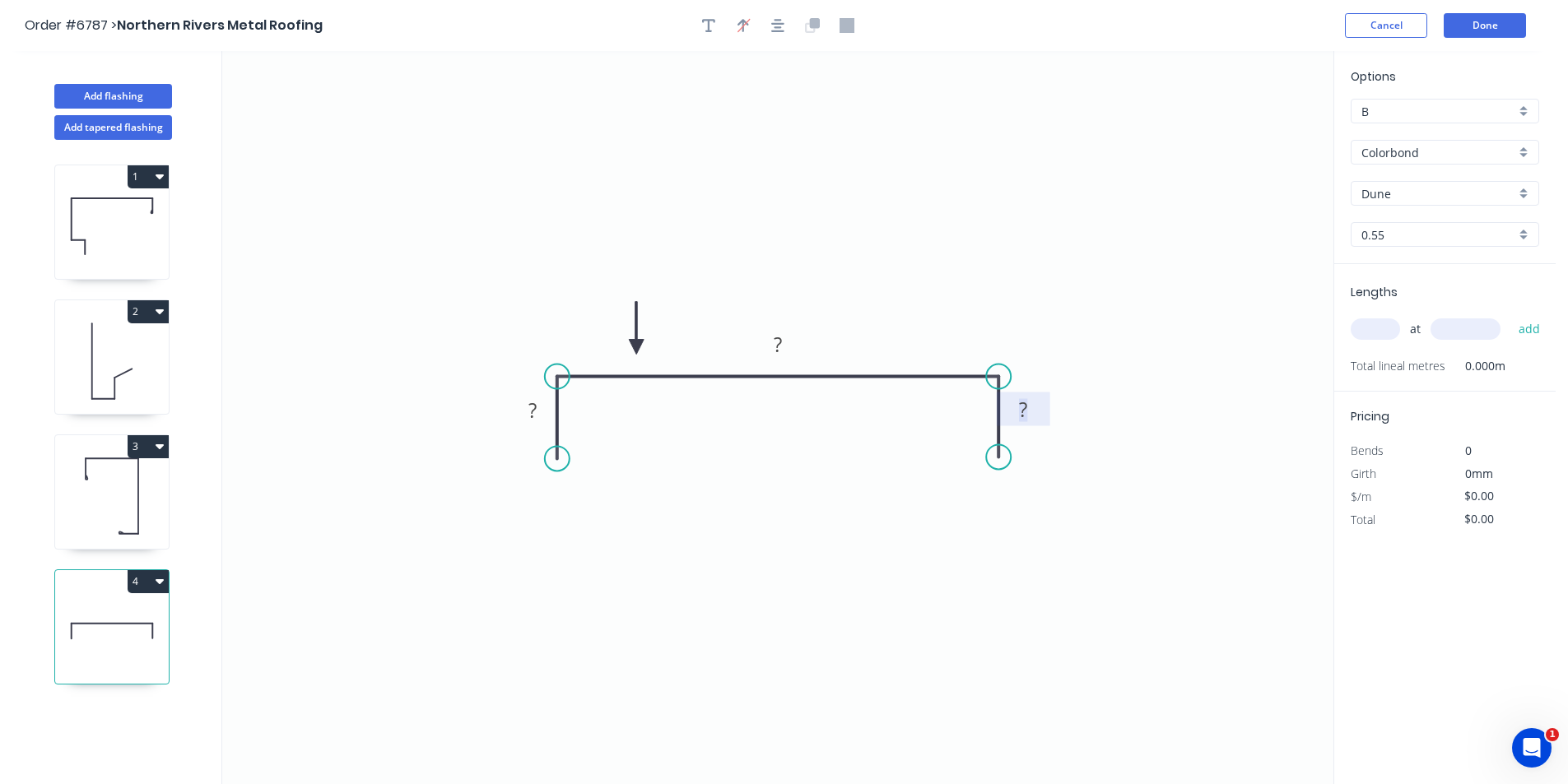
click at [1025, 407] on tspan "?" at bounding box center [1024, 410] width 9 height 27
click at [624, 514] on div "Crush & Fold" at bounding box center [638, 509] width 165 height 33
click at [1080, 505] on div "Crush & Fold" at bounding box center [1082, 510] width 165 height 33
type input "$18.86"
click at [1064, 503] on div "Flip bend" at bounding box center [1091, 511] width 165 height 33
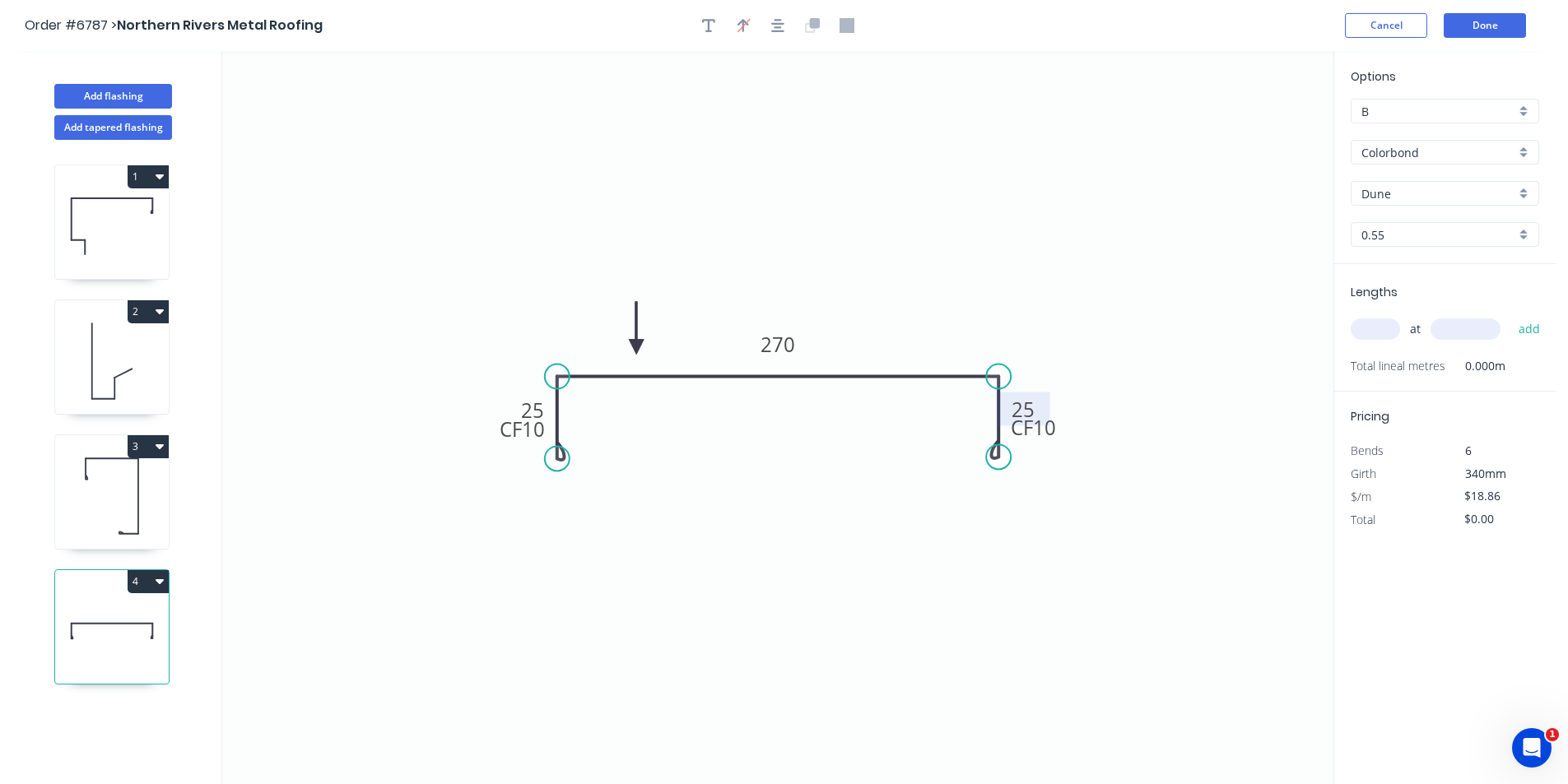
click at [1360, 311] on div "at add" at bounding box center [1447, 329] width 192 height 44
click at [1370, 322] on input "text" at bounding box center [1376, 328] width 50 height 21
type input "1"
type input "5000"
click at [1511, 315] on button "add" at bounding box center [1530, 329] width 38 height 28
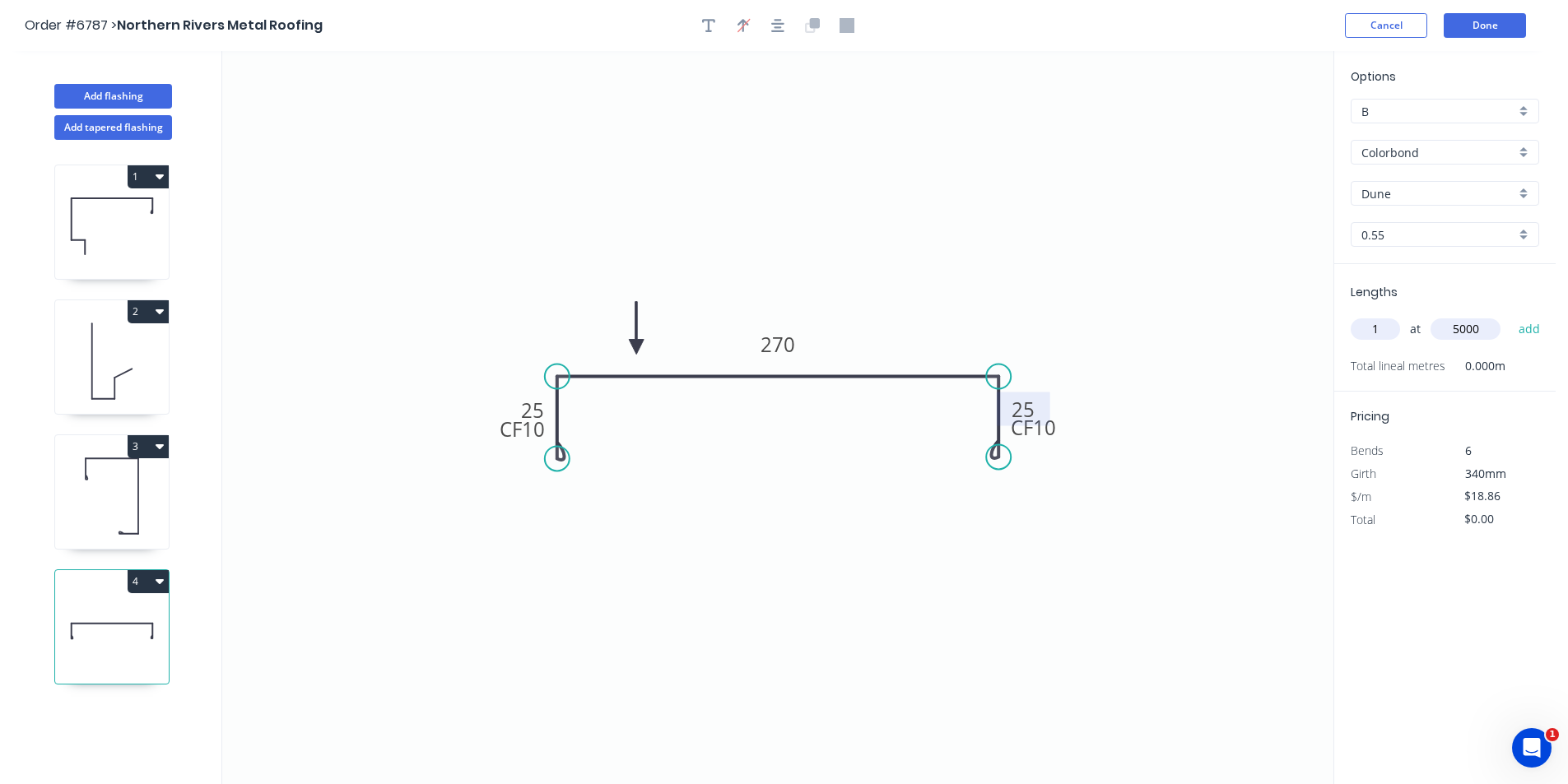
type input "$94.30"
type input "1"
type input "4000"
click at [1511, 315] on button "add" at bounding box center [1530, 329] width 38 height 28
type input "$169.74"
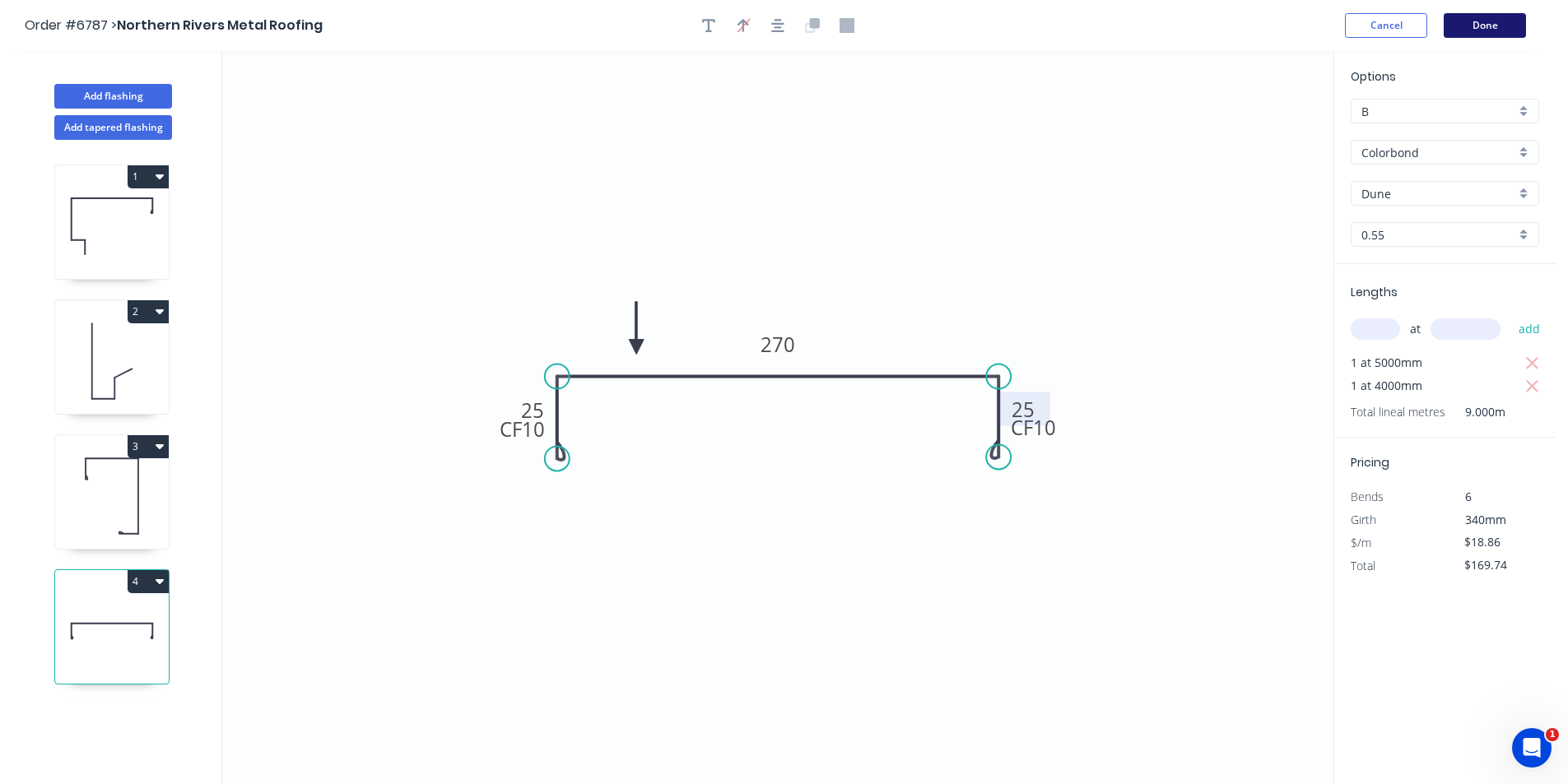
click at [1495, 23] on button "Done" at bounding box center [1485, 25] width 82 height 25
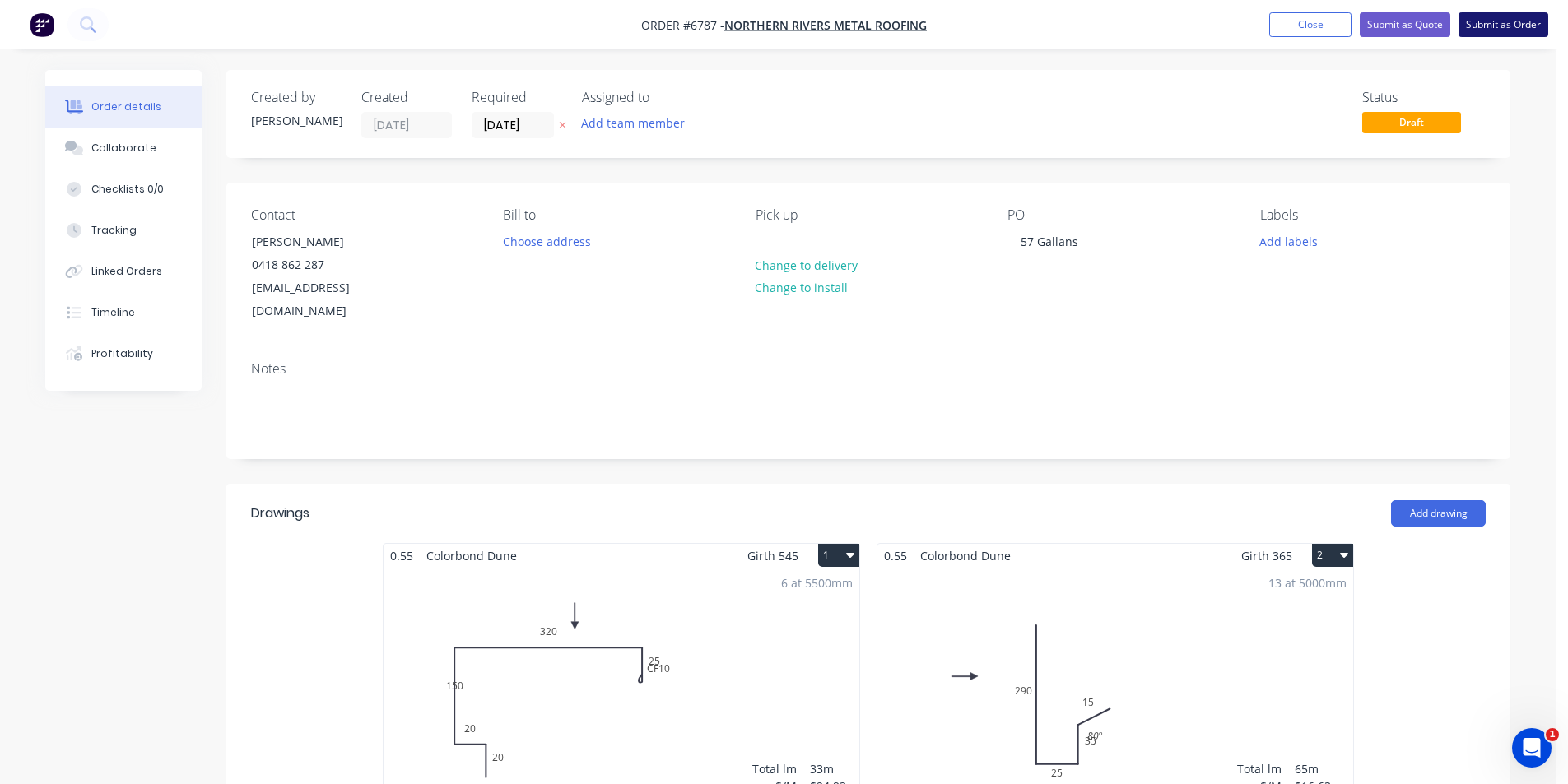
click at [1494, 20] on button "Submit as Order" at bounding box center [1503, 24] width 90 height 25
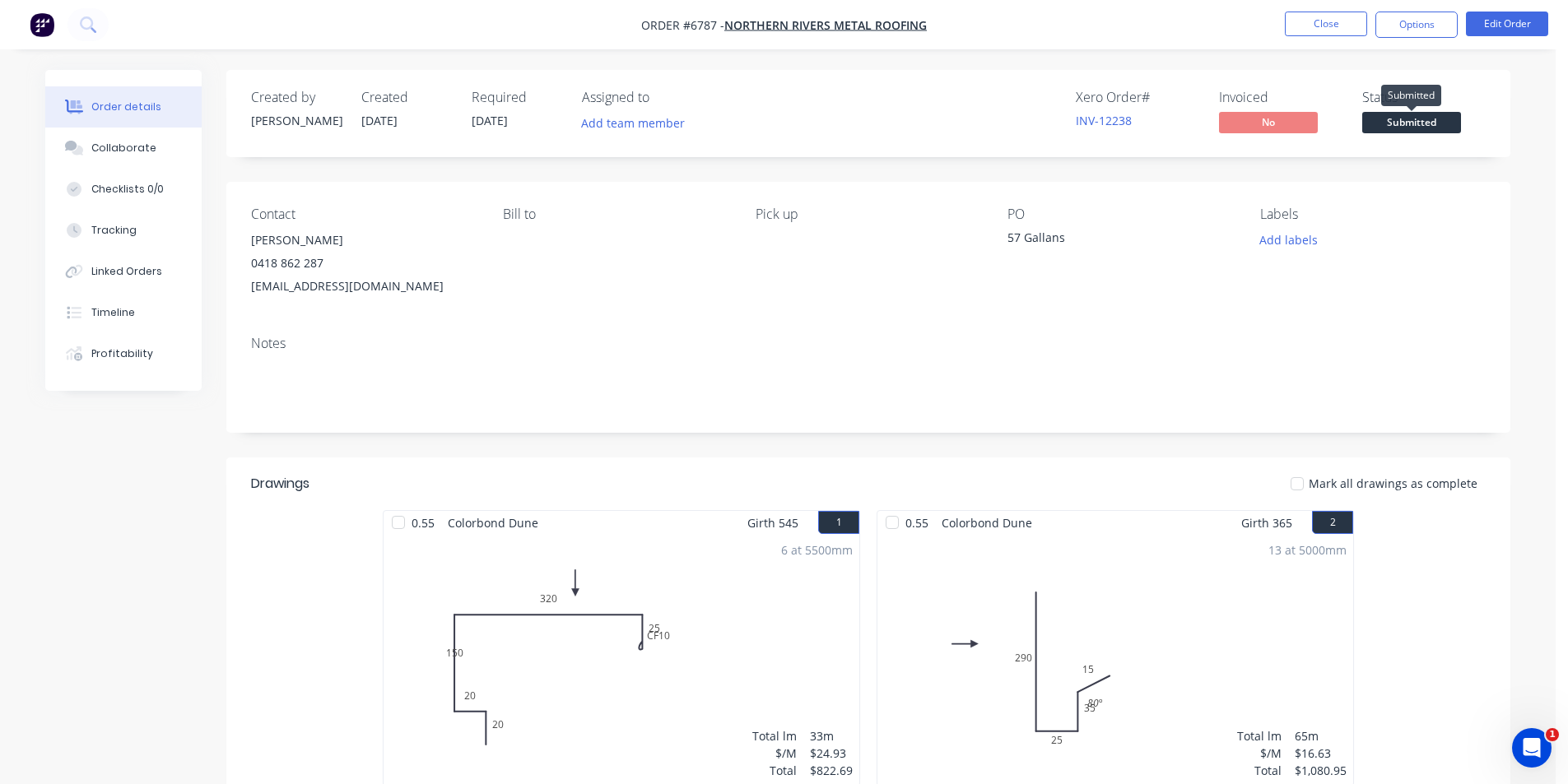
click at [1397, 120] on span "Submitted" at bounding box center [1411, 122] width 98 height 21
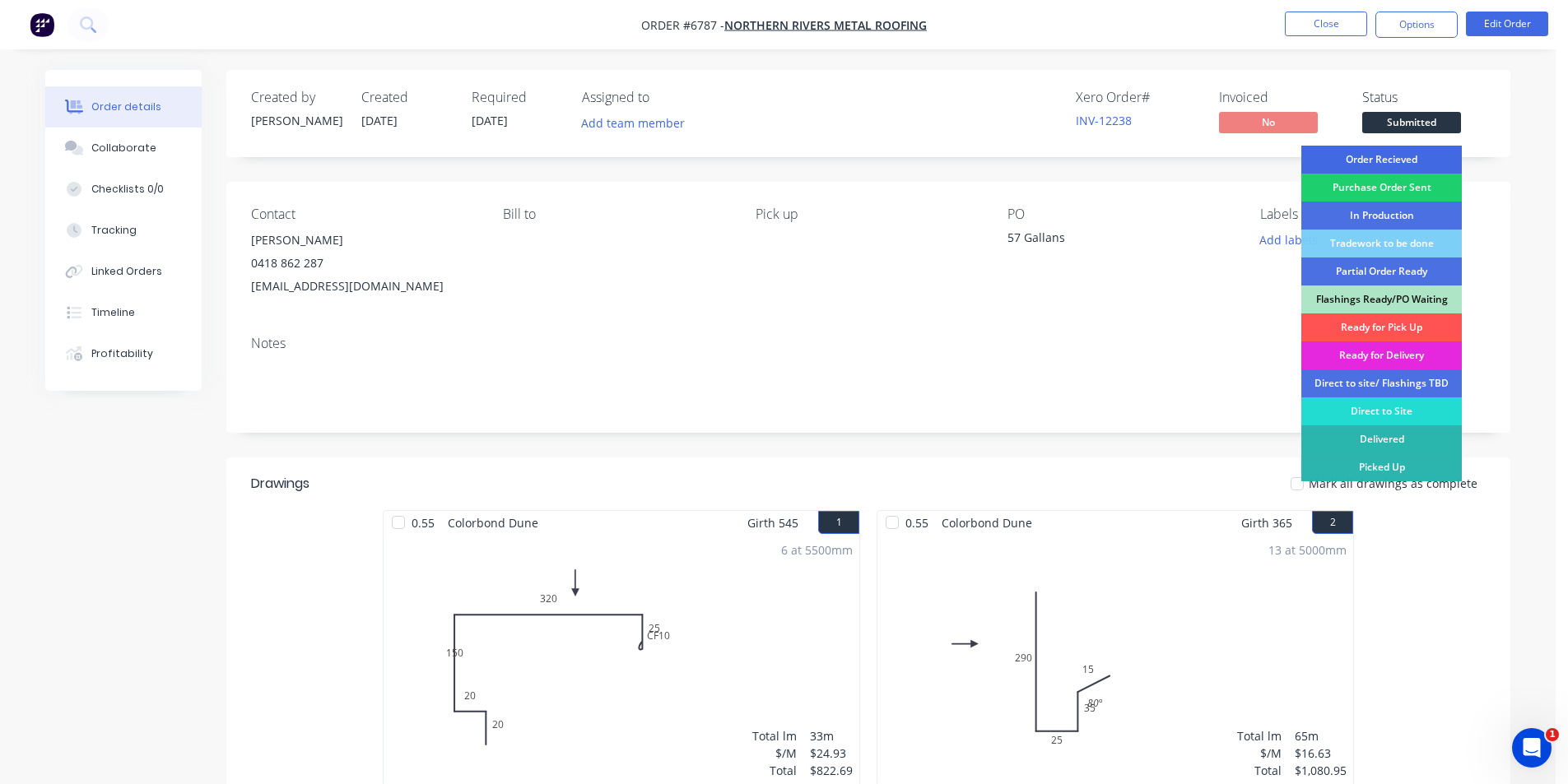
click at [1402, 156] on div "Order Recieved" at bounding box center [1382, 159] width 161 height 28
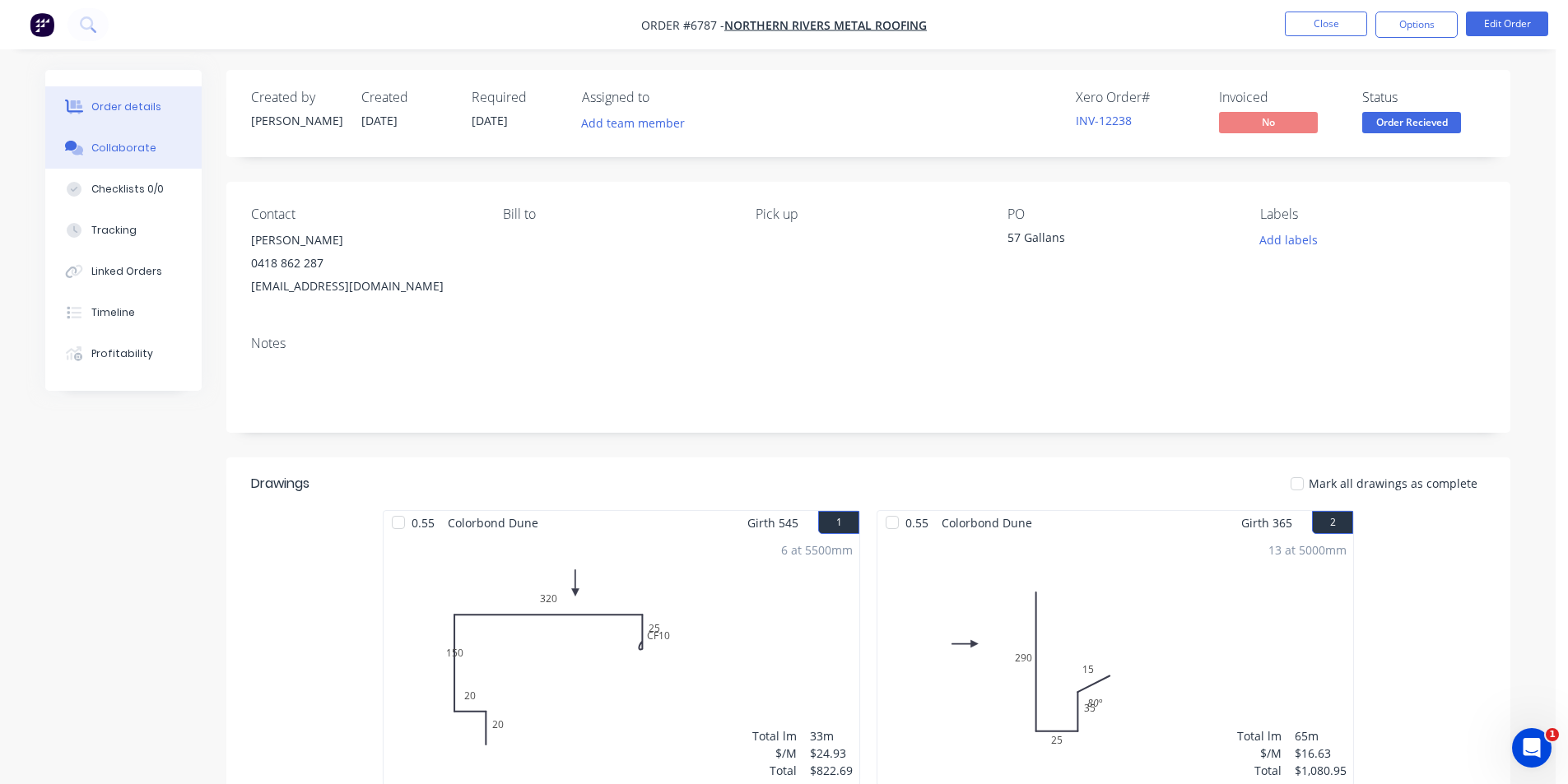
click at [175, 133] on button "Collaborate" at bounding box center [123, 148] width 157 height 41
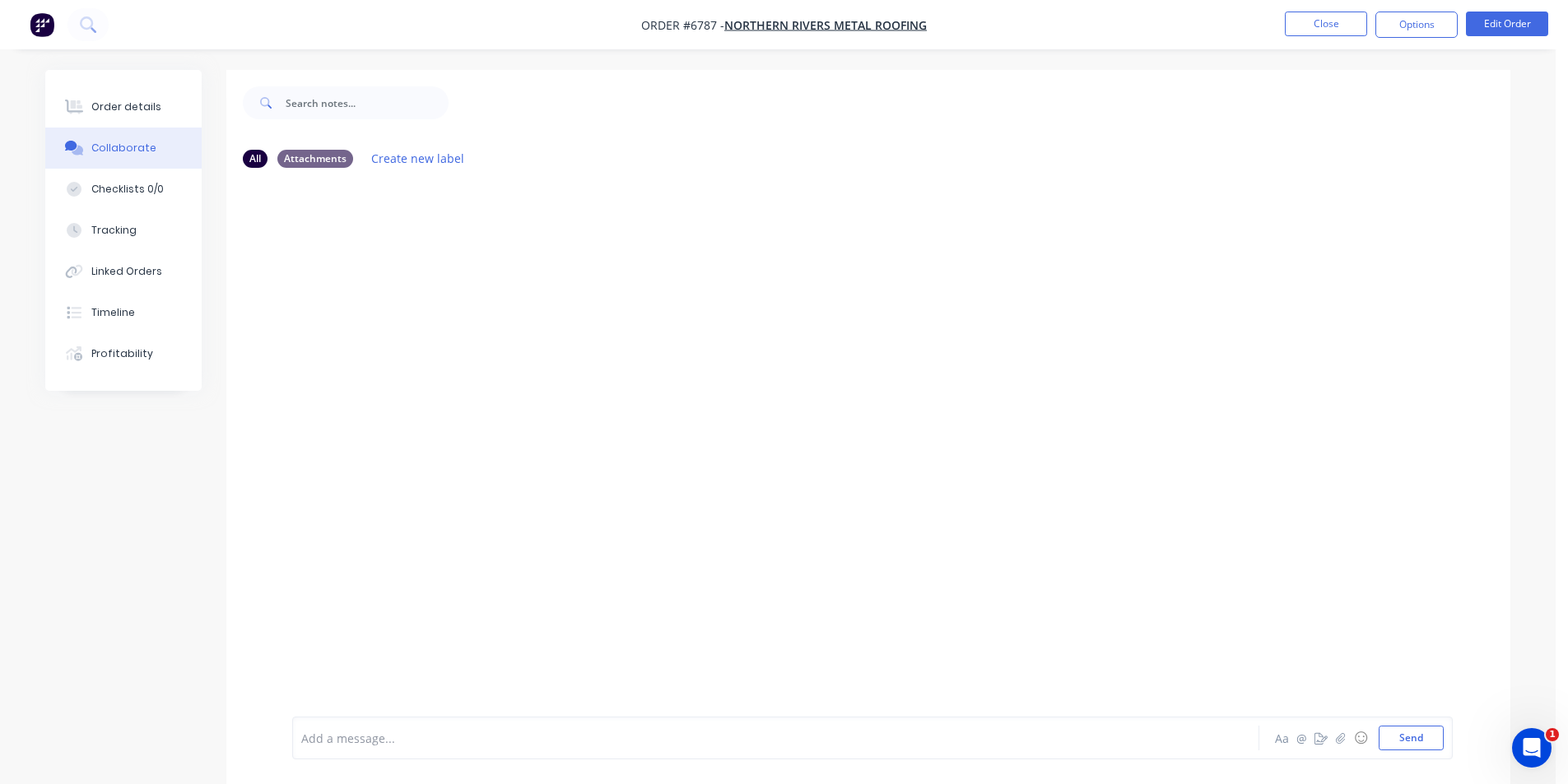
click at [766, 747] on div "Add a message..." at bounding box center [730, 738] width 857 height 25
click at [1345, 739] on icon "button" at bounding box center [1341, 738] width 10 height 11
click at [1391, 719] on div at bounding box center [873, 684] width 1143 height 84
click at [1402, 737] on button "Send" at bounding box center [1411, 738] width 65 height 25
click at [161, 122] on button "Order details" at bounding box center [123, 107] width 157 height 41
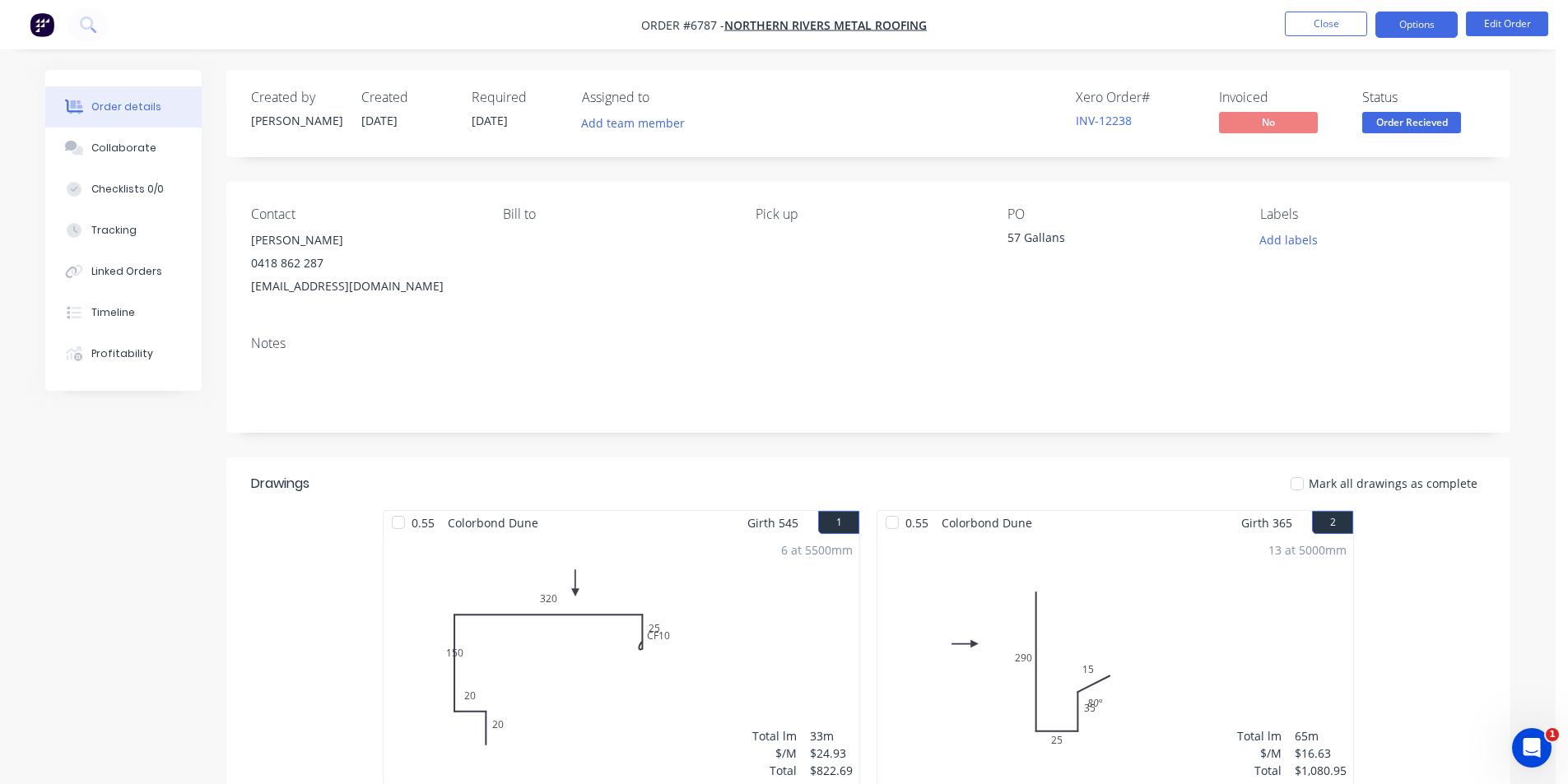
click at [1428, 22] on button "Options" at bounding box center [1417, 24] width 82 height 27
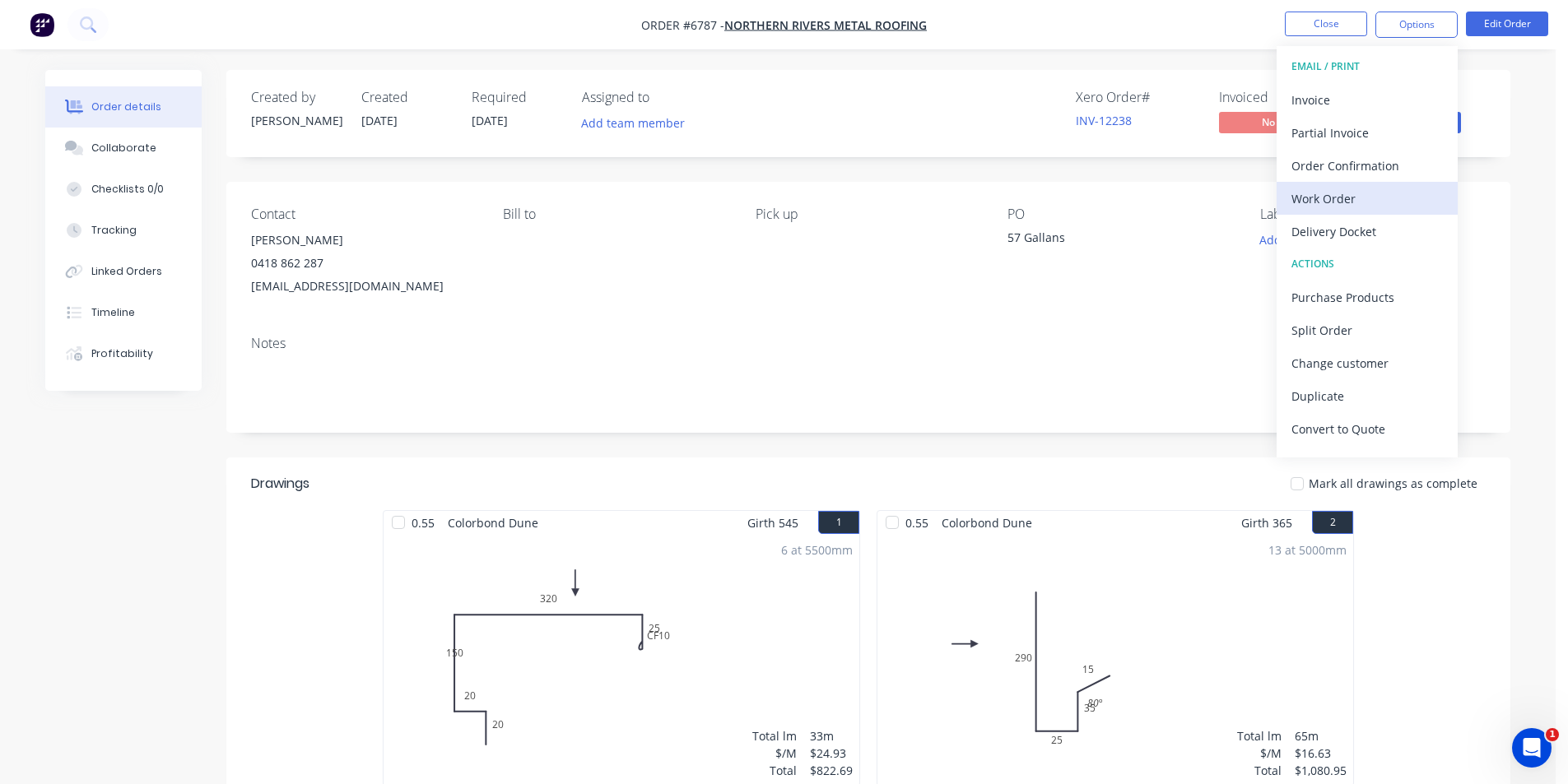
click at [1328, 197] on div "Work Order" at bounding box center [1367, 198] width 151 height 24
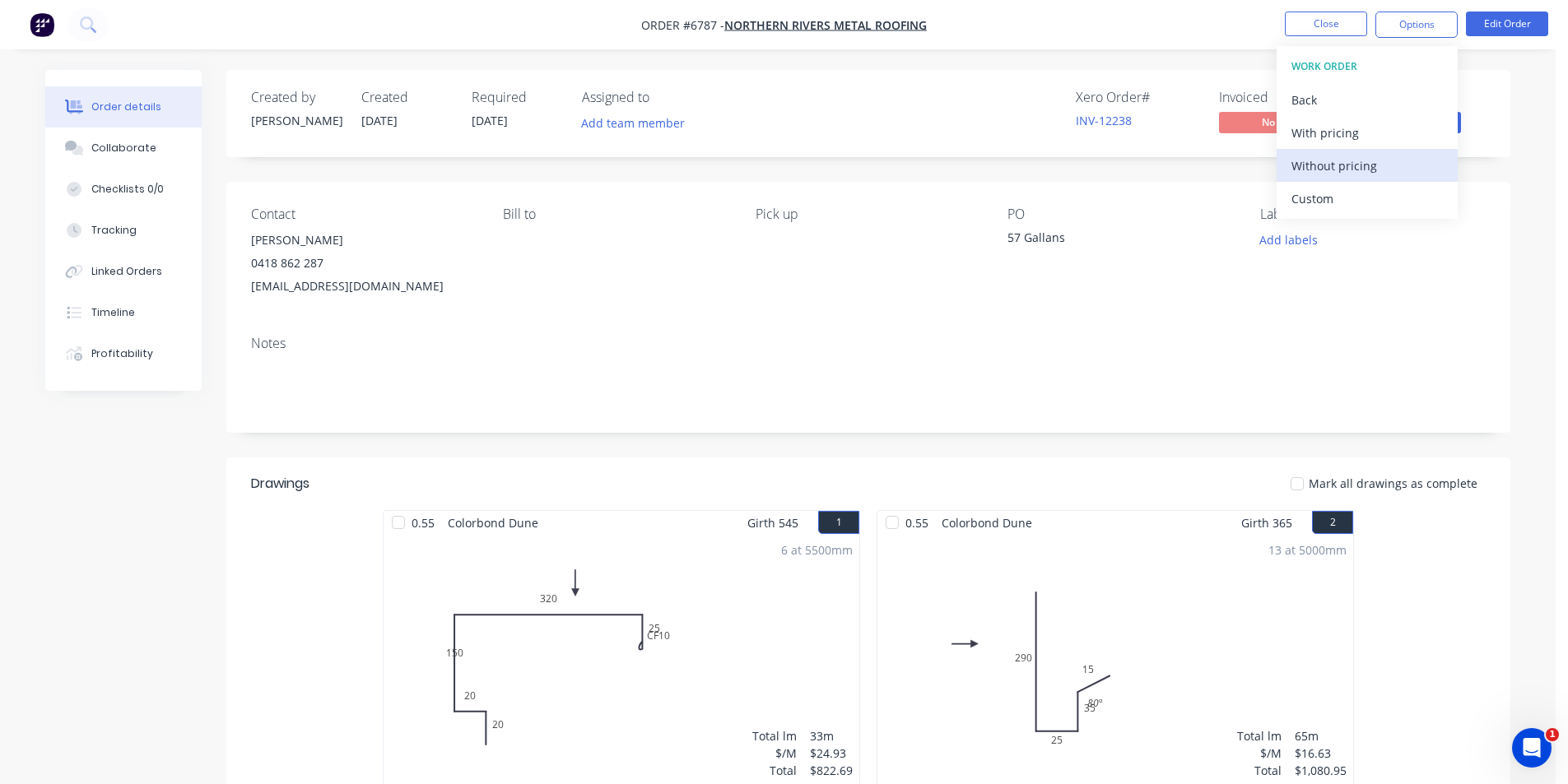
click at [1338, 174] on div "Without pricing" at bounding box center [1367, 166] width 151 height 24
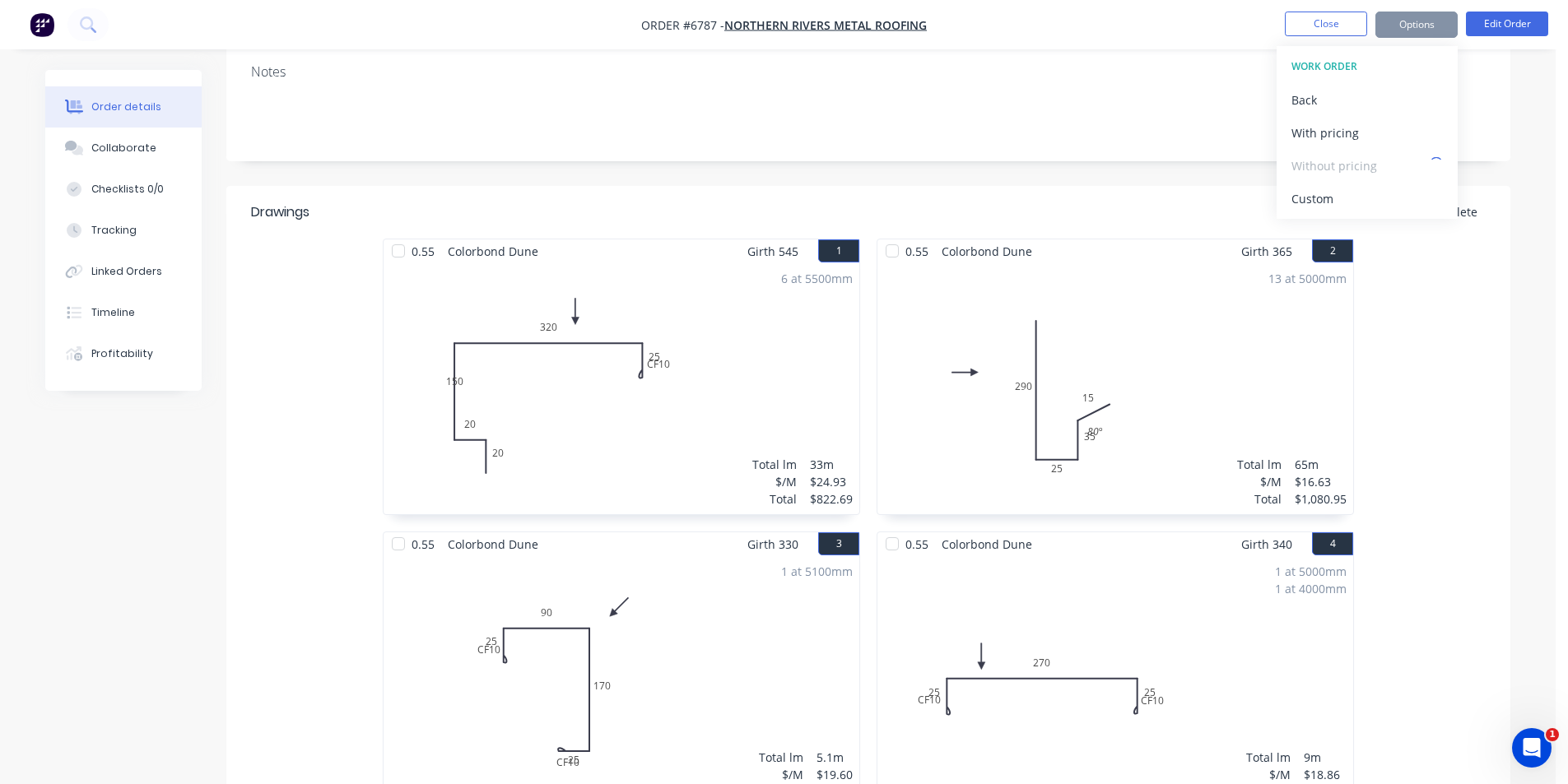
scroll to position [411, 0]
